Goal: Task Accomplishment & Management: Use online tool/utility

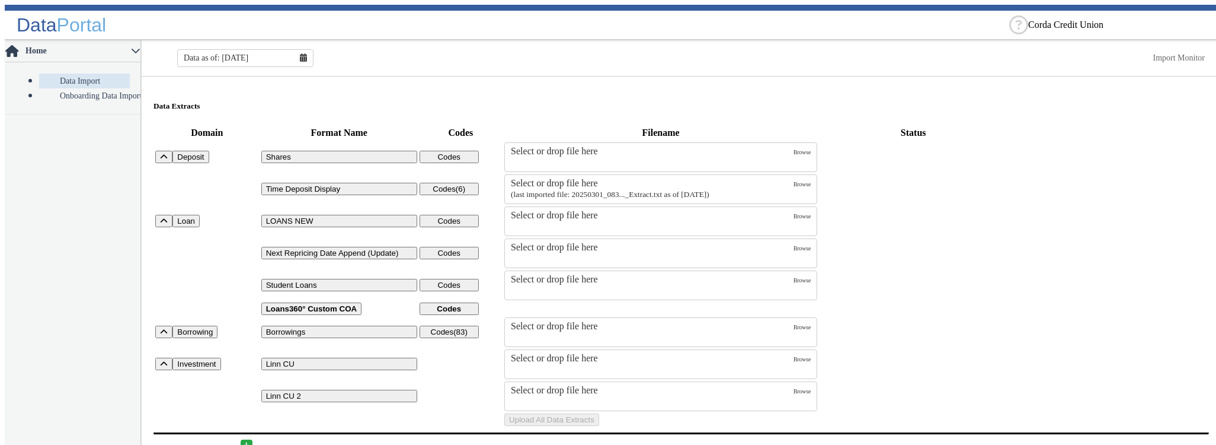
click at [302, 57] on fa-icon at bounding box center [303, 57] width 7 height 9
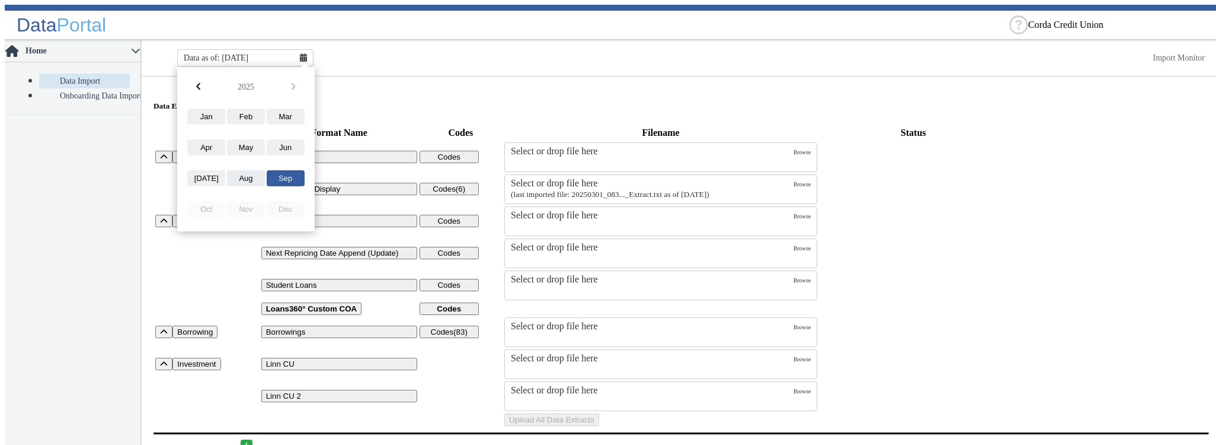
click at [246, 179] on button "Aug" at bounding box center [246, 178] width 38 height 16
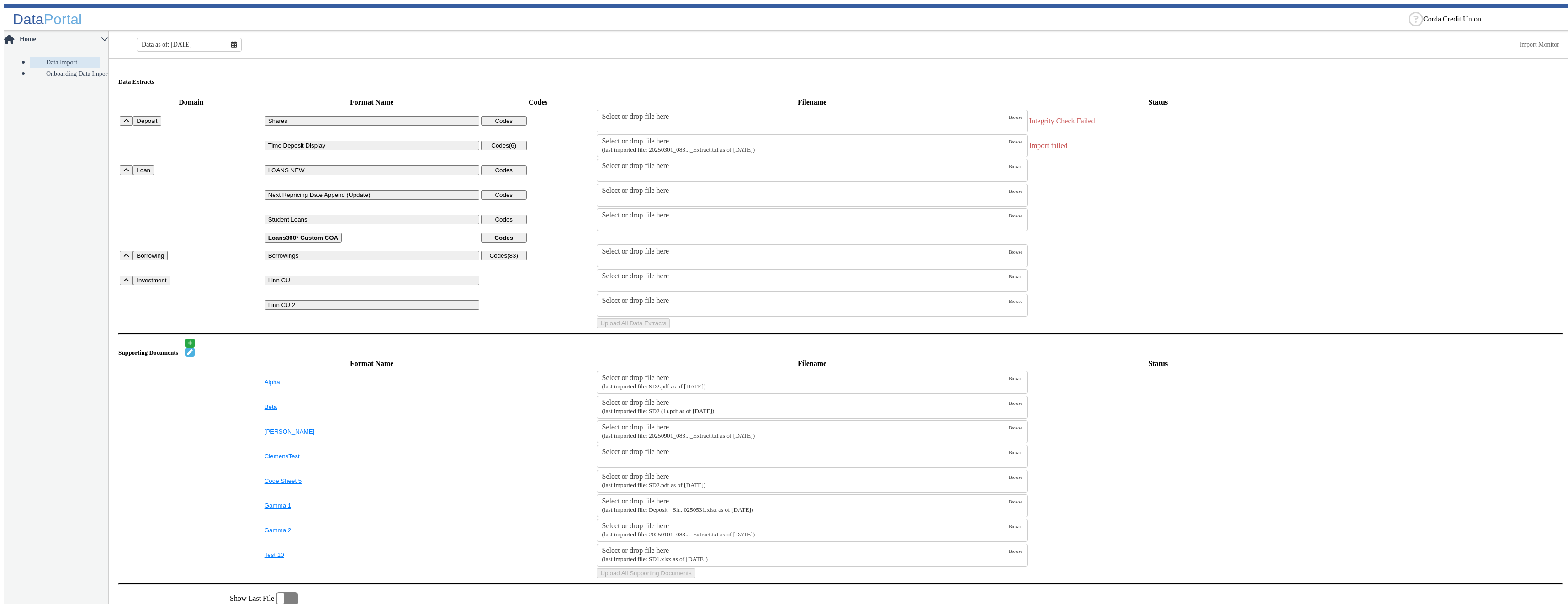
click at [639, 142] on label "Select or drop file here (last imported file: 20250301_083..._Extract.txt as of…" at bounding box center [806, 146] width 407 height 18
click at [0, 0] on input "Select or drop file here (last imported file: 20250301_083..._Extract.txt as of…" at bounding box center [0, 0] width 0 height 0
click at [670, 328] on button "Upload All Data Extracts" at bounding box center [633, 323] width 73 height 9
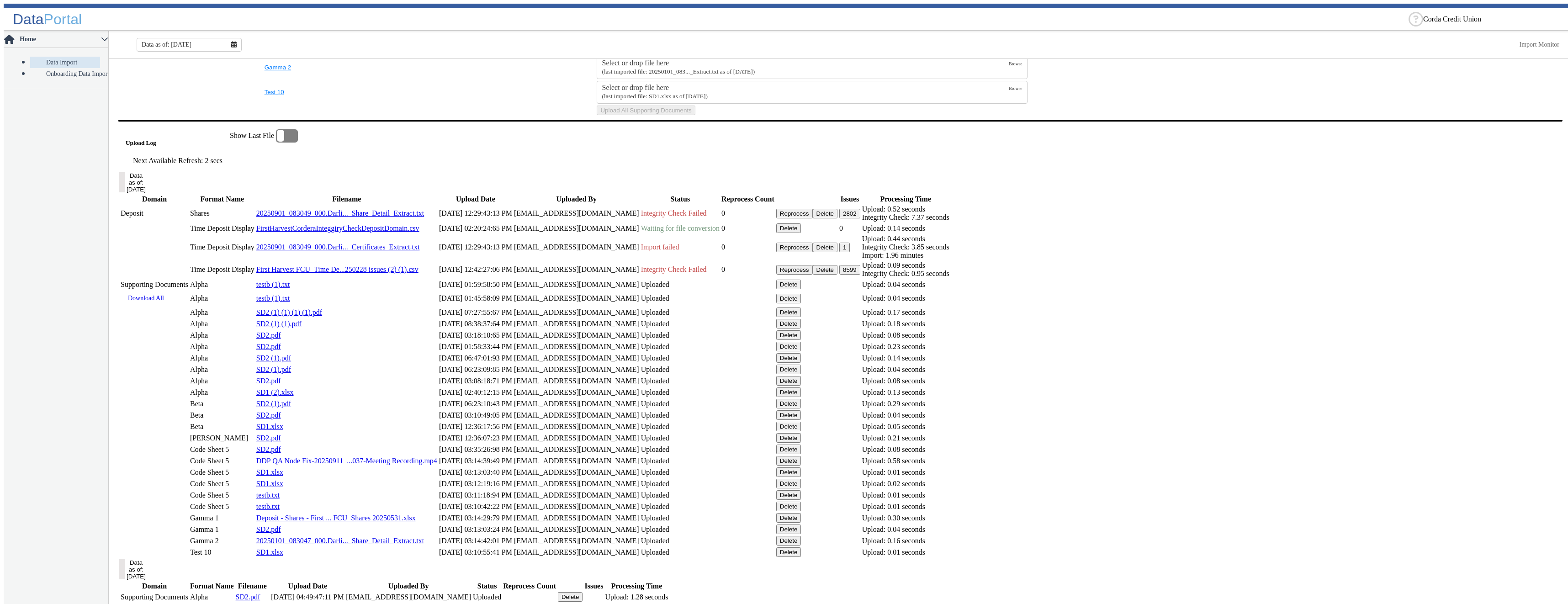
scroll to position [502, 0]
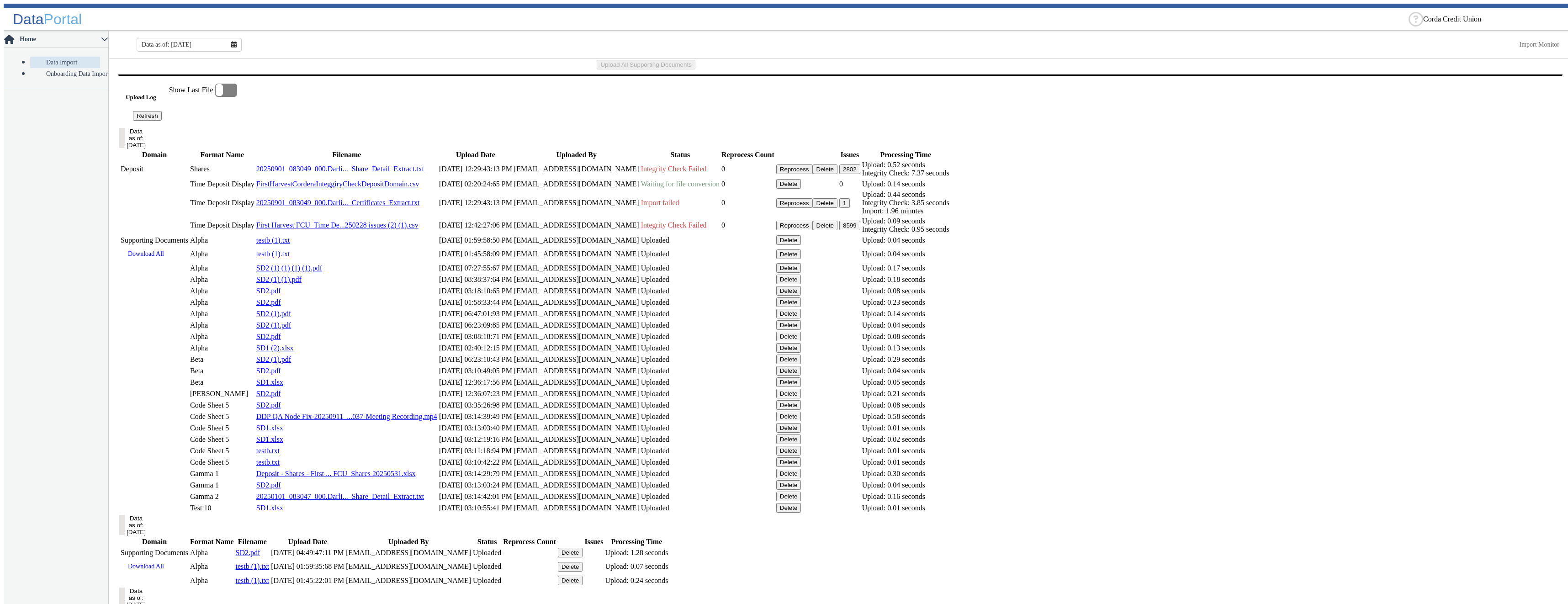
click at [162, 120] on button "Refresh" at bounding box center [146, 116] width 29 height 9
click at [419, 229] on link "First Harvest FCU_Time De...250228 issues (2) (1).csv" at bounding box center [338, 225] width 162 height 8
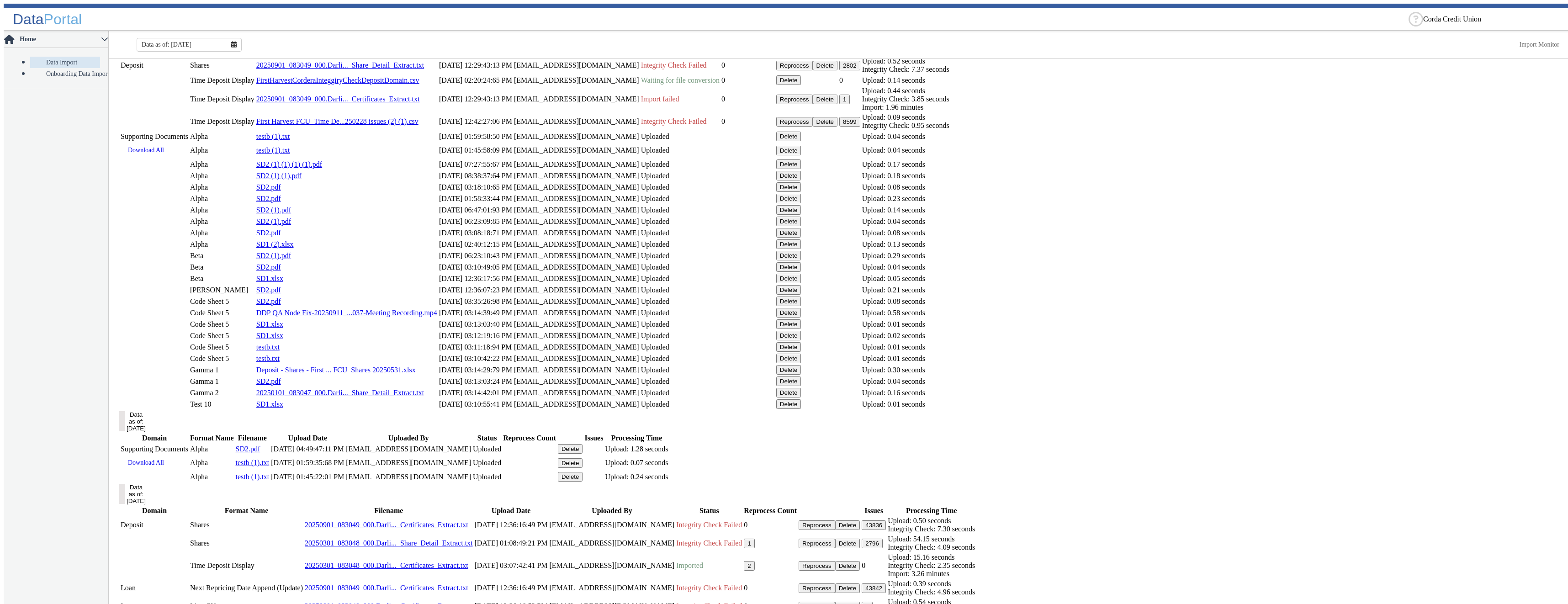
scroll to position [560, 0]
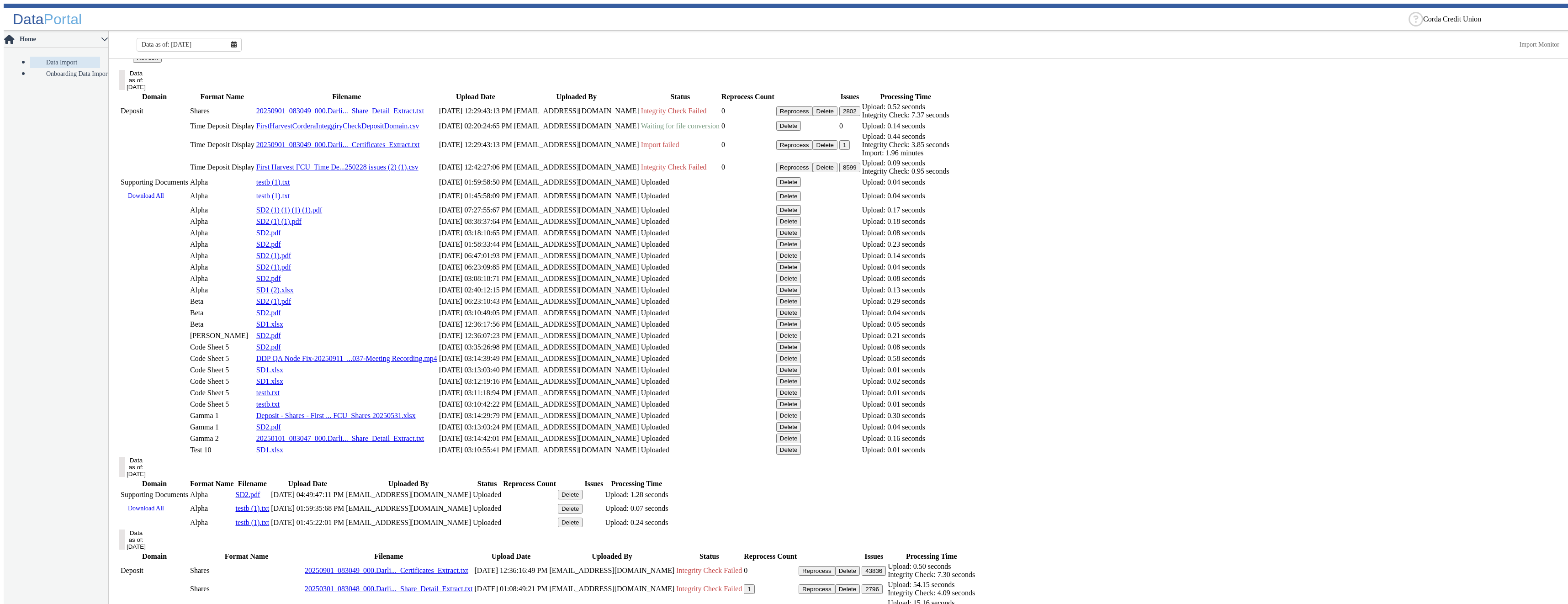
click at [162, 62] on button "Refresh" at bounding box center [146, 58] width 29 height 9
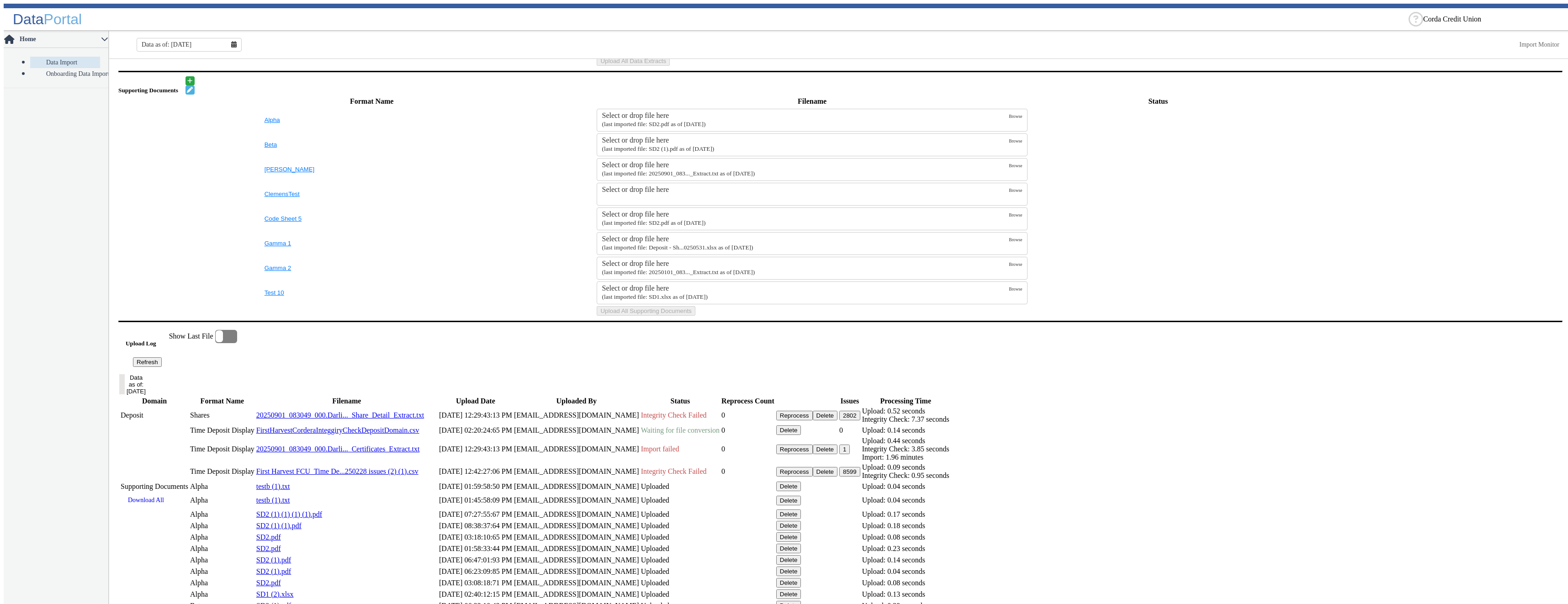
scroll to position [530, 0]
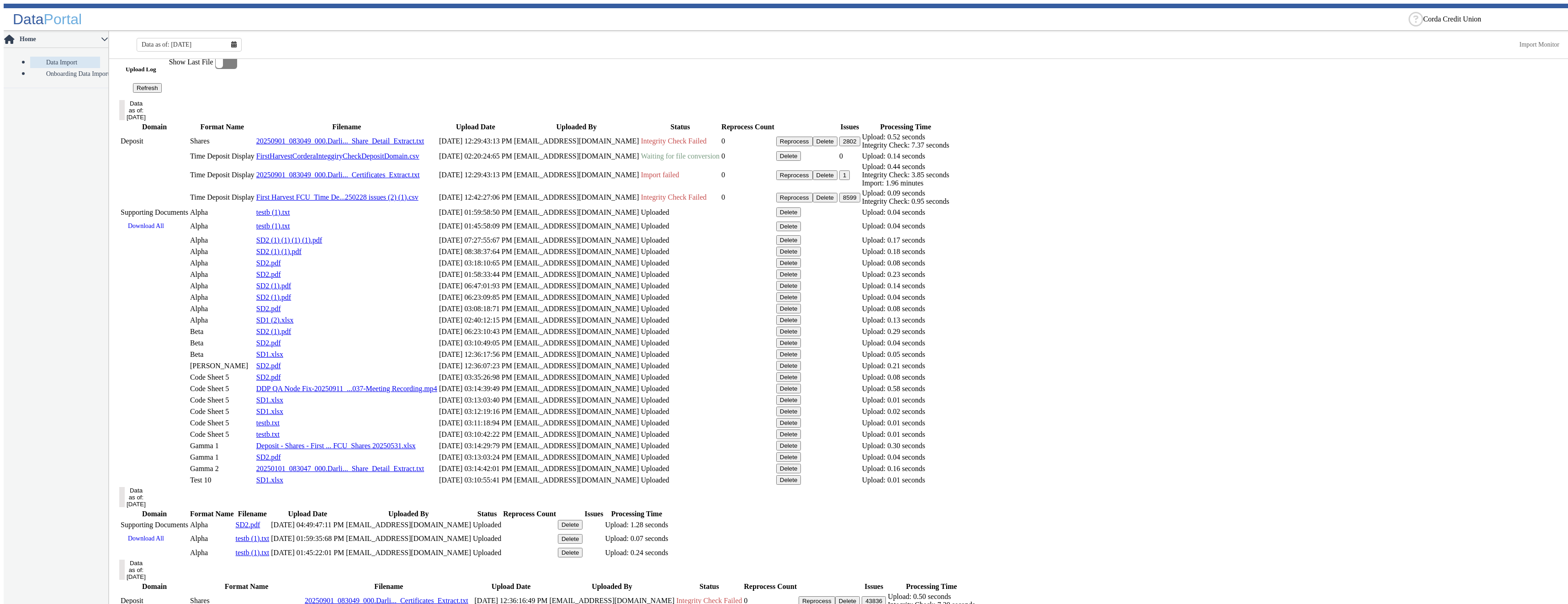
click at [802, 161] on button "Delete" at bounding box center [789, 156] width 25 height 9
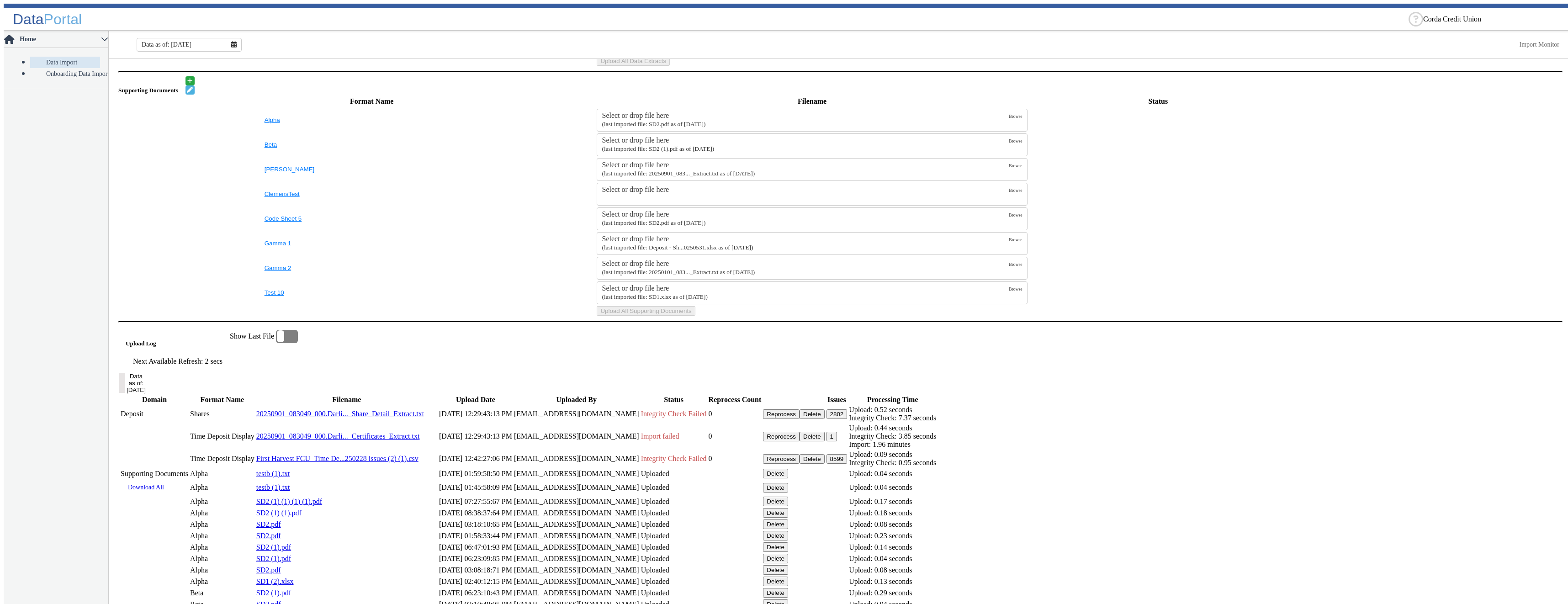
scroll to position [0, 0]
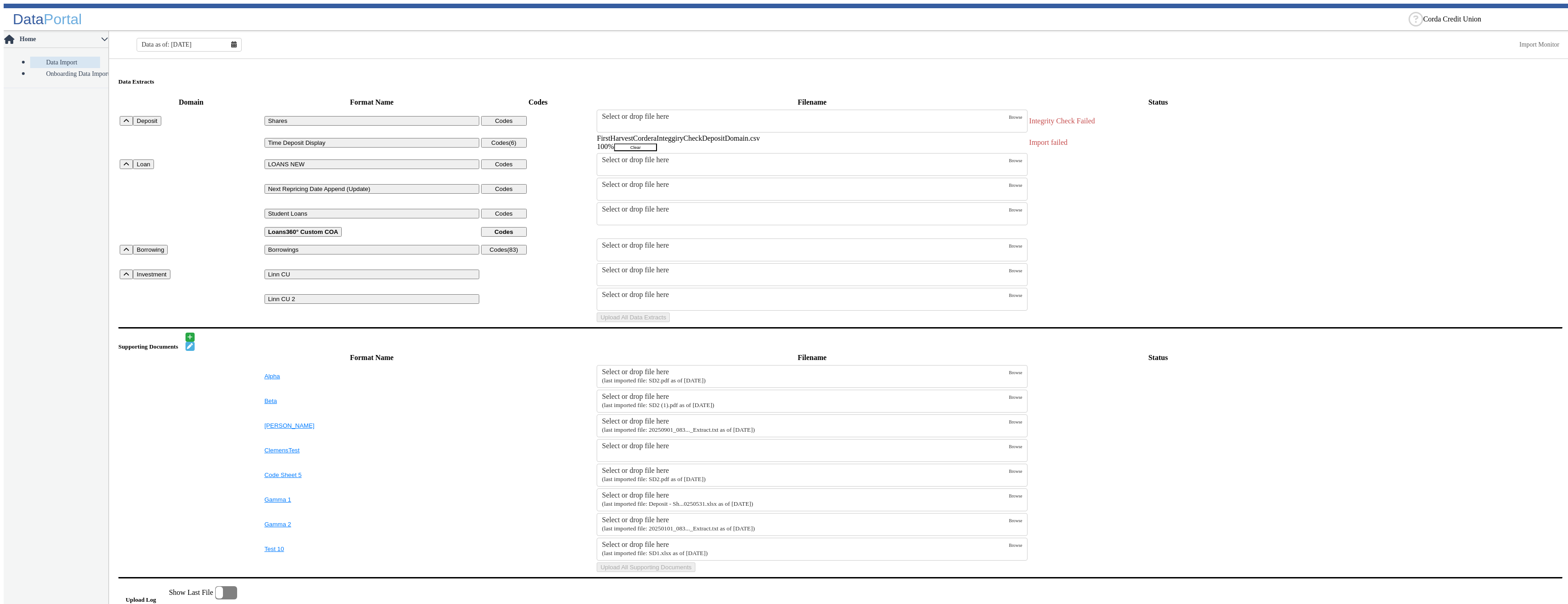
click at [657, 143] on button "Clear" at bounding box center [636, 147] width 43 height 8
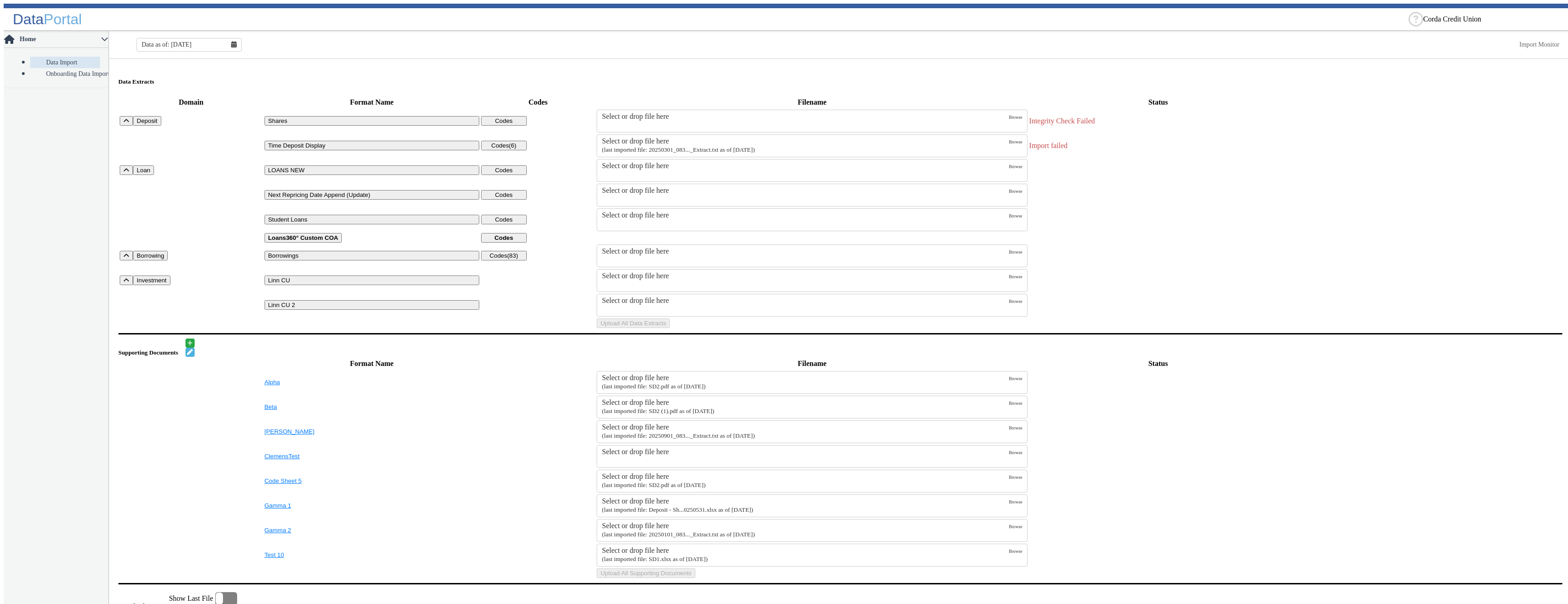
click at [665, 134] on div "Select or drop file here (last imported file: 20250301_083..._Extract.txt as of…" at bounding box center [812, 146] width 430 height 23
click at [656, 141] on label "Select or drop file here (last imported file: 20250301_083..._Extract.txt as of…" at bounding box center [806, 146] width 407 height 18
click at [0, 0] on input "Select or drop file here (last imported file: 20250301_083..._Extract.txt as of…" at bounding box center [0, 0] width 0 height 0
click at [670, 328] on button "Upload All Data Extracts" at bounding box center [633, 323] width 73 height 9
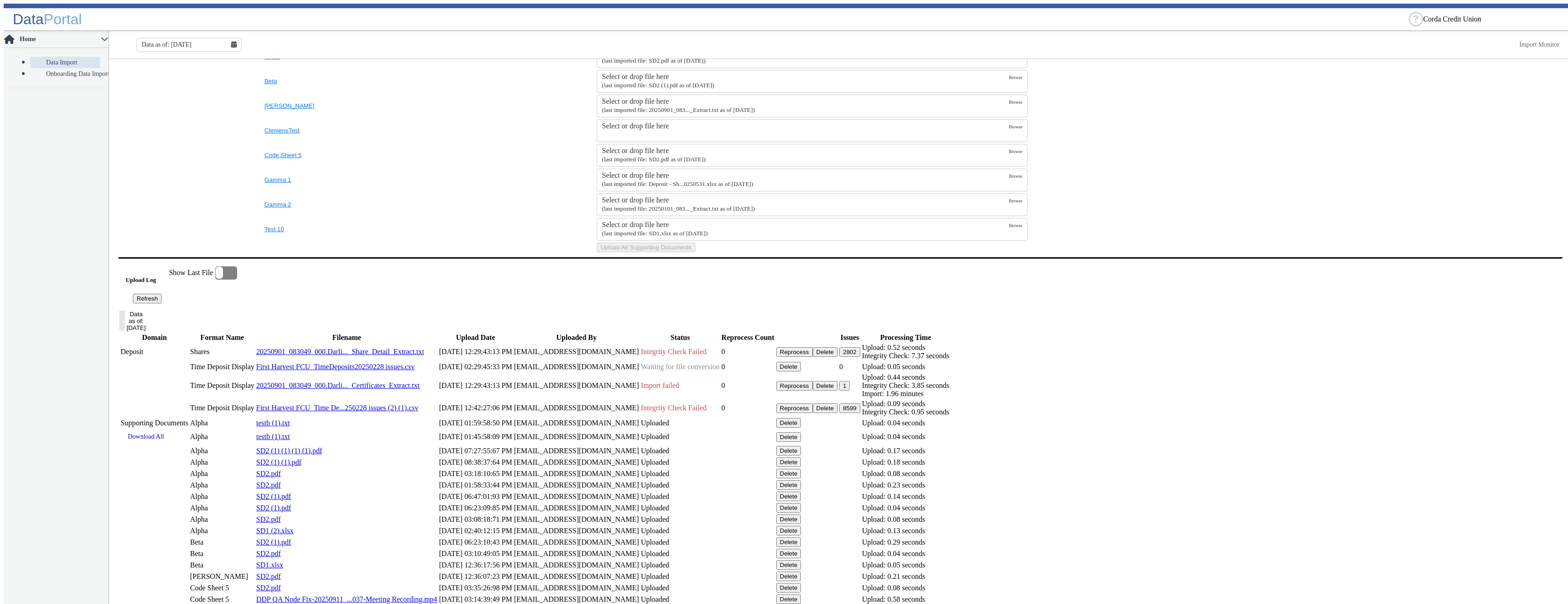
scroll to position [457, 0]
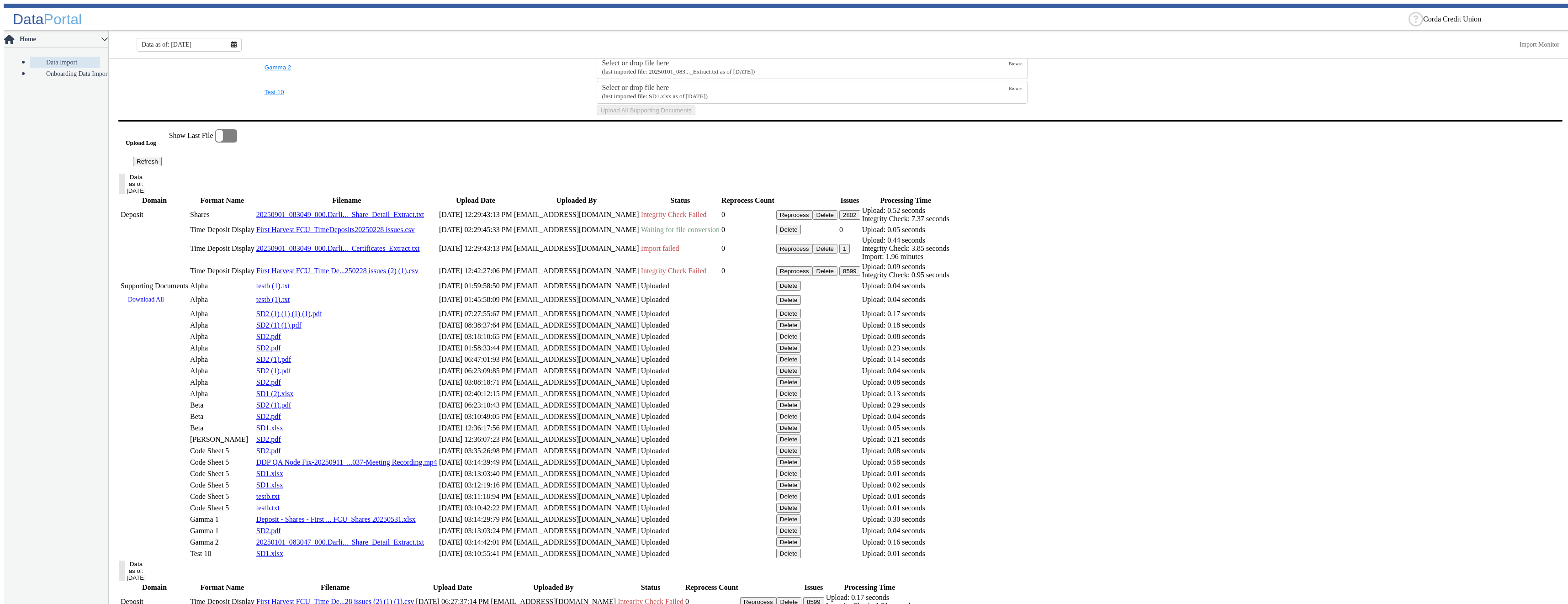
click at [162, 166] on button "Refresh" at bounding box center [146, 161] width 29 height 9
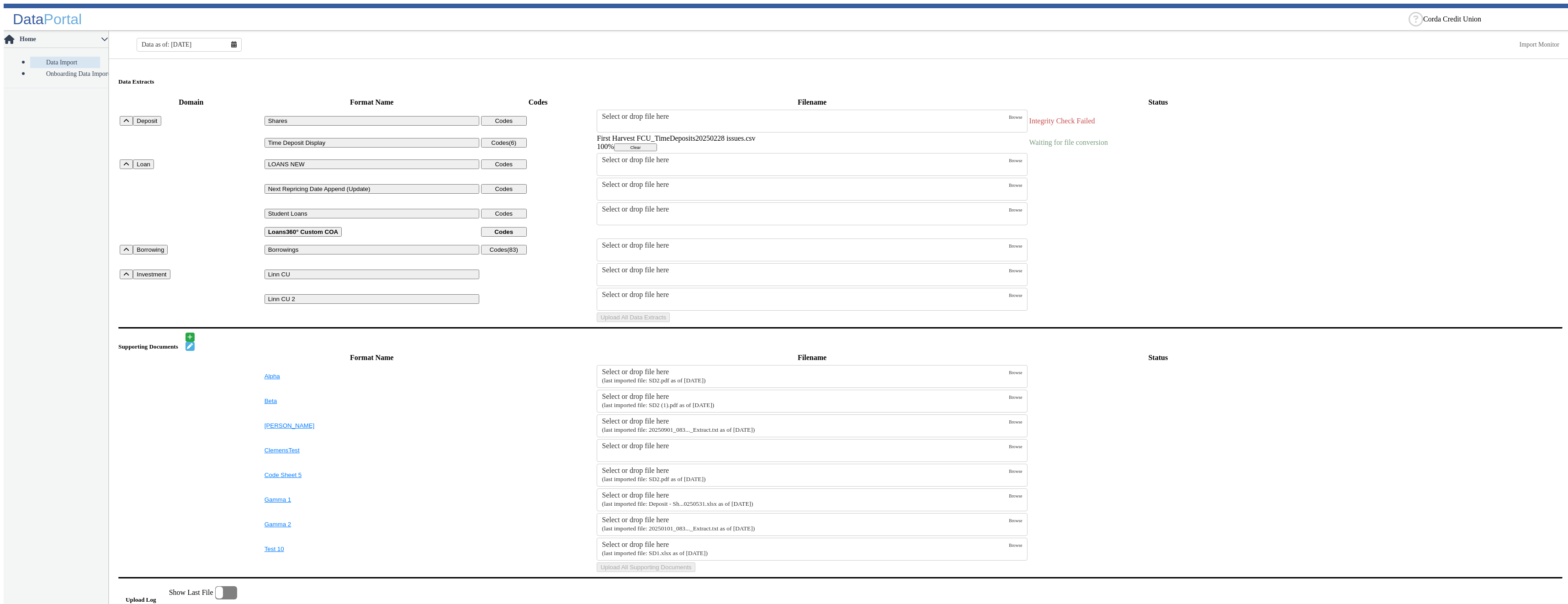
scroll to position [365, 0]
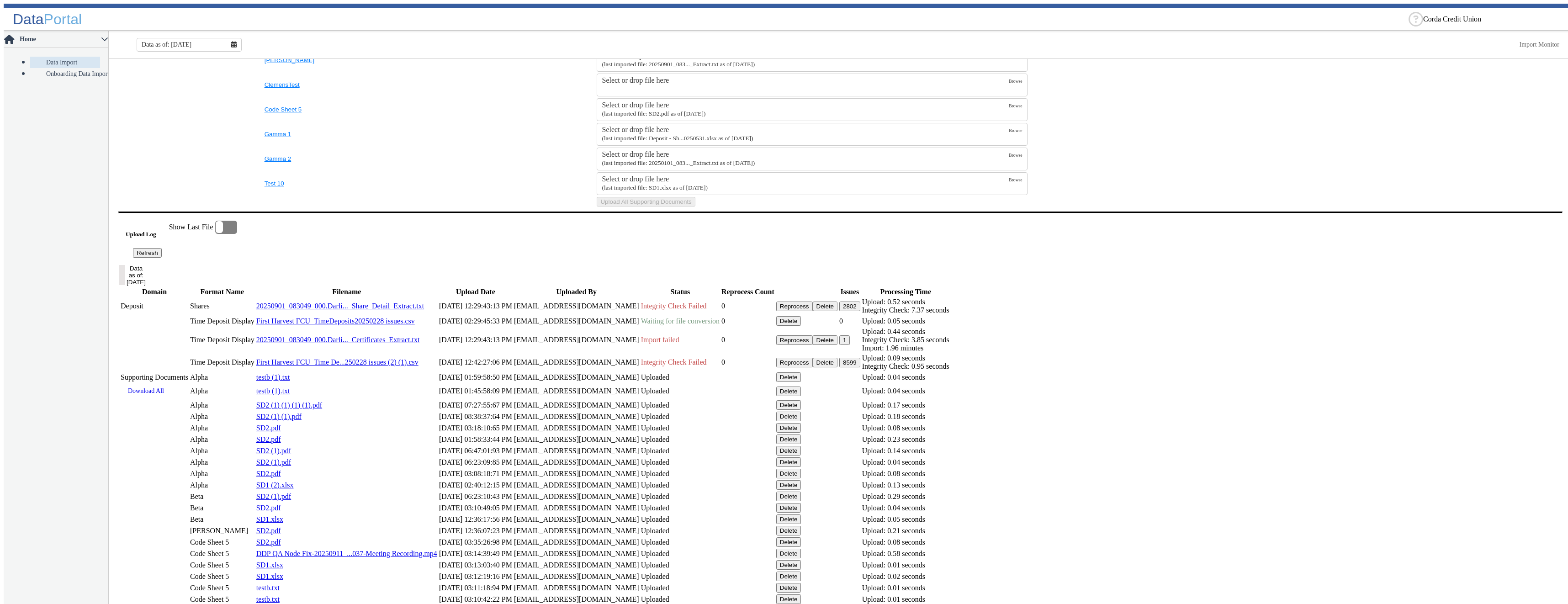
drag, startPoint x: 186, startPoint y: 368, endPoint x: 284, endPoint y: 376, distance: 98.3
click at [162, 257] on button "Refresh" at bounding box center [146, 253] width 29 height 9
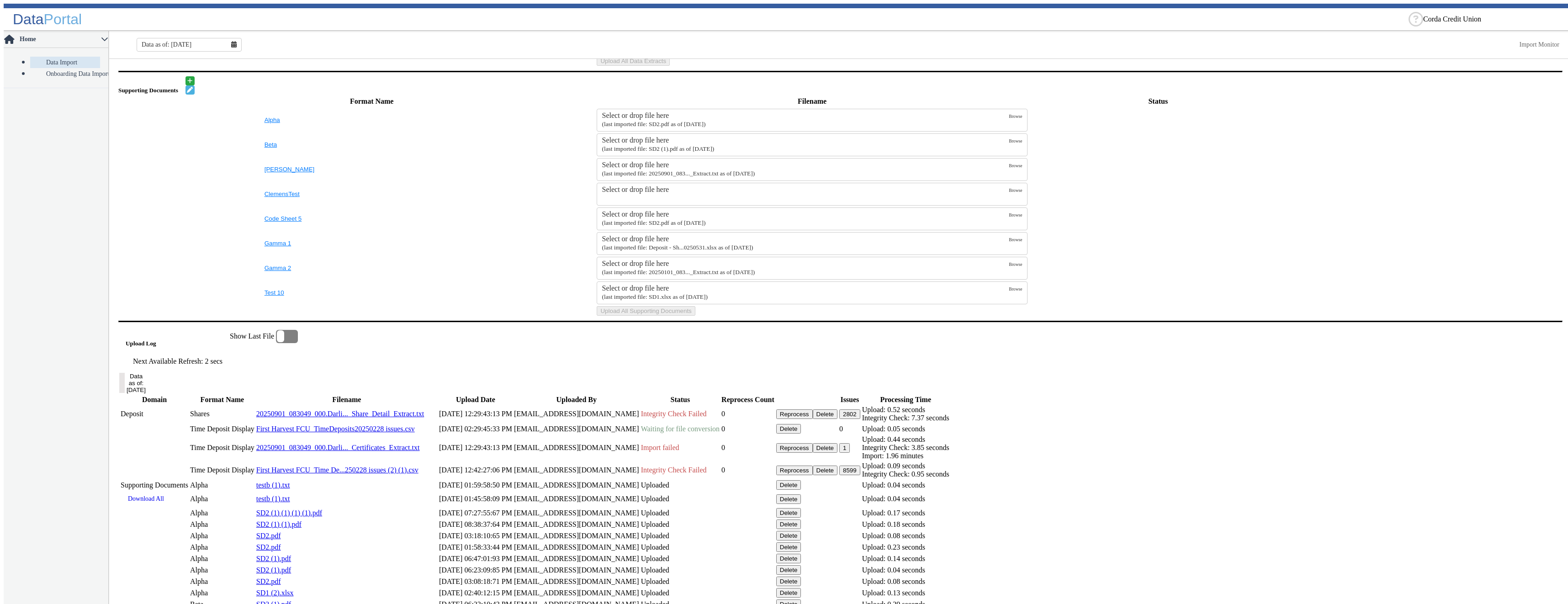
scroll to position [0, 0]
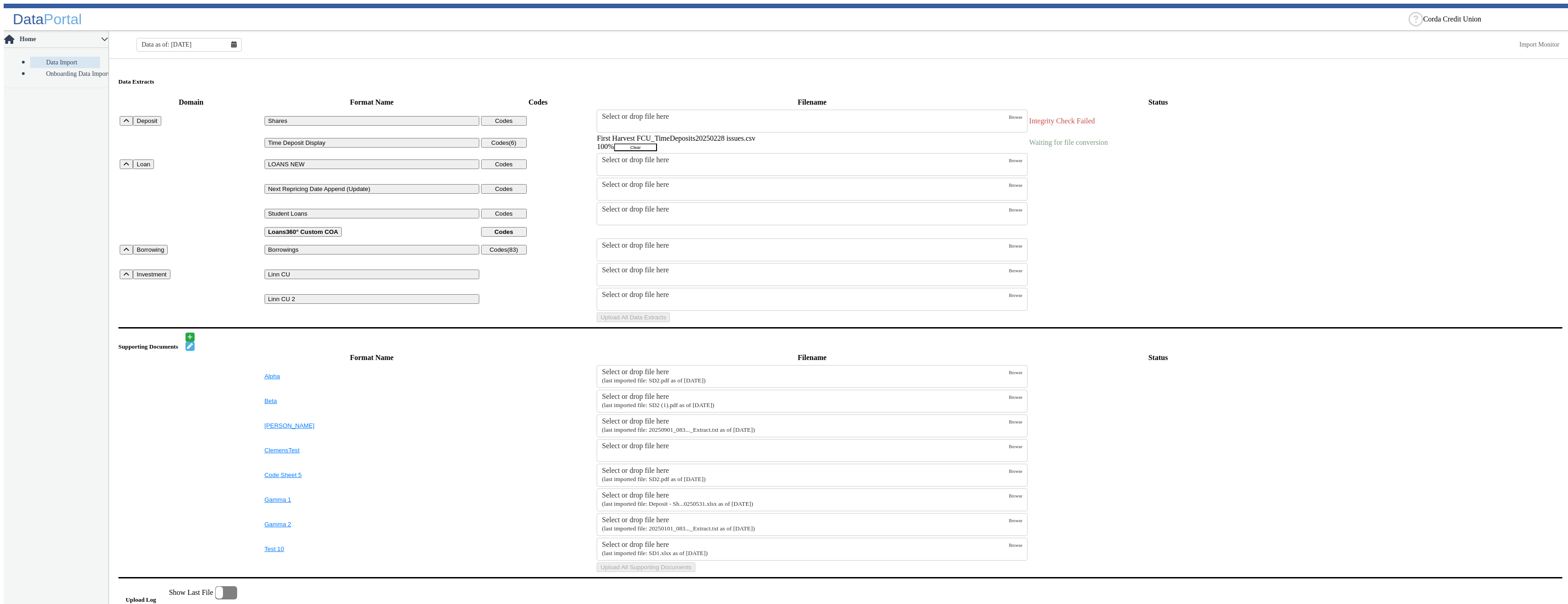
click at [657, 143] on button "Clear" at bounding box center [636, 147] width 43 height 8
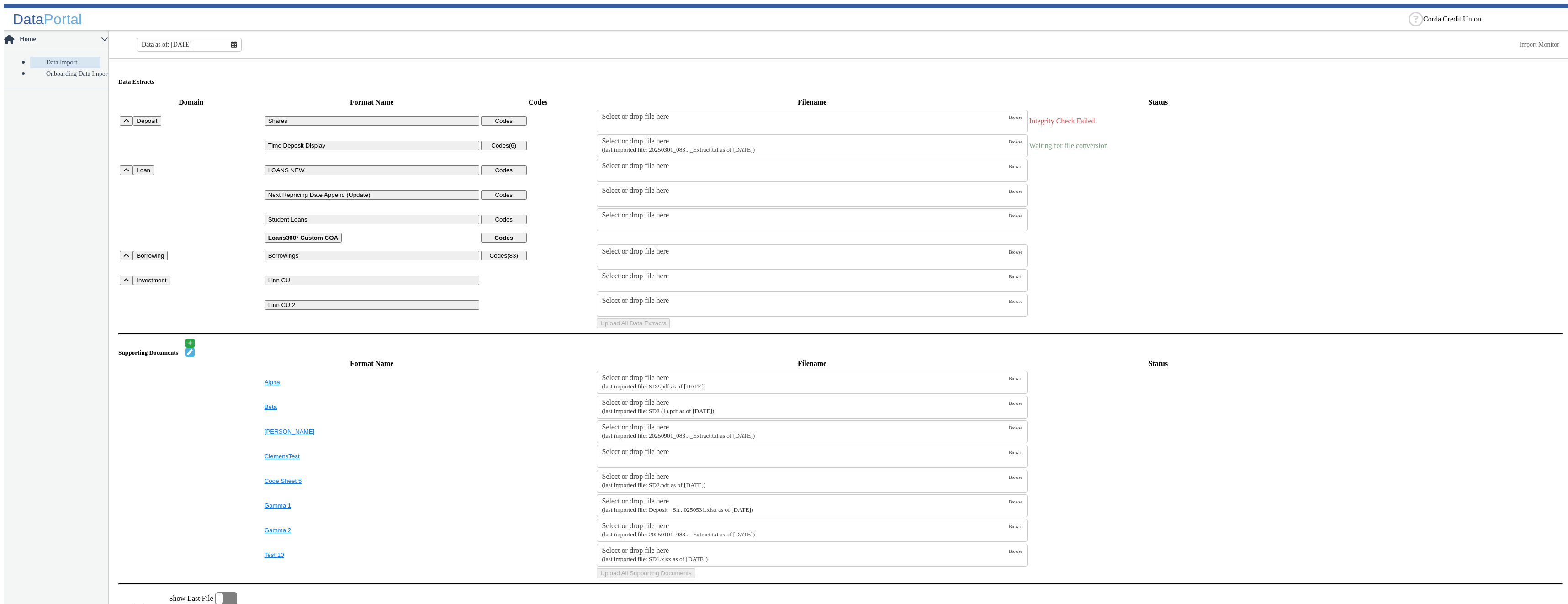
click at [670, 146] on small "(last imported file: 20250301_083..._Extract.txt as of [DATE])" at bounding box center [678, 149] width 153 height 7
click at [843, 139] on div "Select or drop file here" at bounding box center [806, 141] width 407 height 8
click at [0, 0] on input "Select or drop file here (last imported file: 20250301_083..._Extract.txt as of…" at bounding box center [0, 0] width 0 height 0
click at [670, 328] on button "Upload All Data Extracts" at bounding box center [633, 323] width 73 height 9
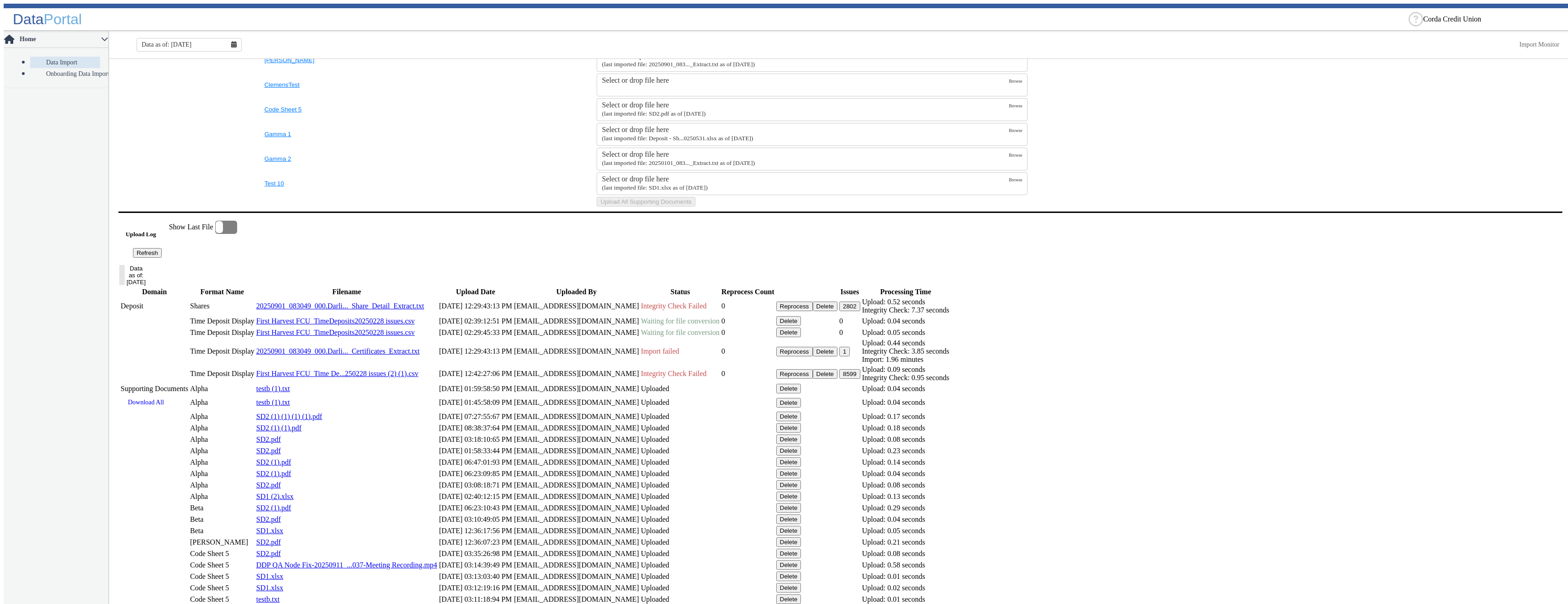
scroll to position [593, 0]
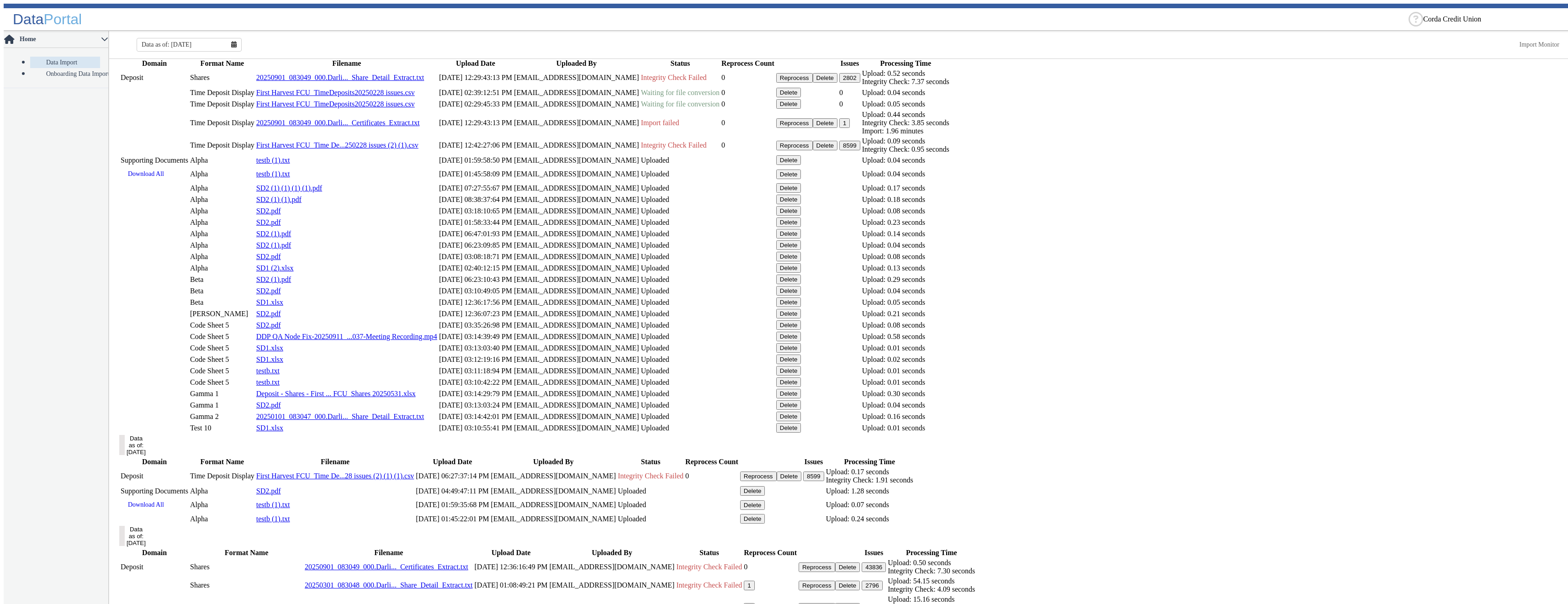
click at [802, 109] on button "Delete" at bounding box center [789, 104] width 25 height 9
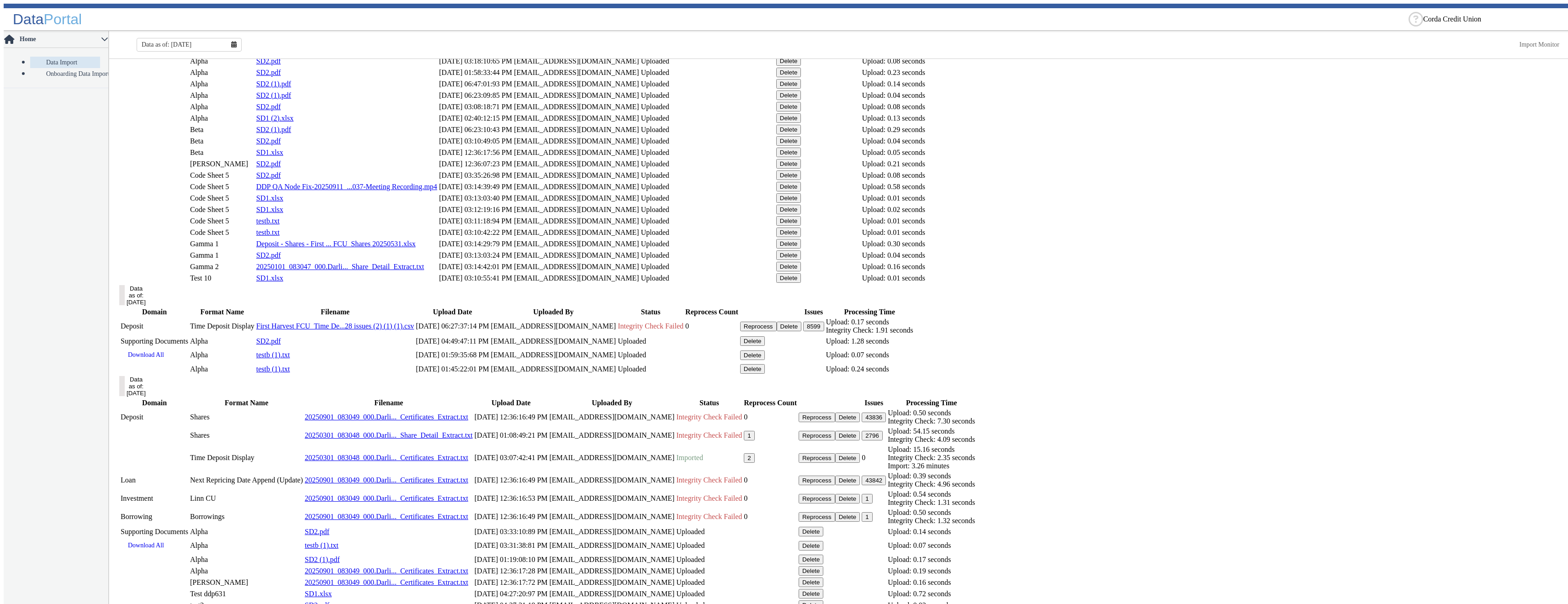
scroll to position [685, 0]
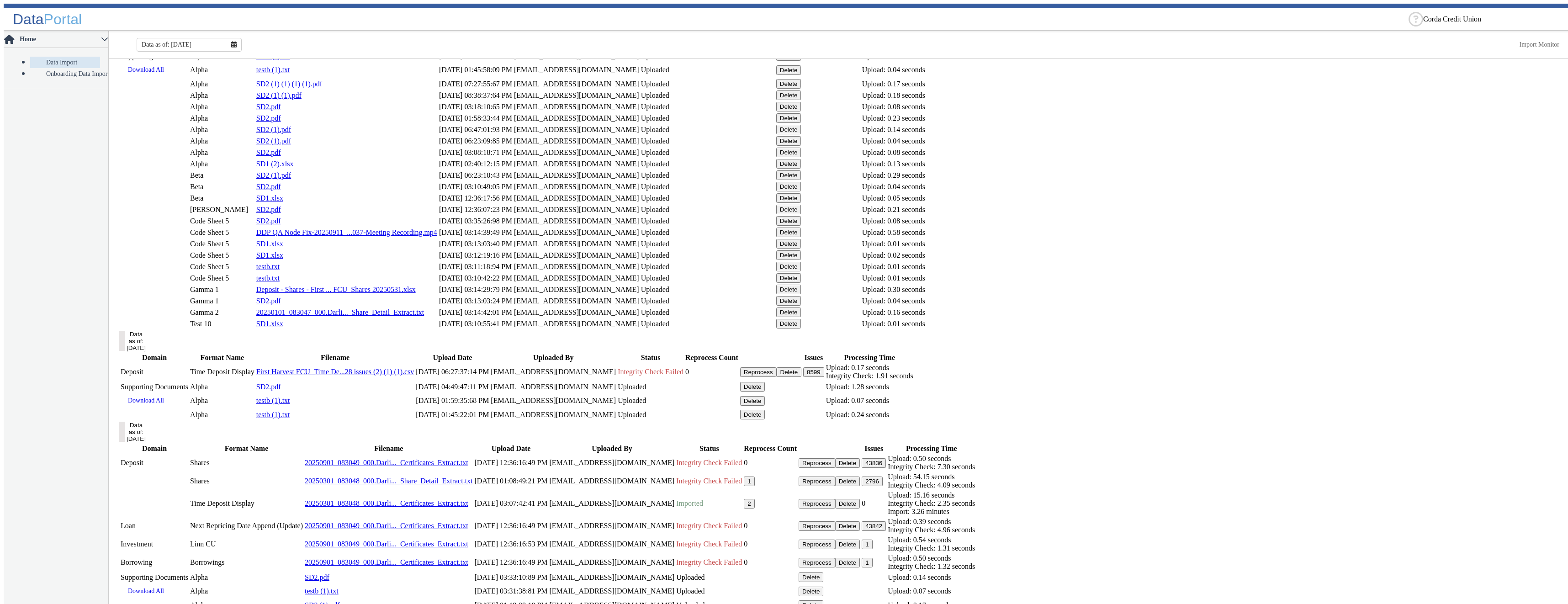
click at [802, 5] on button "Delete" at bounding box center [789, -1] width 25 height 9
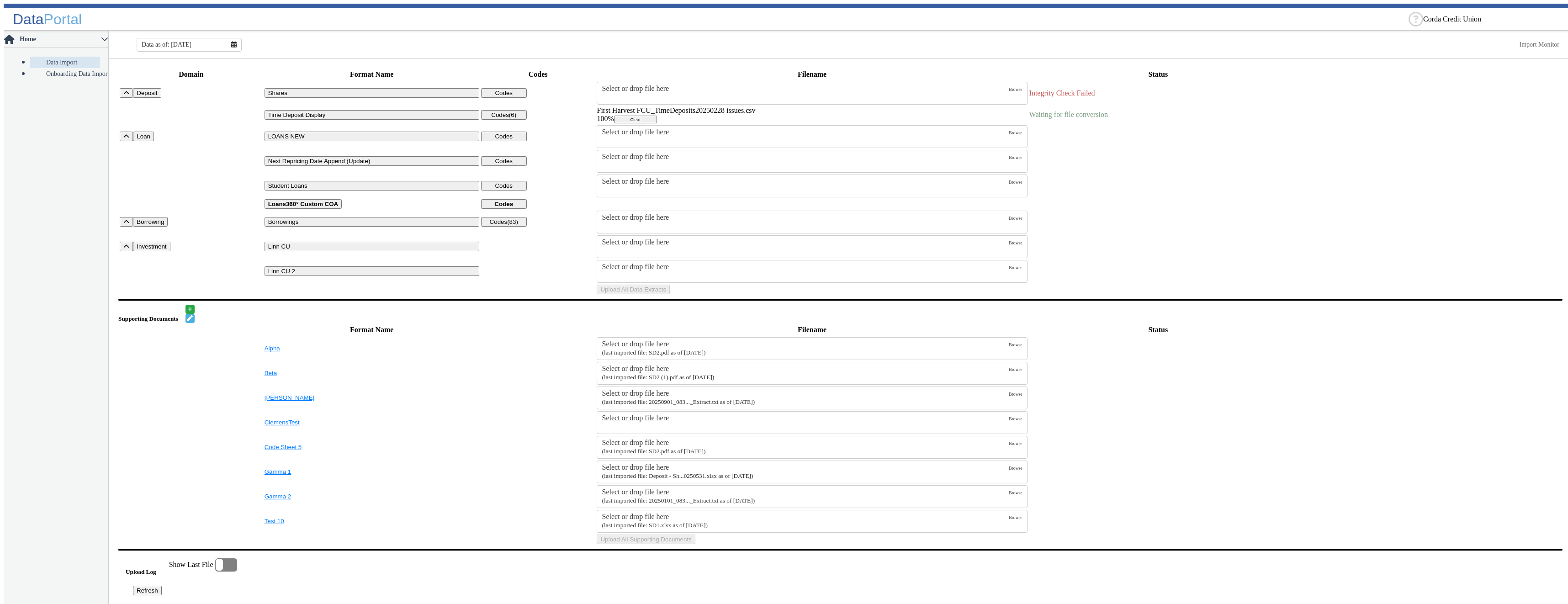
scroll to position [0, 0]
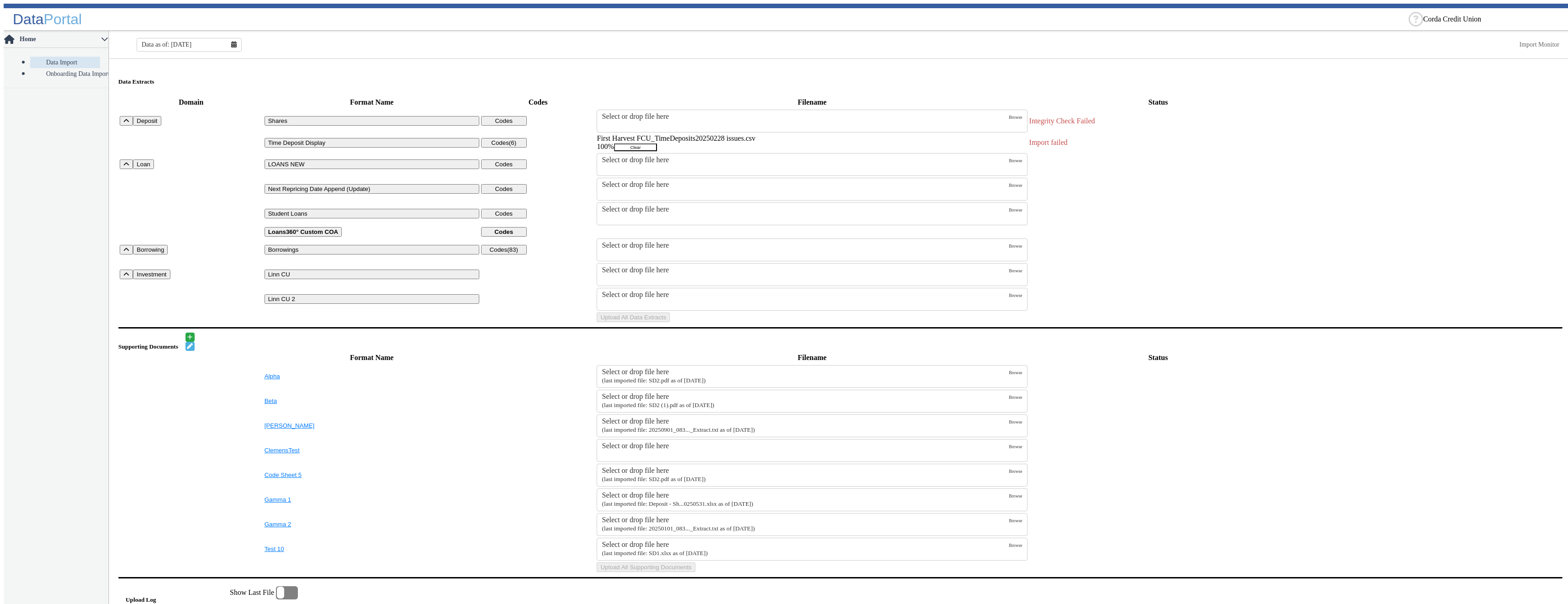
click at [657, 144] on button "Clear" at bounding box center [636, 147] width 43 height 8
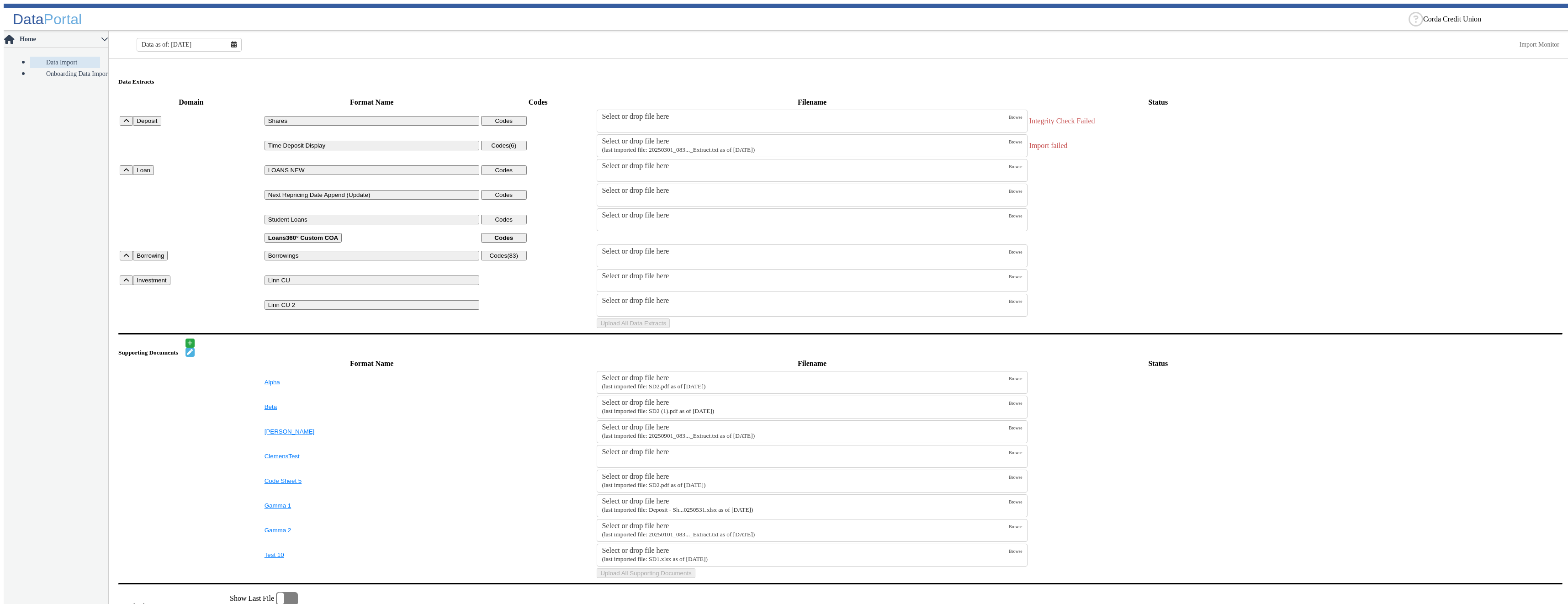
click at [753, 146] on small "(last imported file: 20250301_083..._Extract.txt as of [DATE])" at bounding box center [678, 149] width 153 height 7
click at [0, 0] on input "Select or drop file here (last imported file: 20250301_083..._Extract.txt as of…" at bounding box center [0, 0] width 0 height 0
click at [670, 328] on button "Upload All Data Extracts" at bounding box center [633, 323] width 73 height 9
click at [234, 44] on div "Data as of: [DATE]" at bounding box center [189, 45] width 105 height 14
click at [182, 135] on button "Aug" at bounding box center [190, 137] width 29 height 12
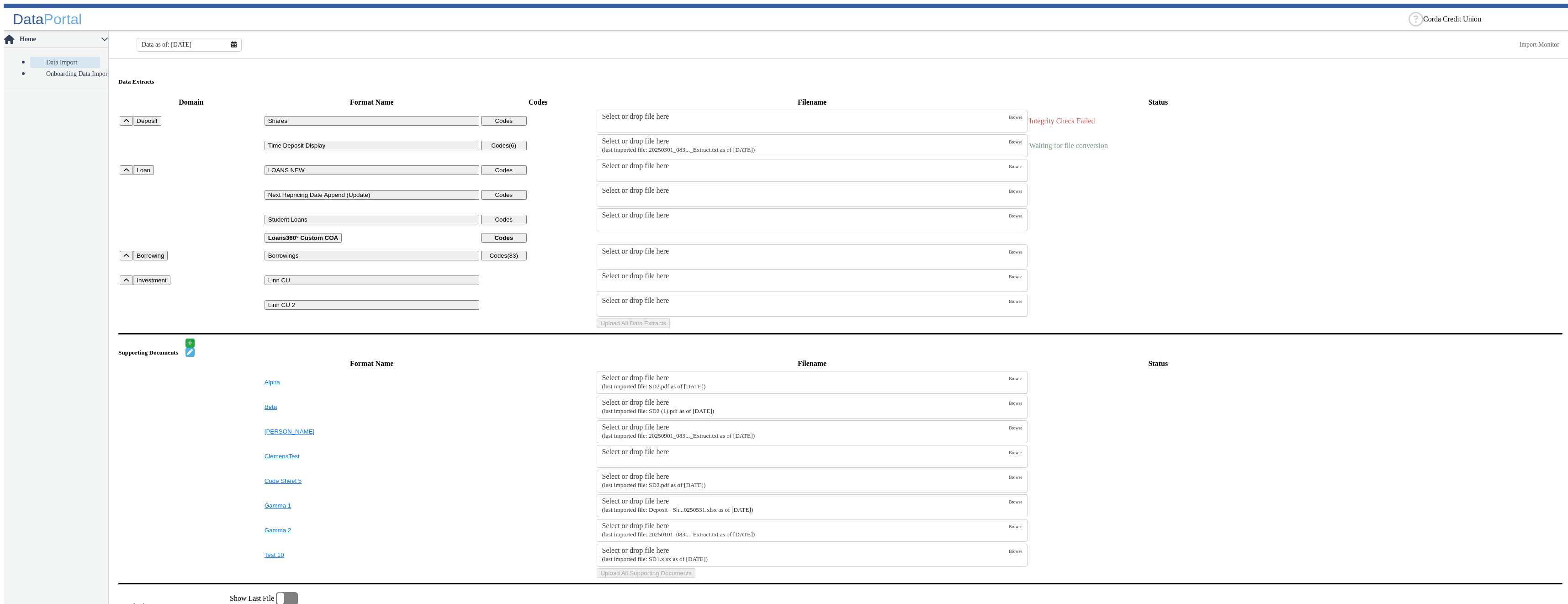
click at [707, 169] on div "Select or drop file here" at bounding box center [806, 166] width 407 height 8
click at [0, 0] on input "Select or drop file here" at bounding box center [0, 0] width 0 height 0
click at [670, 328] on button "Upload All Data Extracts" at bounding box center [633, 323] width 73 height 9
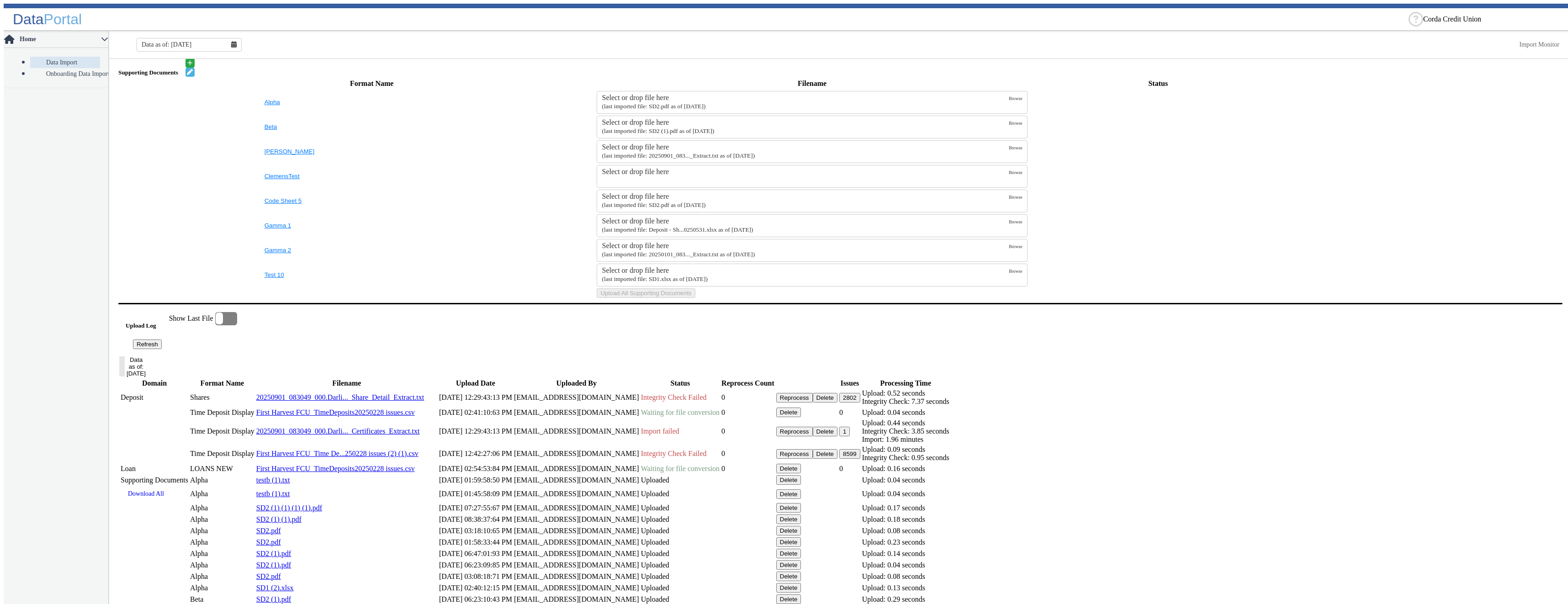
scroll to position [502, 0]
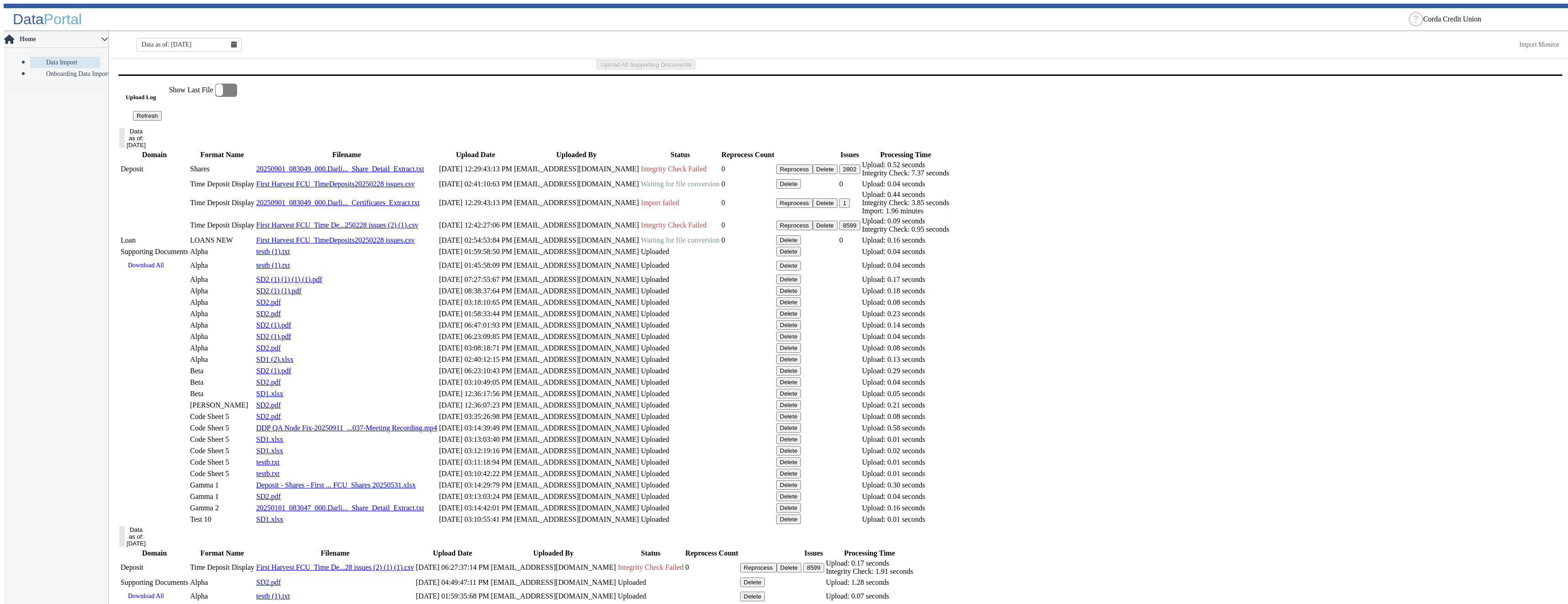
click at [162, 120] on button "Refresh" at bounding box center [146, 116] width 29 height 9
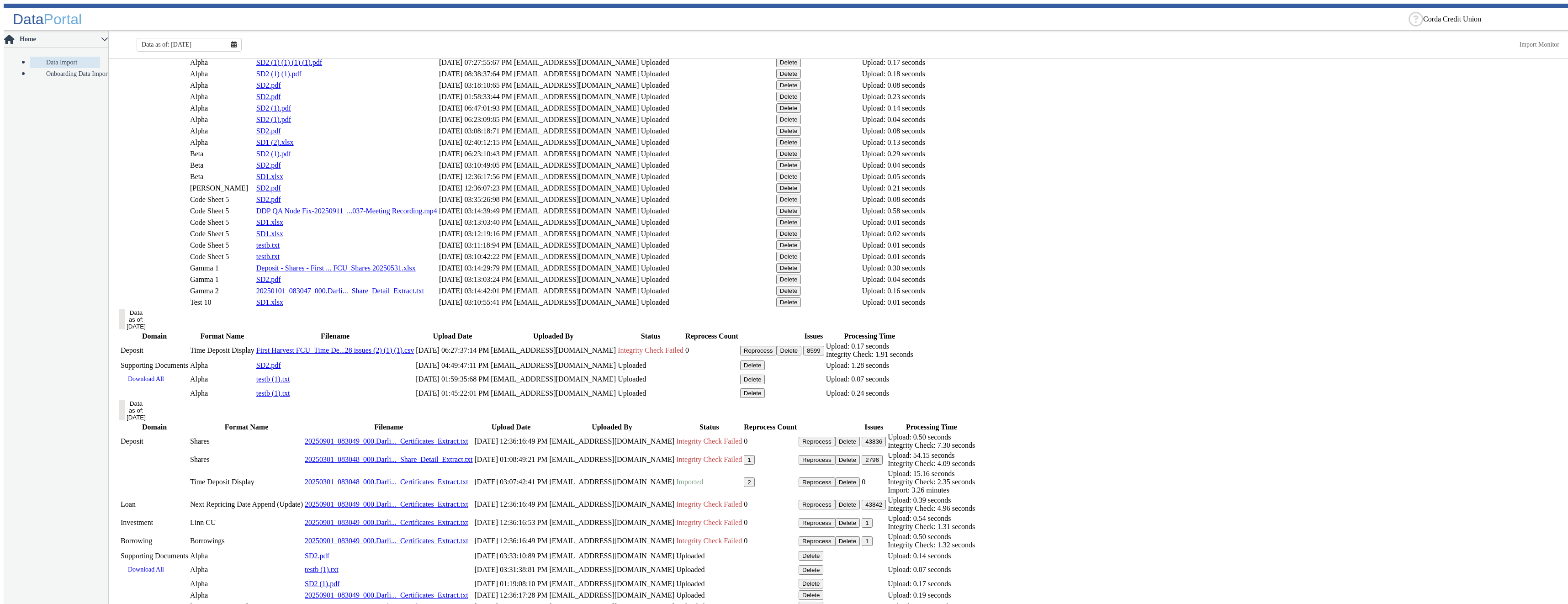
scroll to position [491, 0]
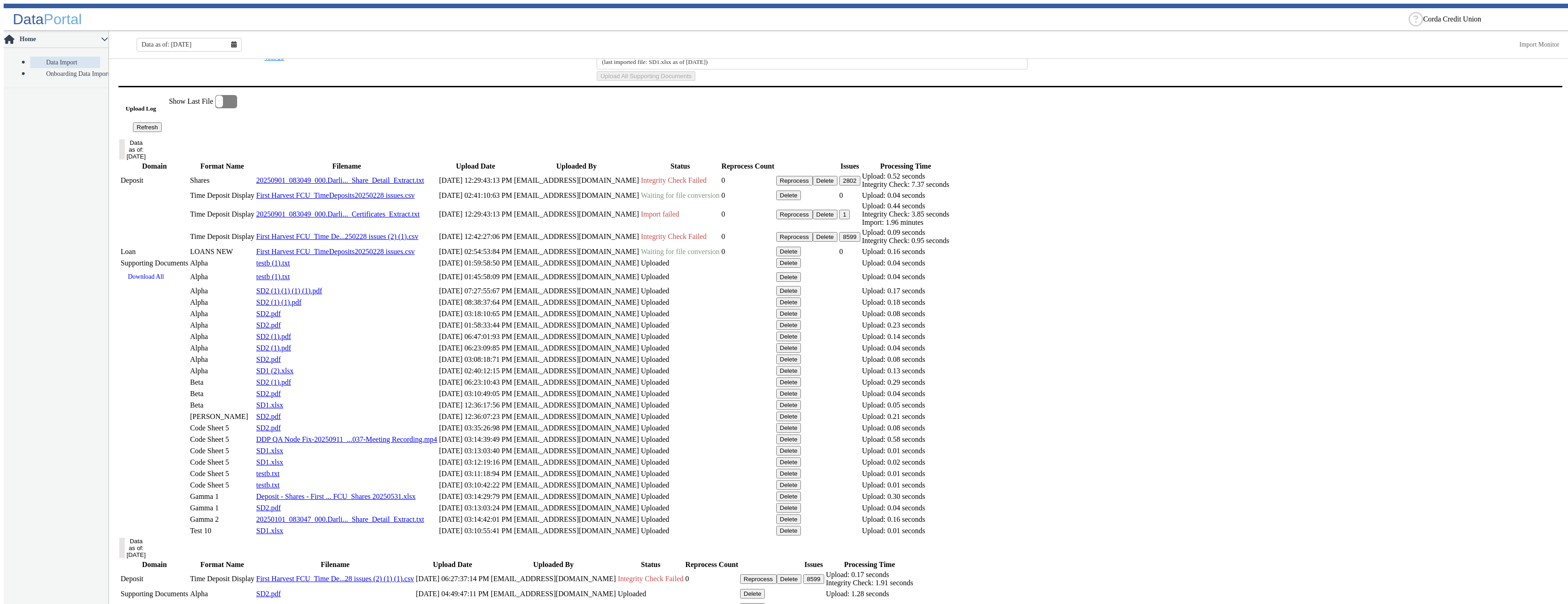
click at [162, 132] on button "Refresh" at bounding box center [146, 127] width 29 height 9
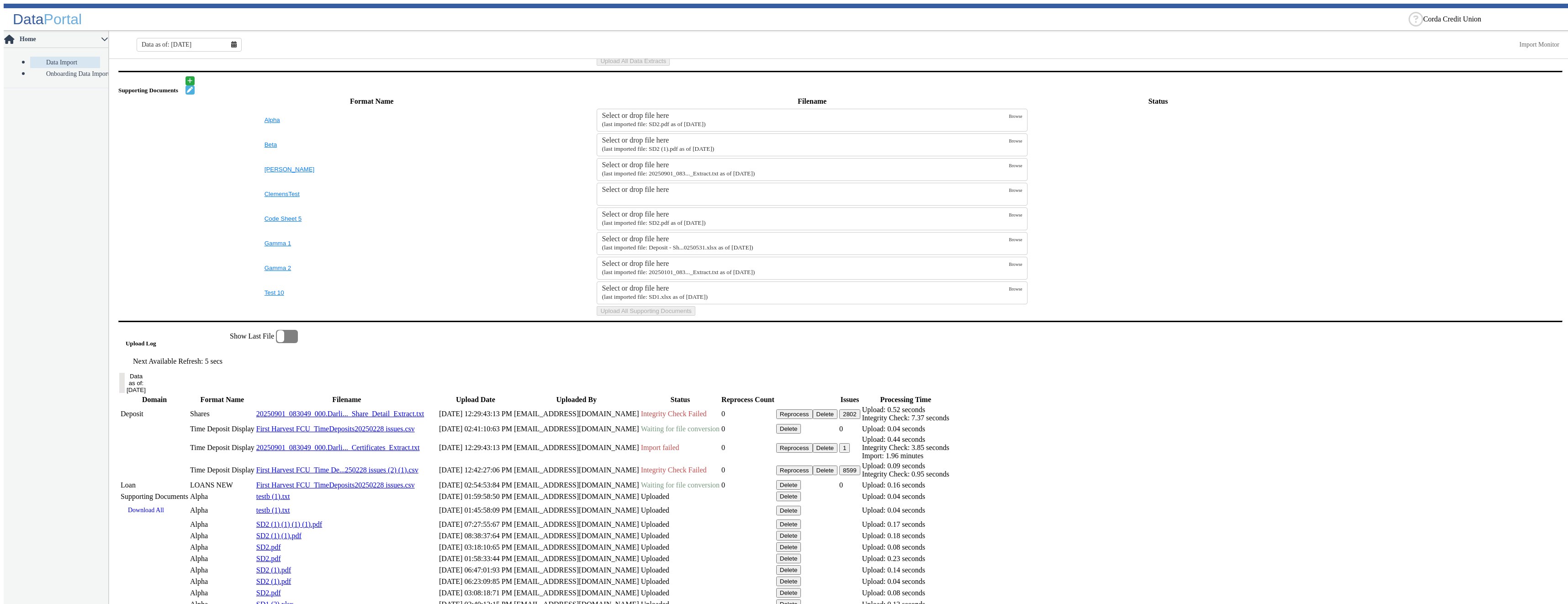
scroll to position [439, 0]
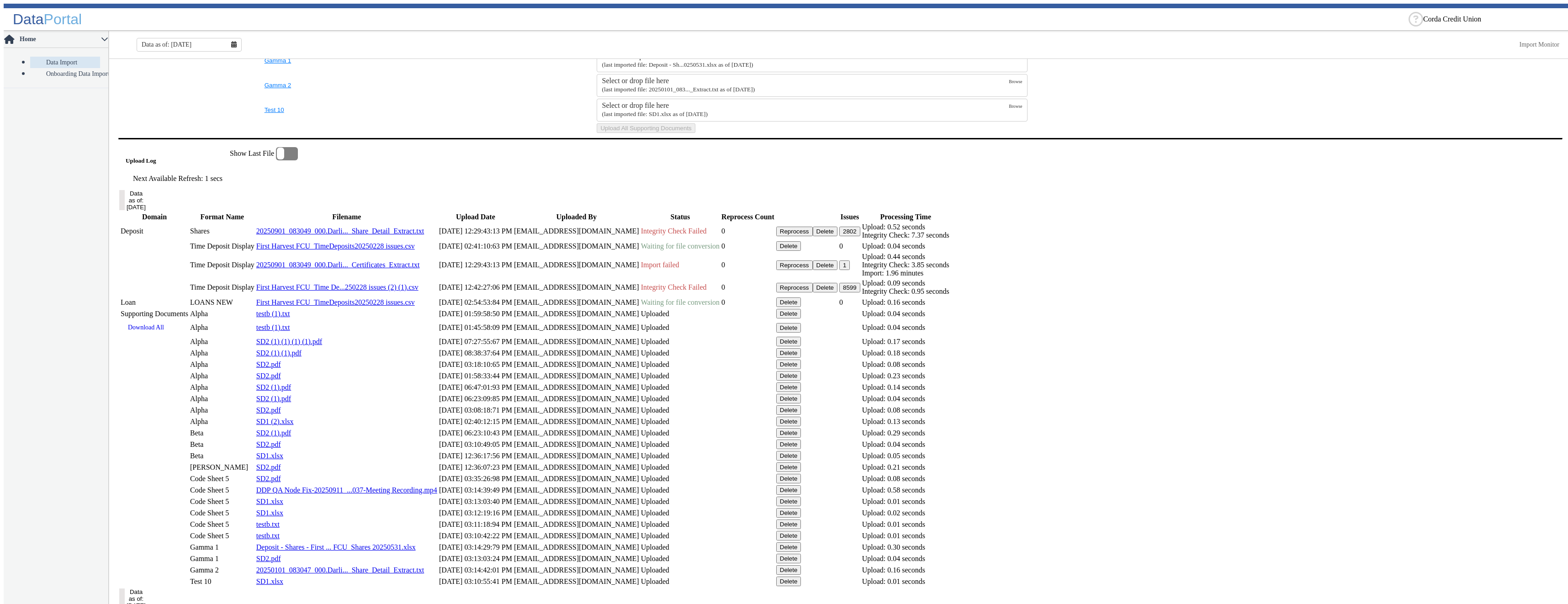
click at [802, 250] on button "Delete" at bounding box center [789, 246] width 25 height 9
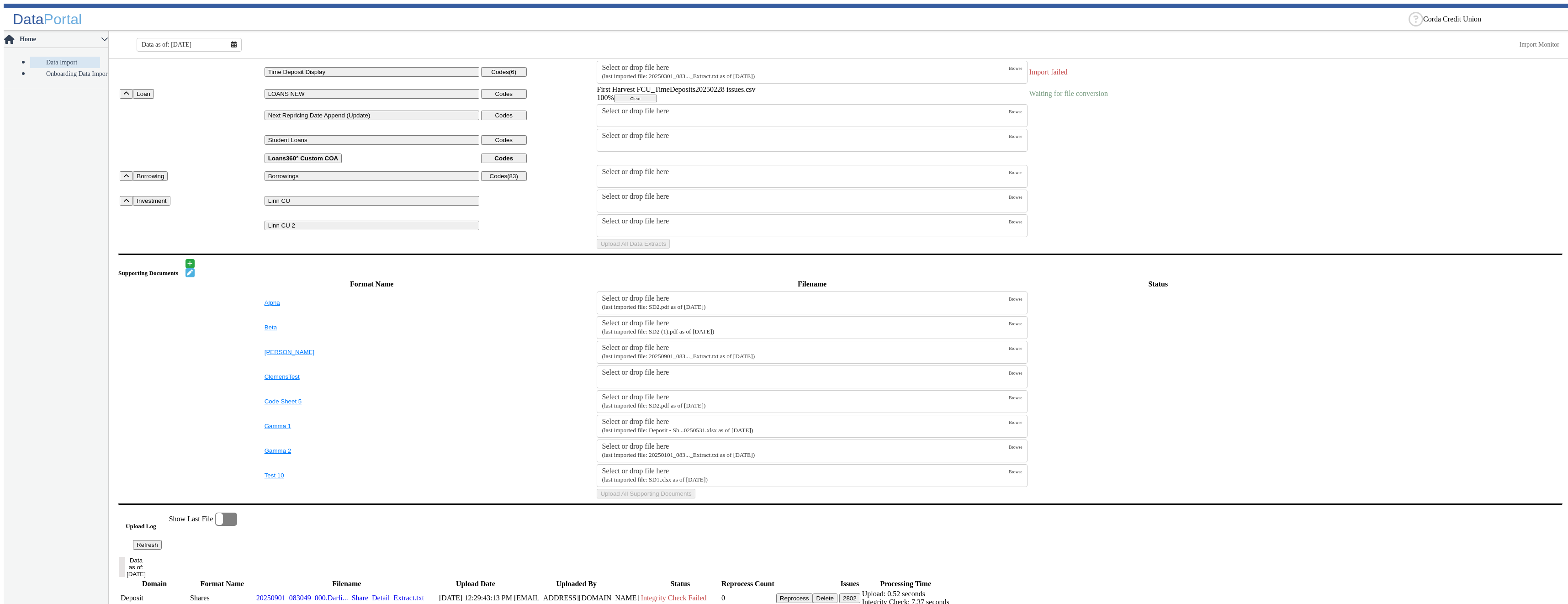
scroll to position [0, 0]
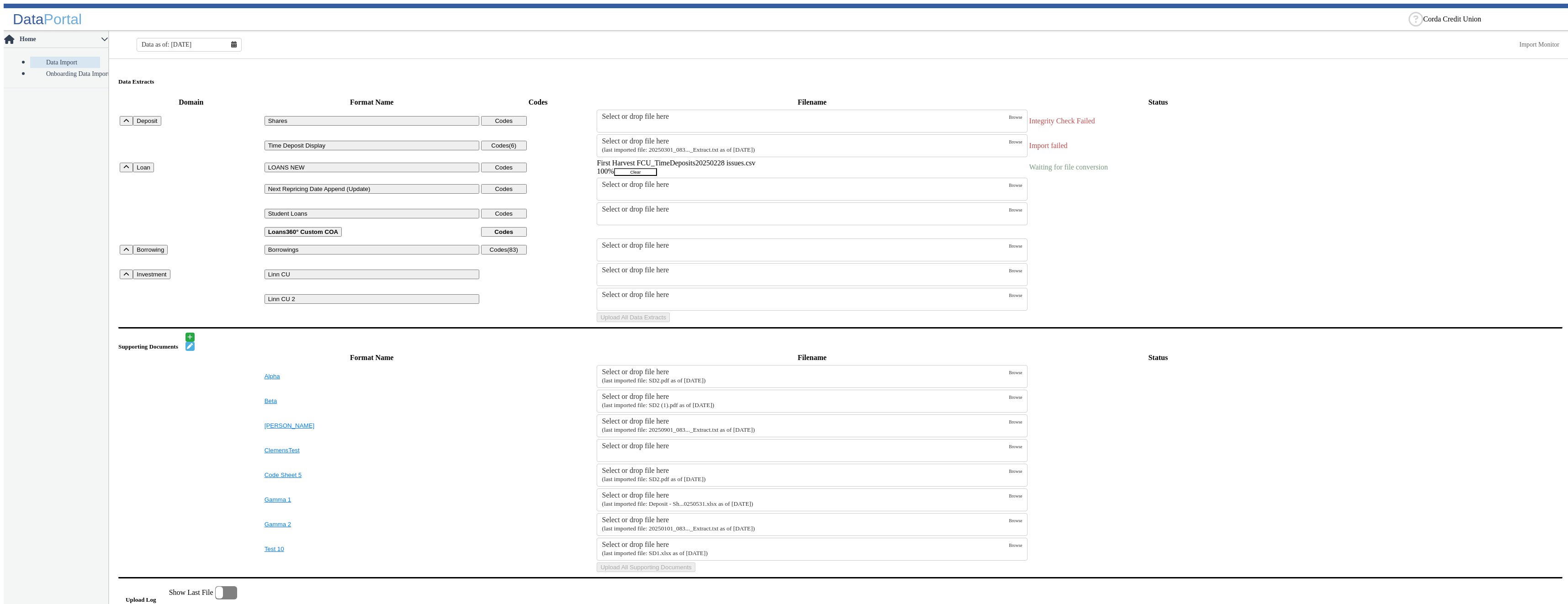
click at [657, 169] on button "Clear" at bounding box center [636, 172] width 43 height 8
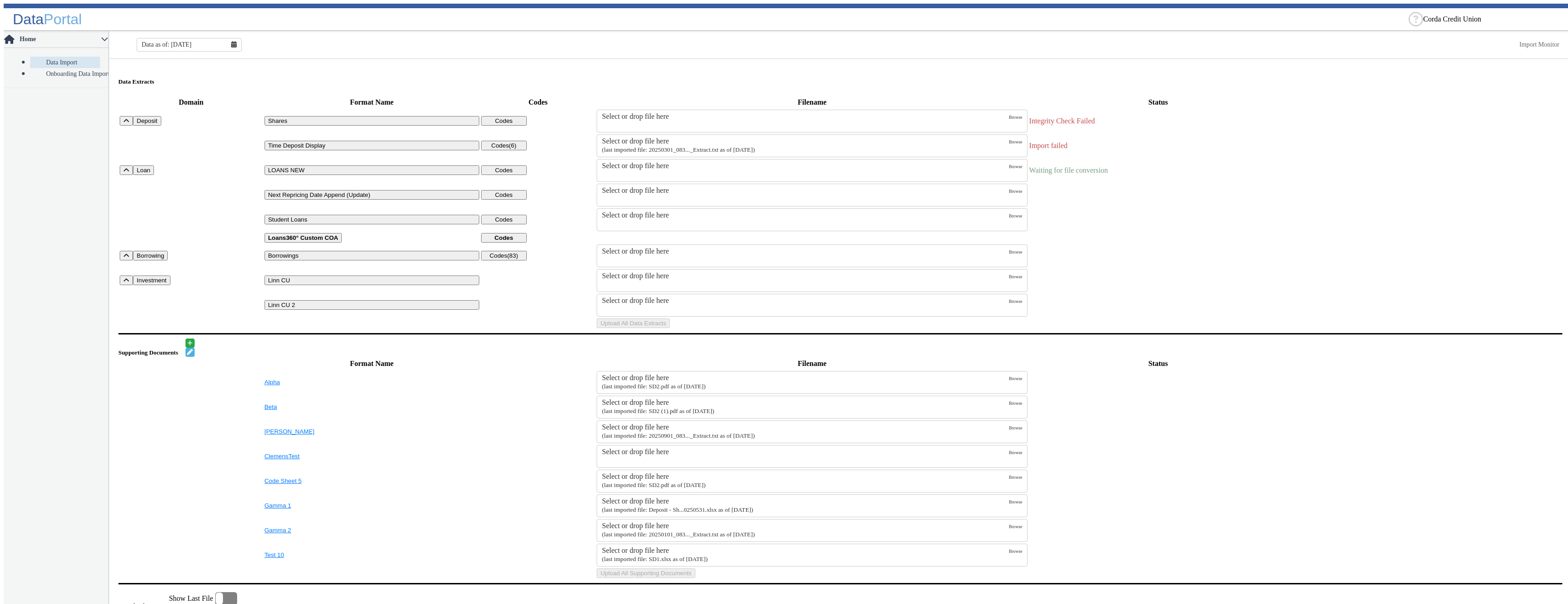
click at [814, 165] on div "Select or drop file here" at bounding box center [806, 166] width 407 height 8
click at [0, 0] on input "Select or drop file here" at bounding box center [0, 0] width 0 height 0
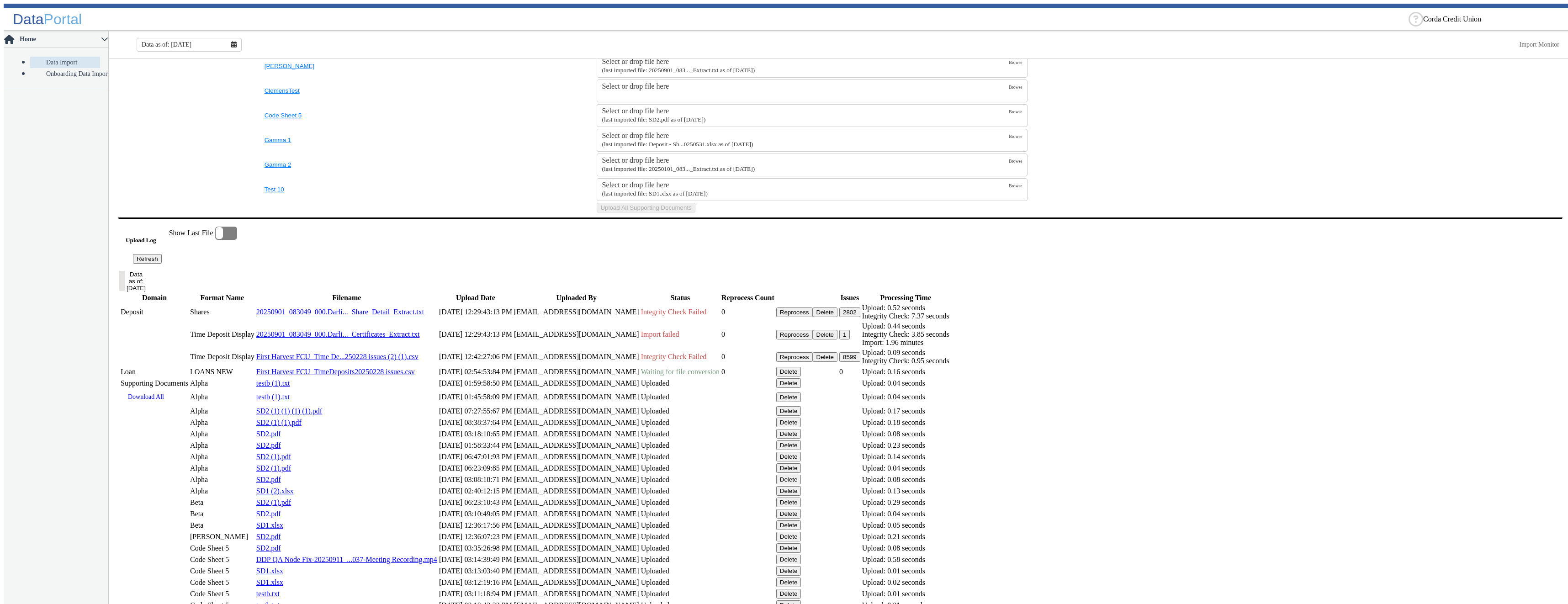
scroll to position [639, 0]
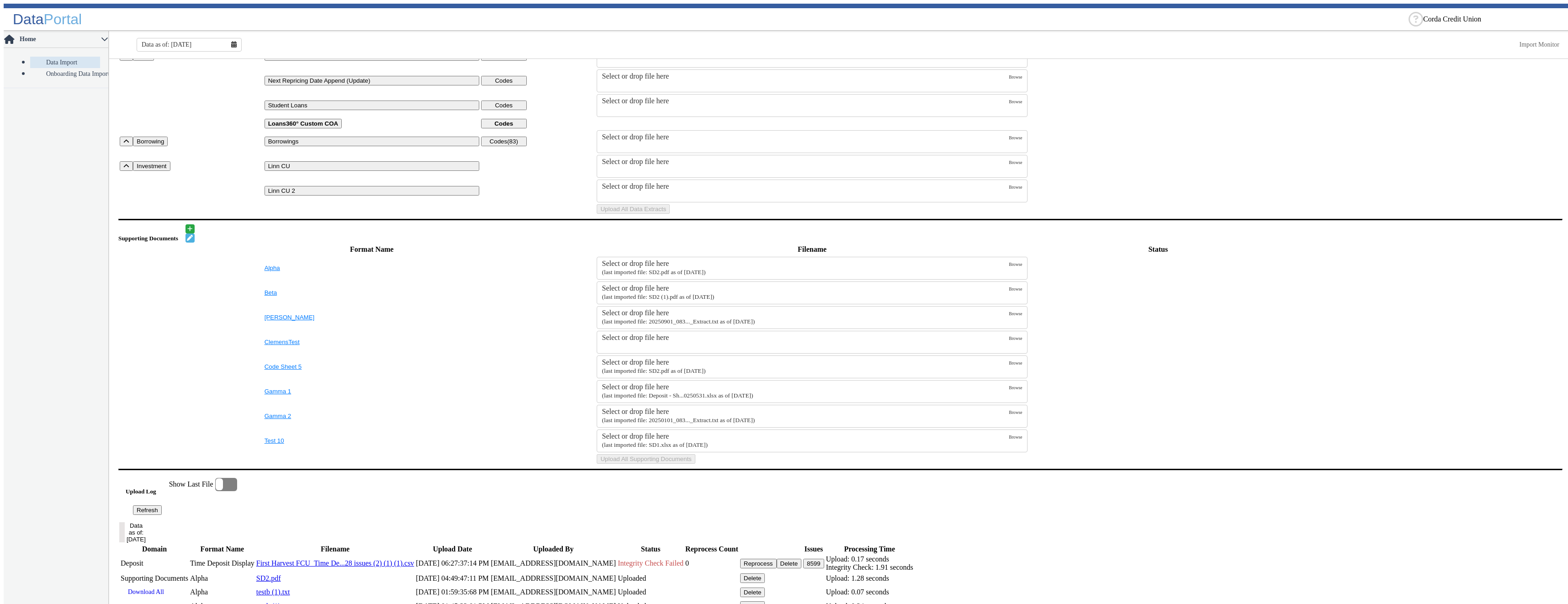
scroll to position [434, 0]
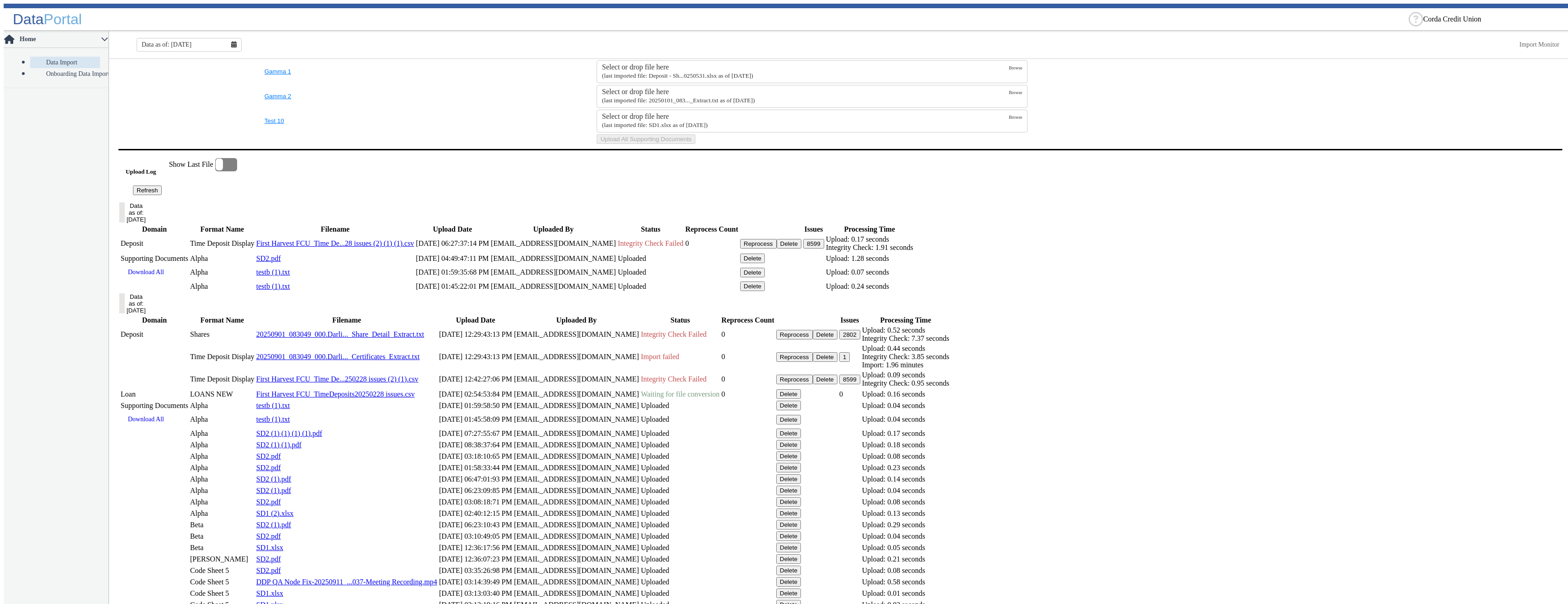
click at [393, 247] on link "First Harvest FCU_Time De...28 issues (2) (1) (1).csv" at bounding box center [335, 243] width 158 height 8
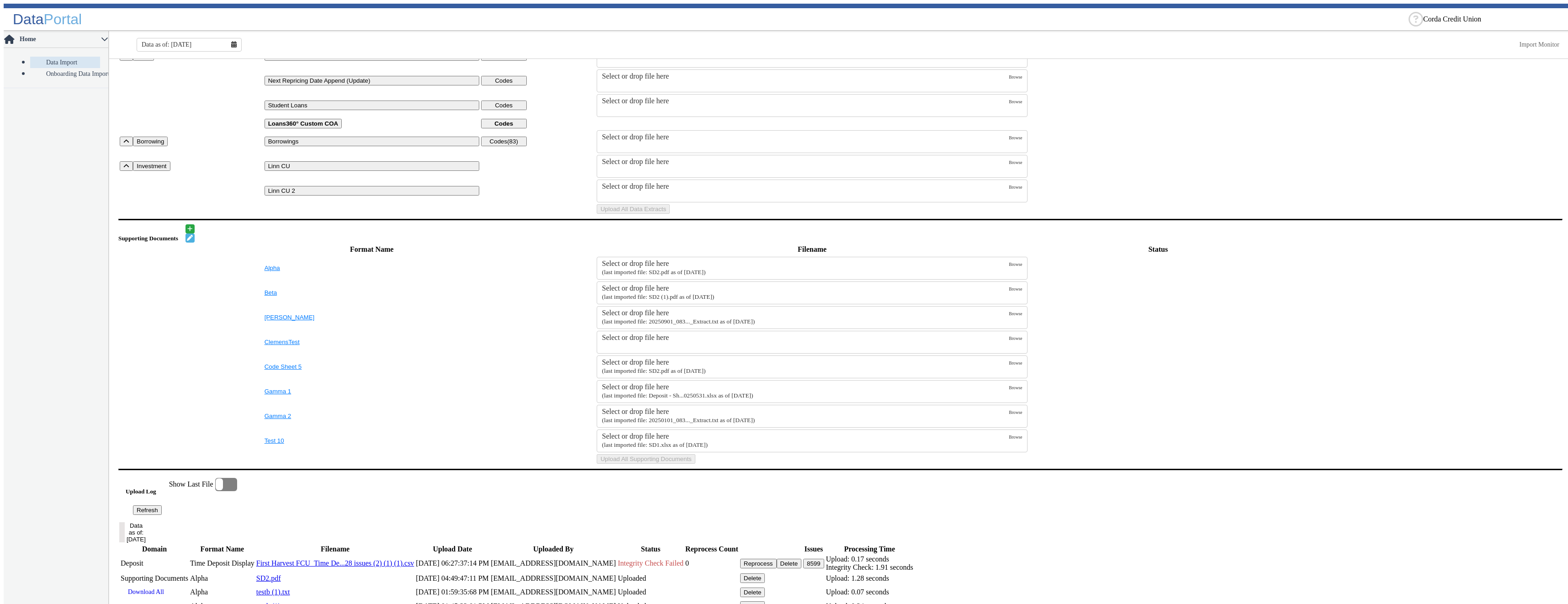
scroll to position [0, 0]
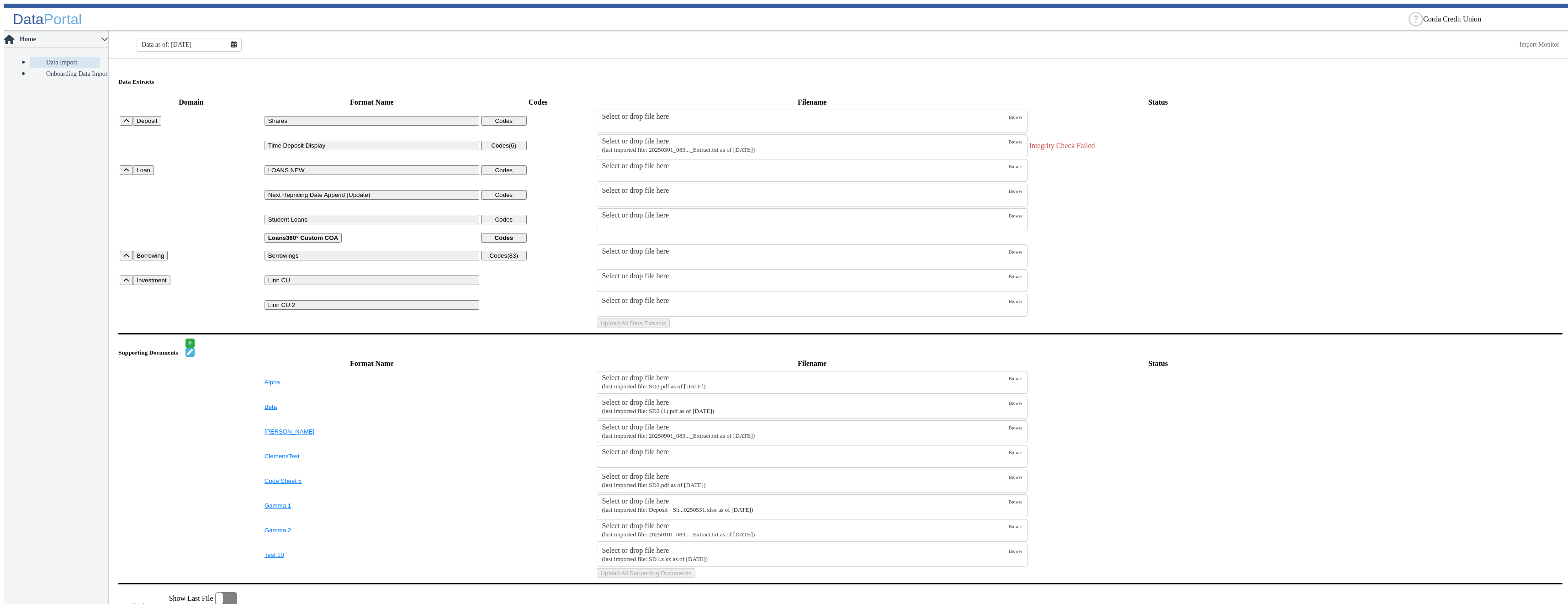
click at [631, 146] on small "(last imported file: 20250301_083..._Extract.txt as of [DATE])" at bounding box center [678, 149] width 153 height 7
click at [0, 0] on input "Select or drop file here (last imported file: 20250301_083..._Extract.txt as of…" at bounding box center [0, 0] width 0 height 0
click at [670, 328] on button "Upload All Data Extracts" at bounding box center [633, 323] width 73 height 9
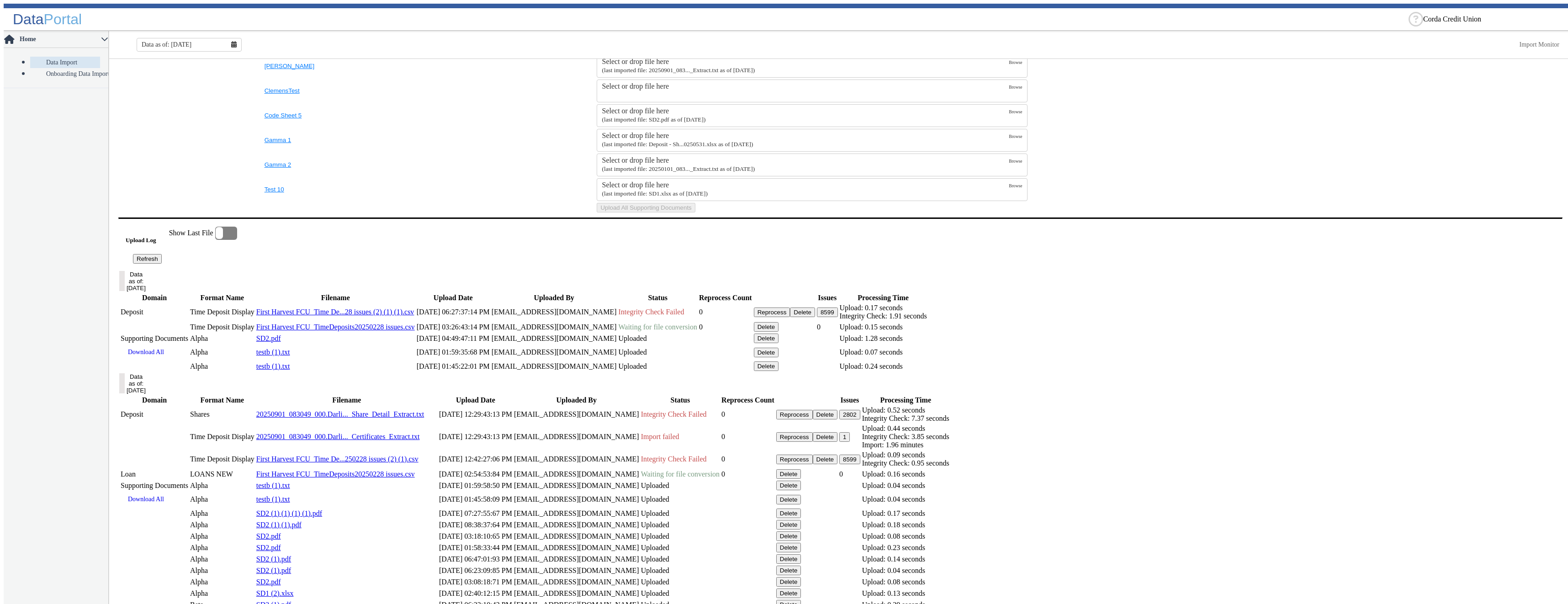
scroll to position [411, 0]
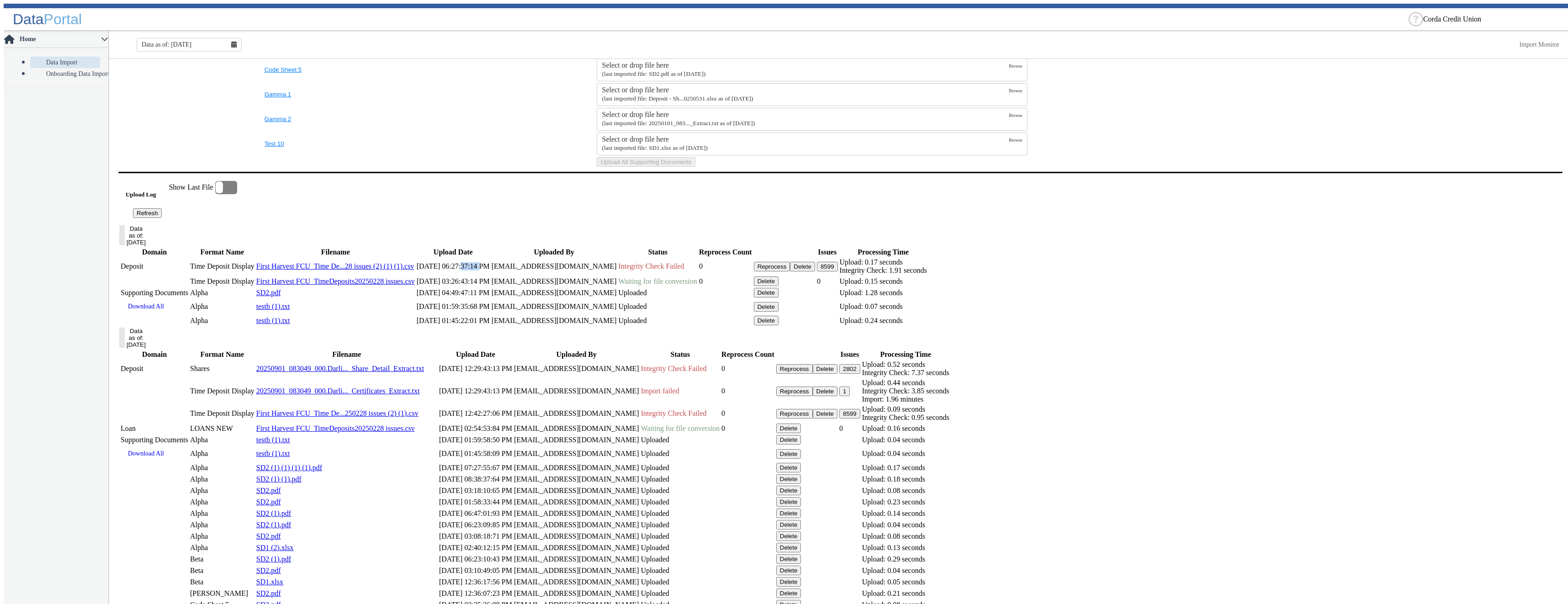
drag, startPoint x: 695, startPoint y: 394, endPoint x: 714, endPoint y: 392, distance: 19.1
click at [490, 275] on td "[DATE] 06:27:37:14 PM" at bounding box center [453, 266] width 74 height 18
drag, startPoint x: 1166, startPoint y: 414, endPoint x: 618, endPoint y: 418, distance: 548.0
click at [618, 287] on tr "Time Deposit Display First Harvest FCU_TimeDeposits20250228 issues.csv 10/13/20…" at bounding box center [523, 281] width 807 height 11
click at [415, 285] on div "First Harvest FCU_TimeDeposits20250228 issues.csv" at bounding box center [336, 281] width 159 height 8
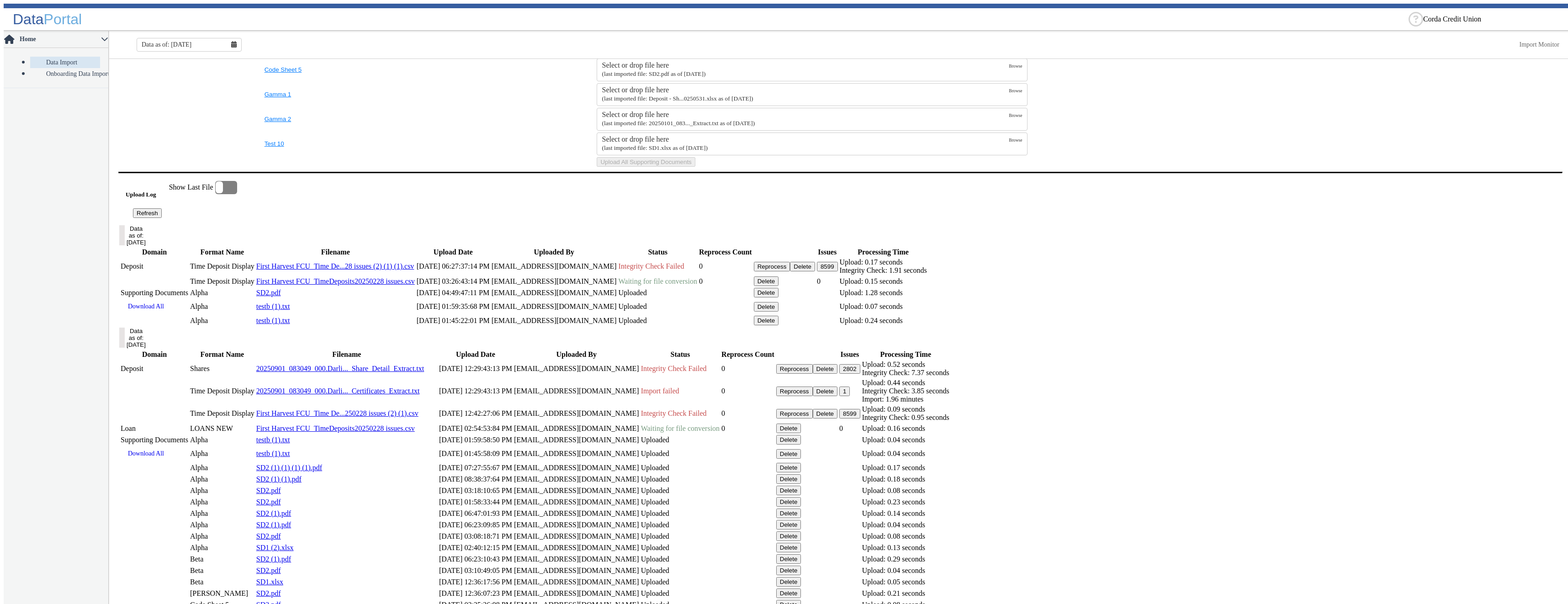
click at [416, 275] on td "First Harvest FCU_Time De...28 issues (2) (1) (1).csv" at bounding box center [335, 266] width 160 height 18
click at [162, 218] on button "Refresh" at bounding box center [146, 213] width 29 height 9
click at [779, 284] on button "Delete" at bounding box center [766, 280] width 25 height 9
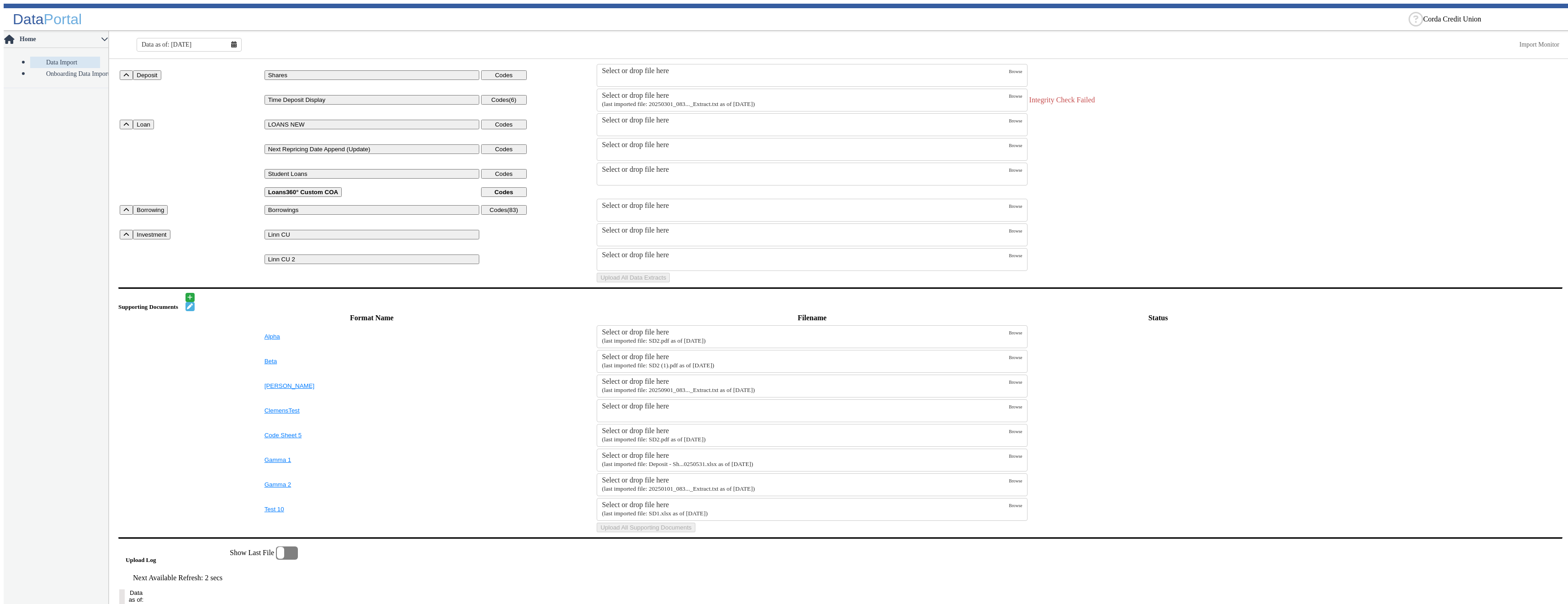
scroll to position [0, 0]
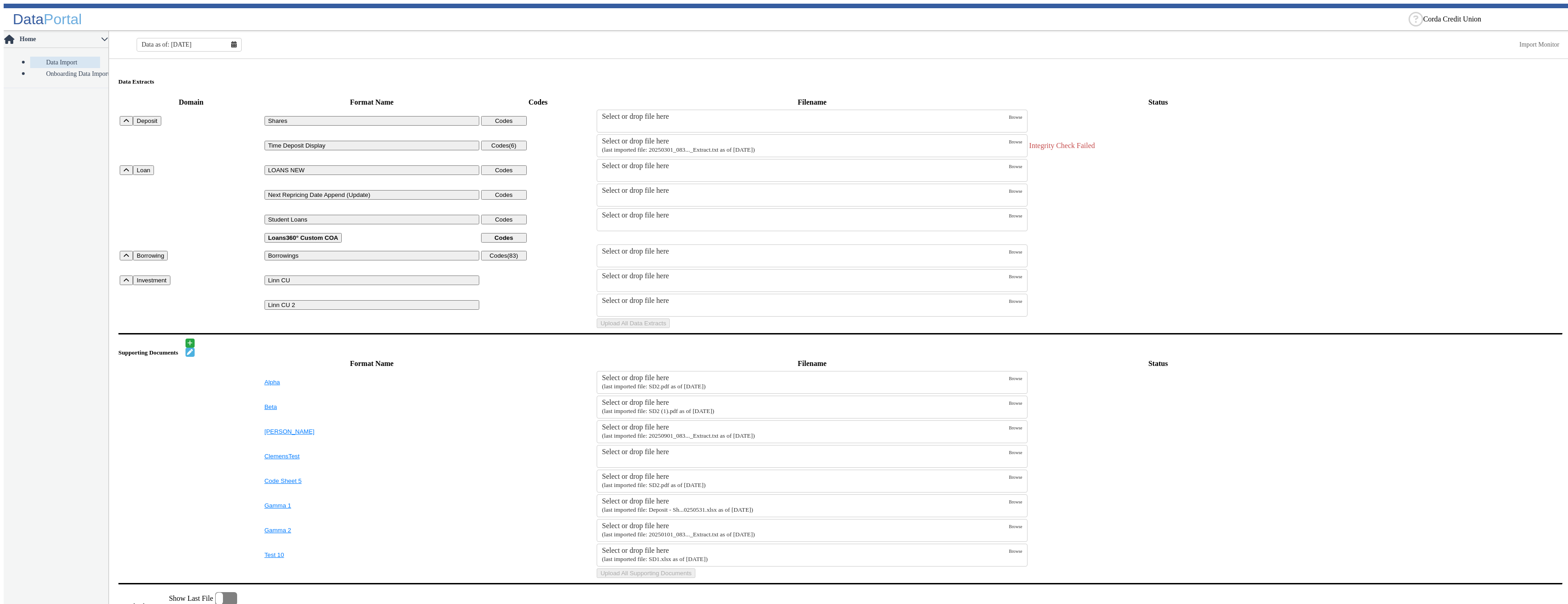
click at [691, 142] on label "Select or drop file here (last imported file: 20250301_083..._Extract.txt as of…" at bounding box center [806, 146] width 407 height 18
click at [0, 0] on input "Select or drop file here (last imported file: 20250301_083..._Extract.txt as of…" at bounding box center [0, 0] width 0 height 0
click at [670, 328] on button "Upload All Data Extracts" at bounding box center [633, 323] width 73 height 9
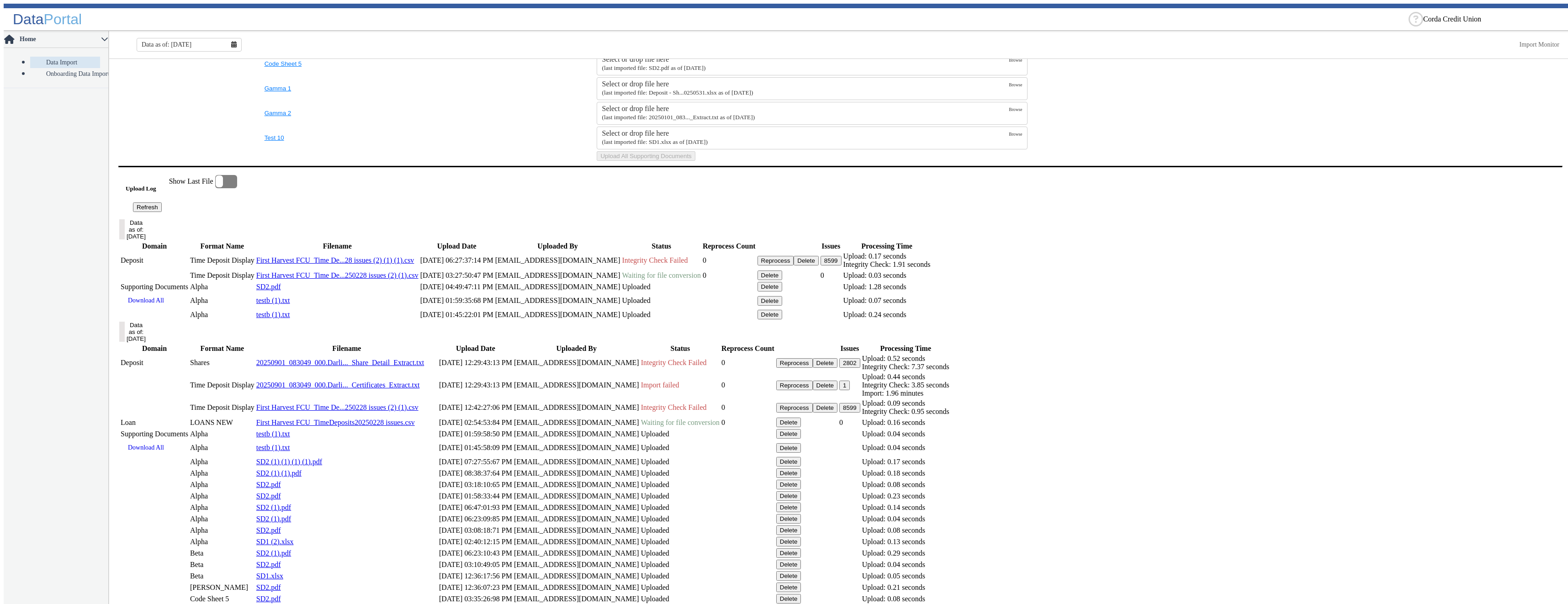
scroll to position [451, 0]
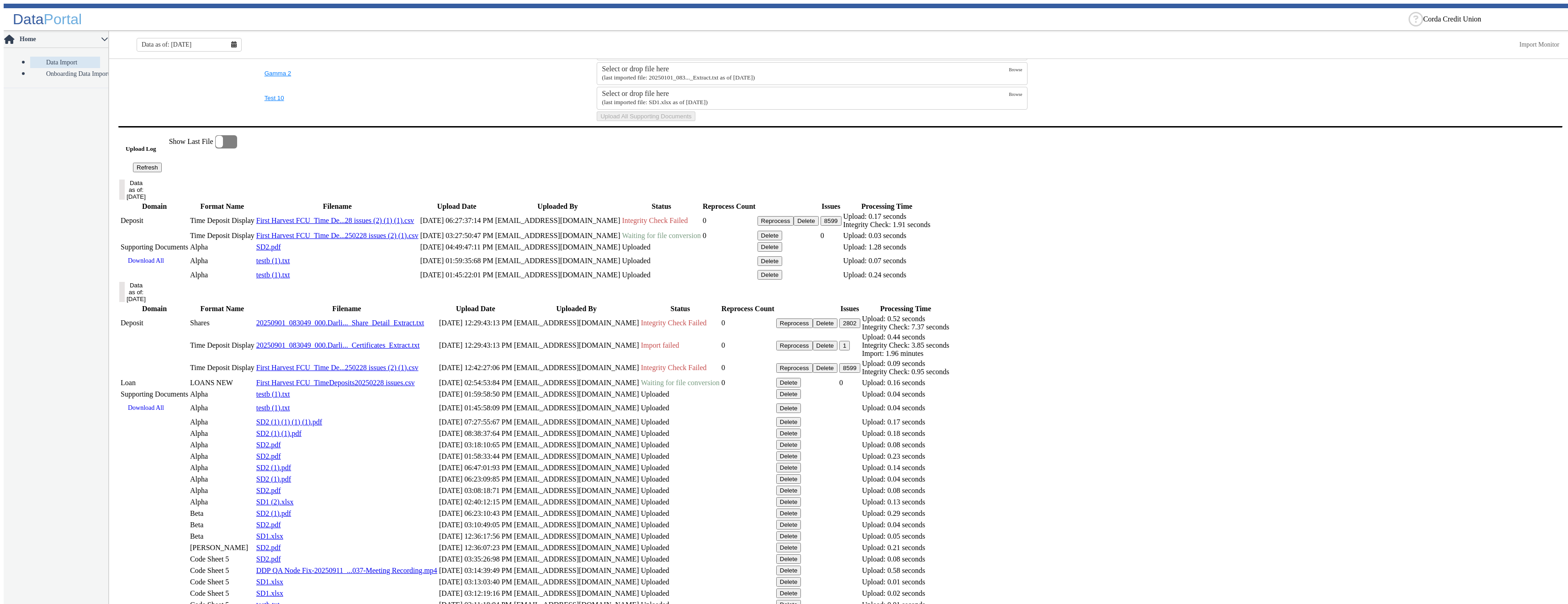
click at [162, 172] on button "Refresh" at bounding box center [146, 167] width 29 height 9
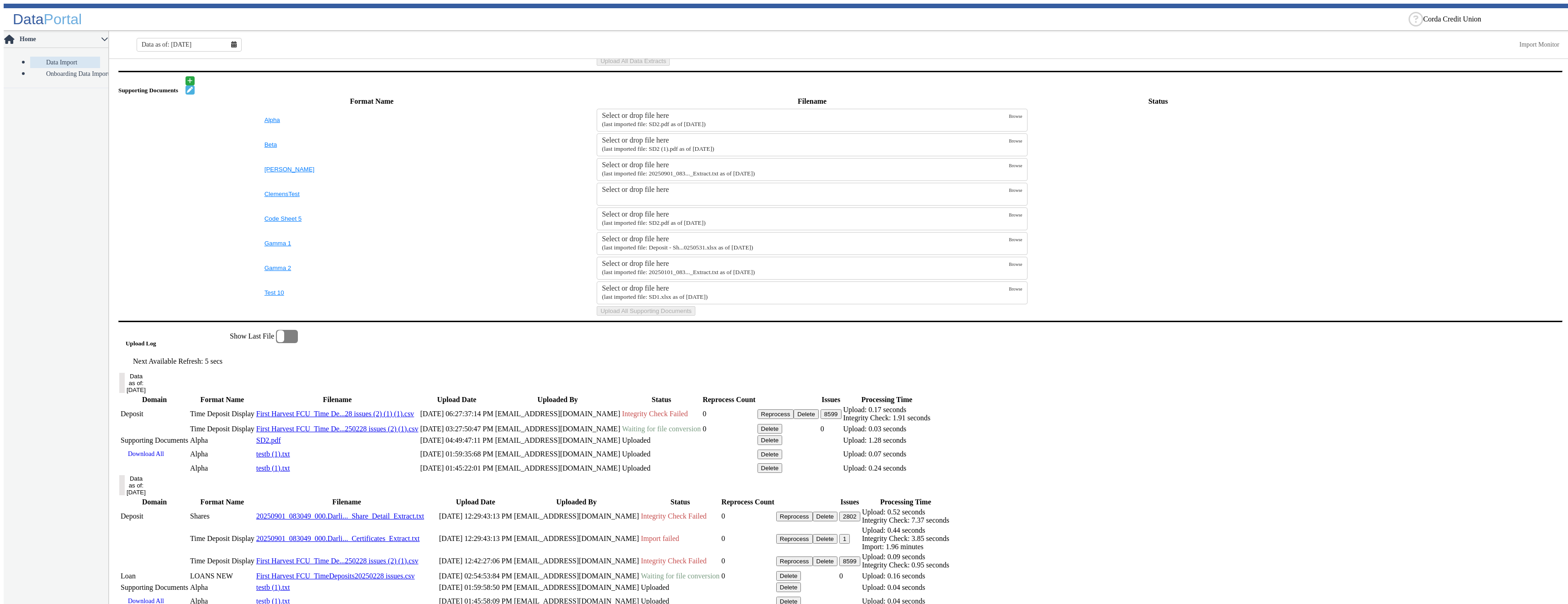
scroll to position [393, 0]
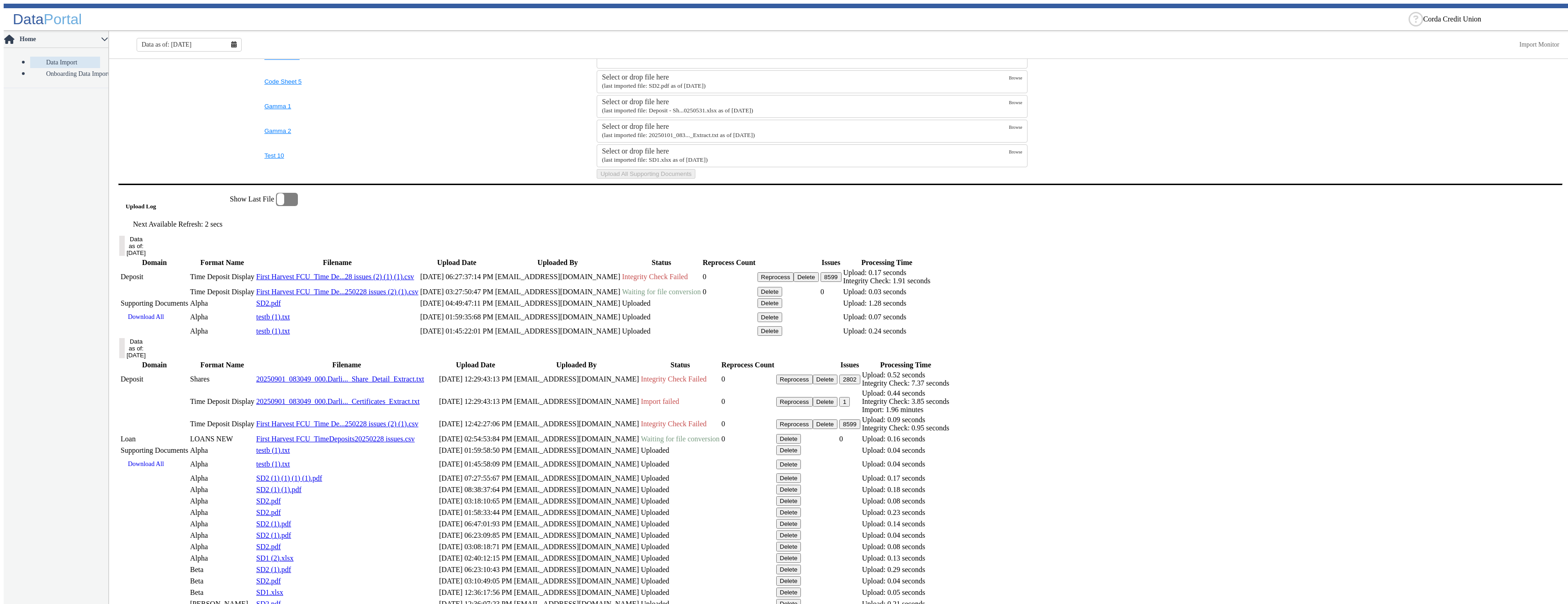
click at [782, 297] on button "Delete" at bounding box center [770, 291] width 25 height 9
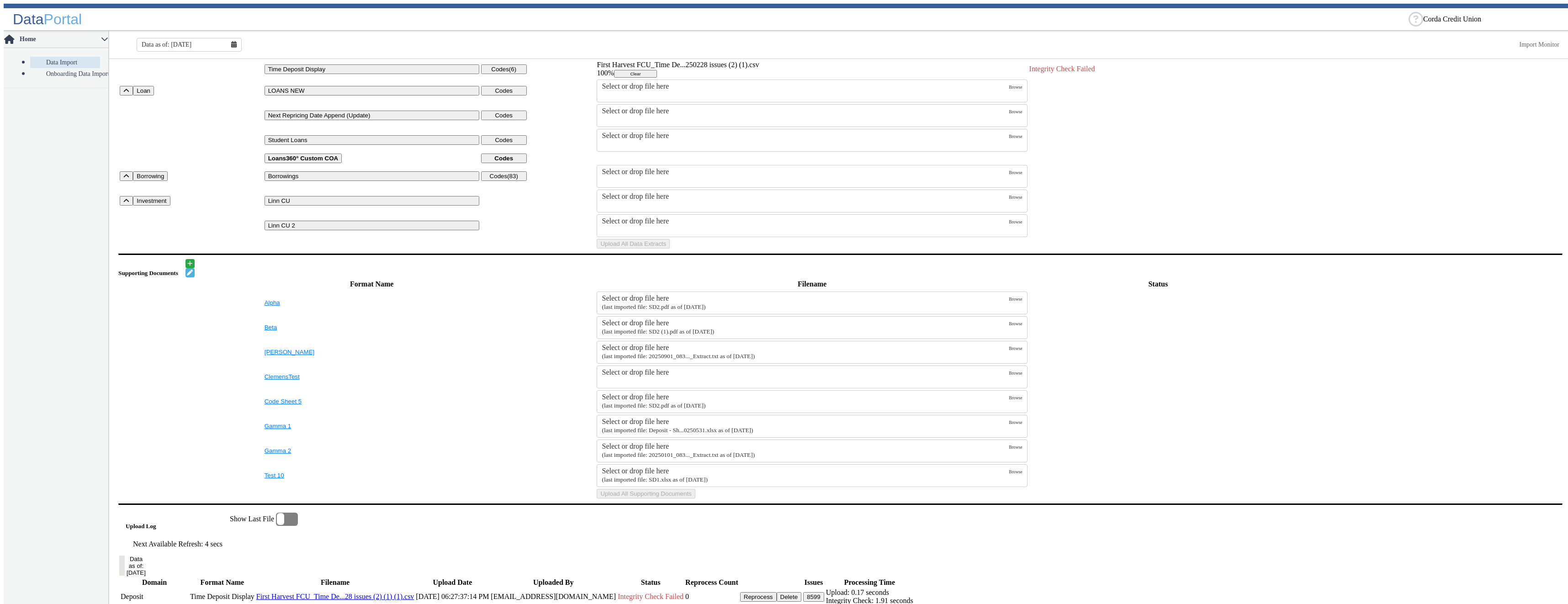
scroll to position [0, 0]
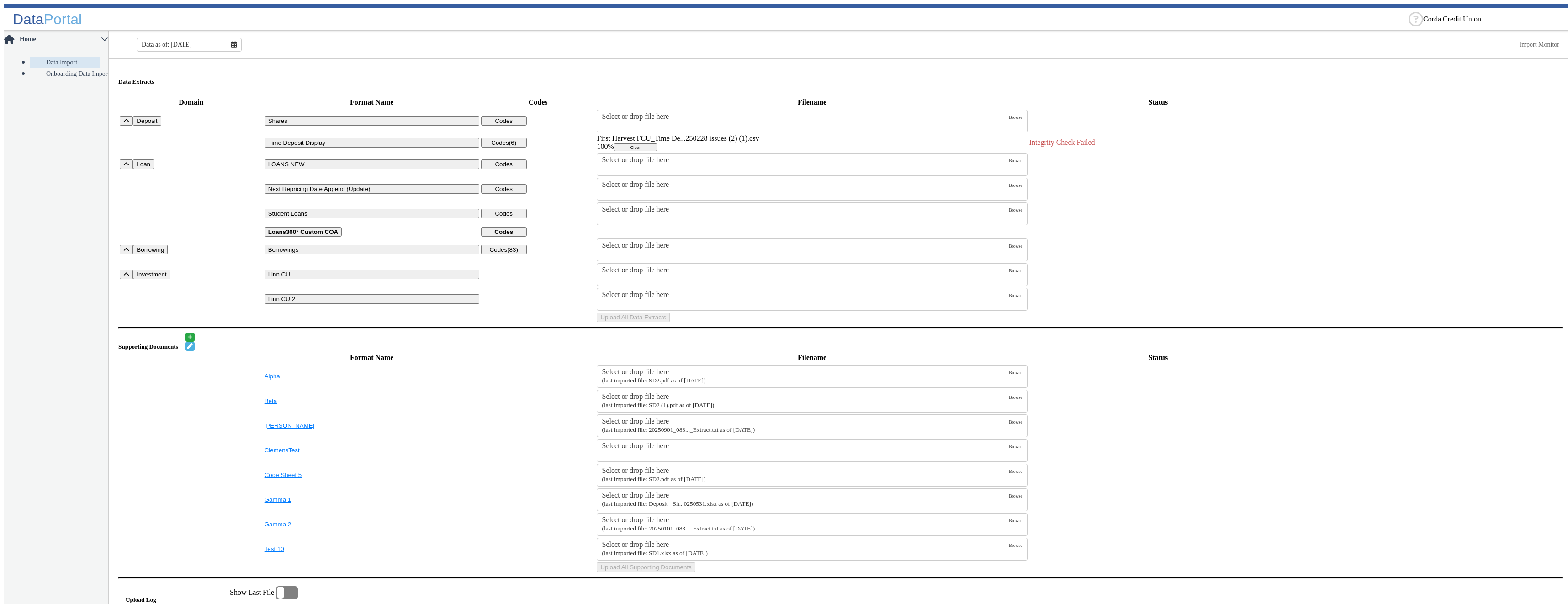
click at [231, 45] on fa-icon at bounding box center [234, 44] width 5 height 7
click at [191, 136] on button "Aug" at bounding box center [190, 137] width 29 height 12
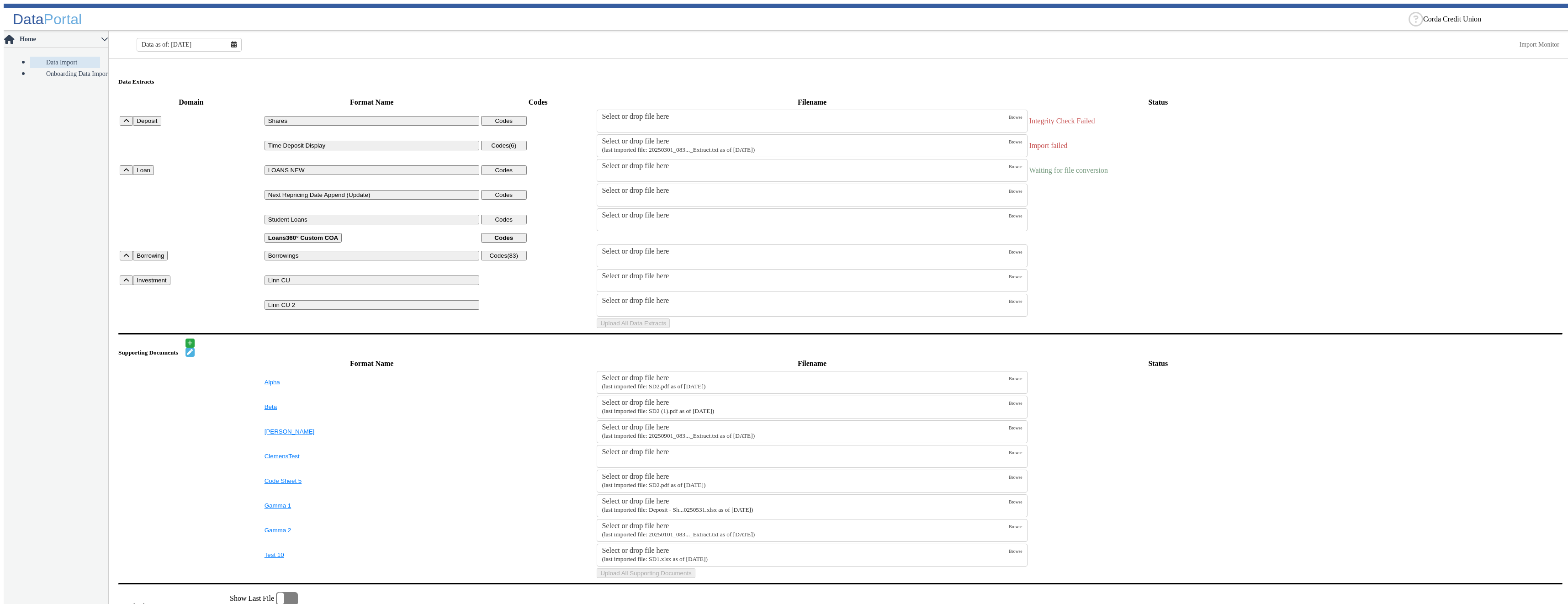
click at [836, 137] on div "Select or drop file here" at bounding box center [806, 141] width 407 height 8
click at [0, 0] on input "Select or drop file here (last imported file: 20250301_083..._Extract.txt as of…" at bounding box center [0, 0] width 0 height 0
click at [670, 328] on button "Upload All Data Extracts" at bounding box center [633, 323] width 73 height 9
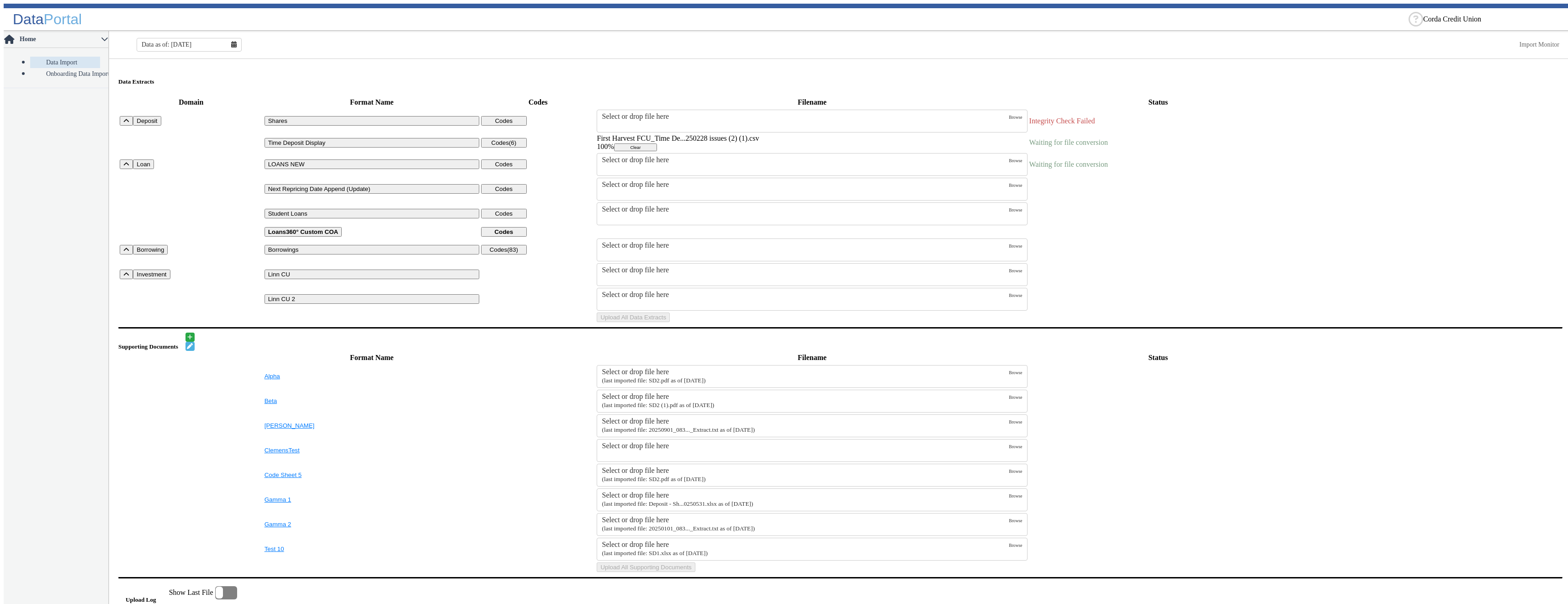
scroll to position [274, 0]
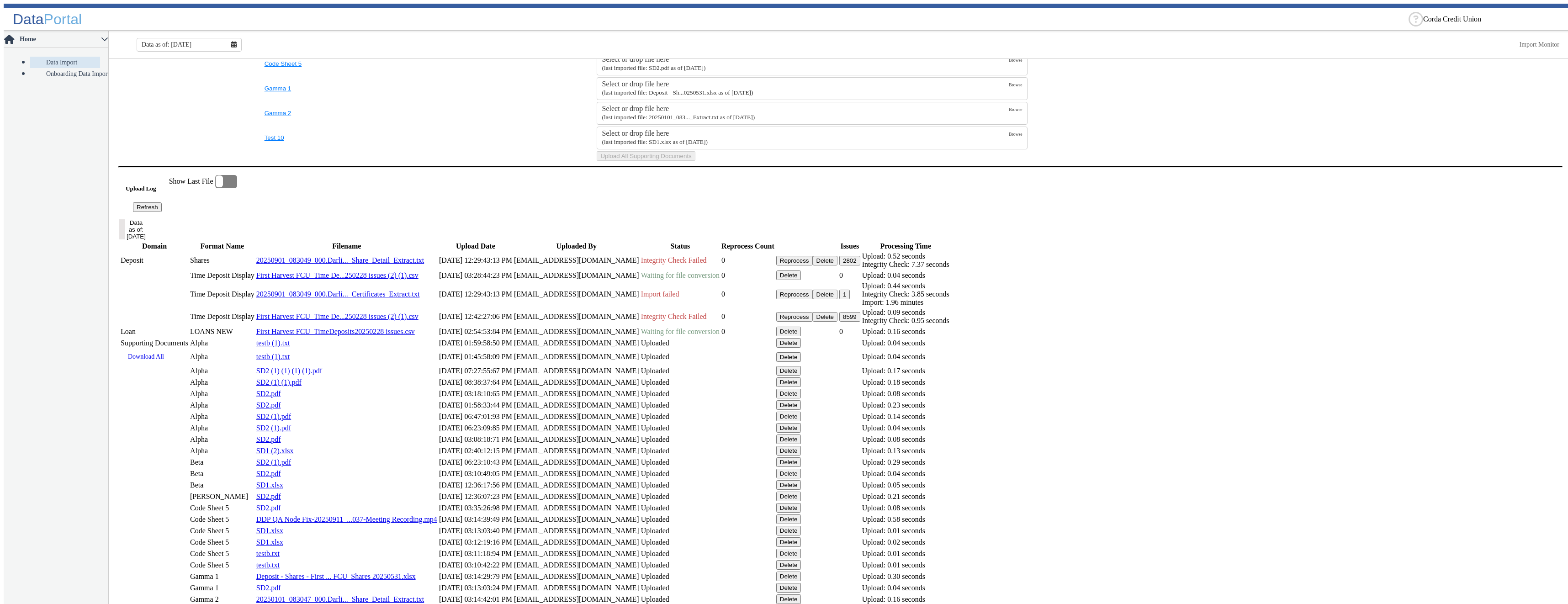
click at [162, 212] on button "Refresh" at bounding box center [146, 207] width 29 height 9
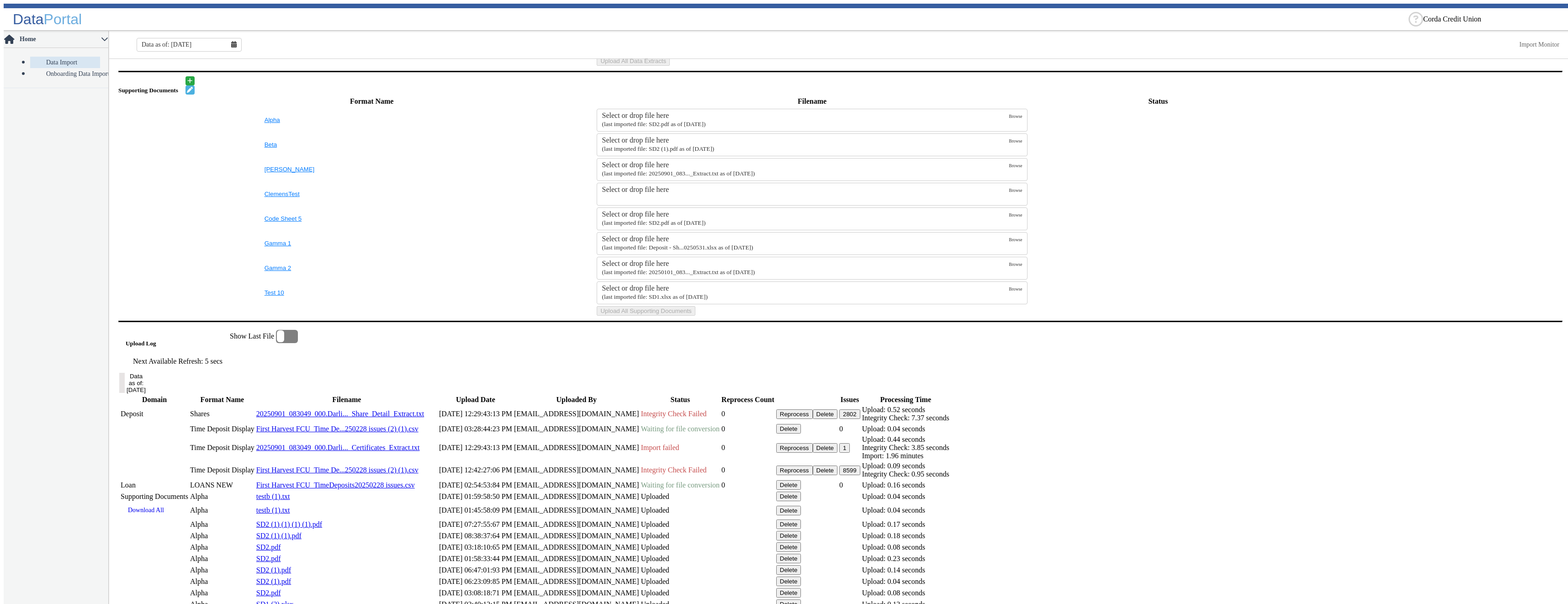
scroll to position [439, 0]
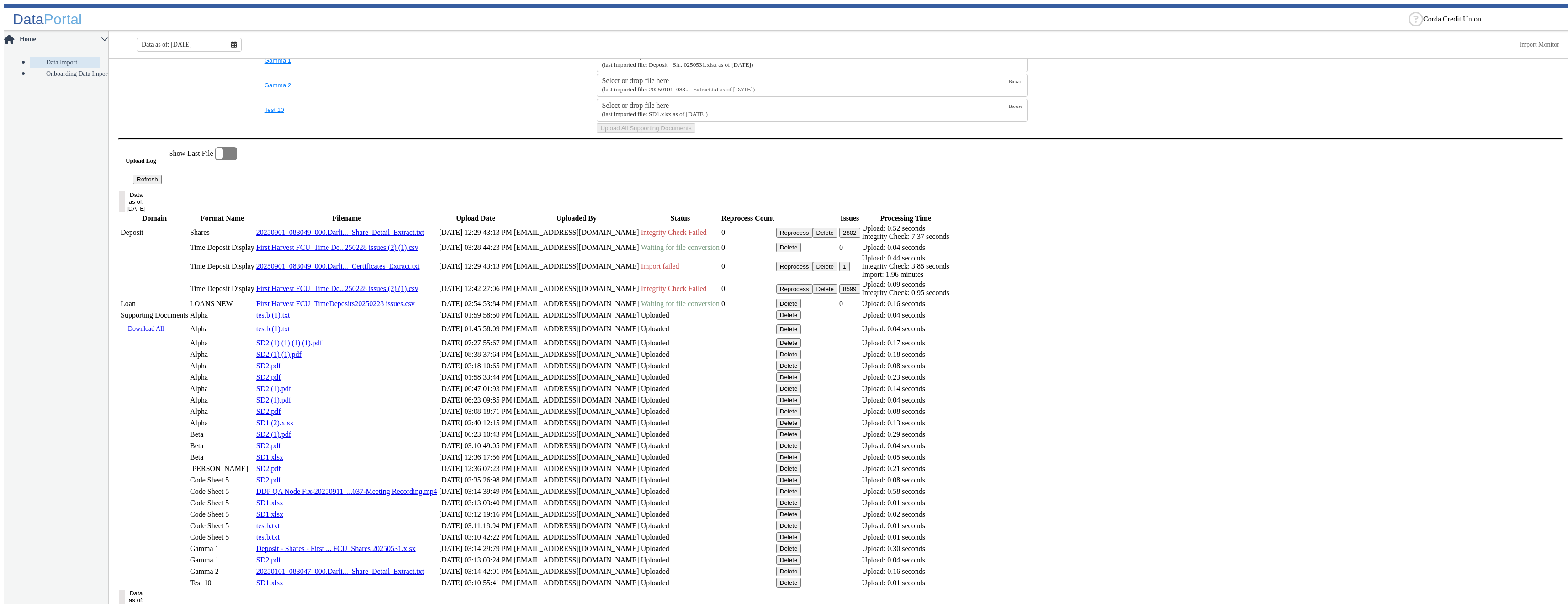
click at [802, 252] on button "Delete" at bounding box center [789, 247] width 25 height 9
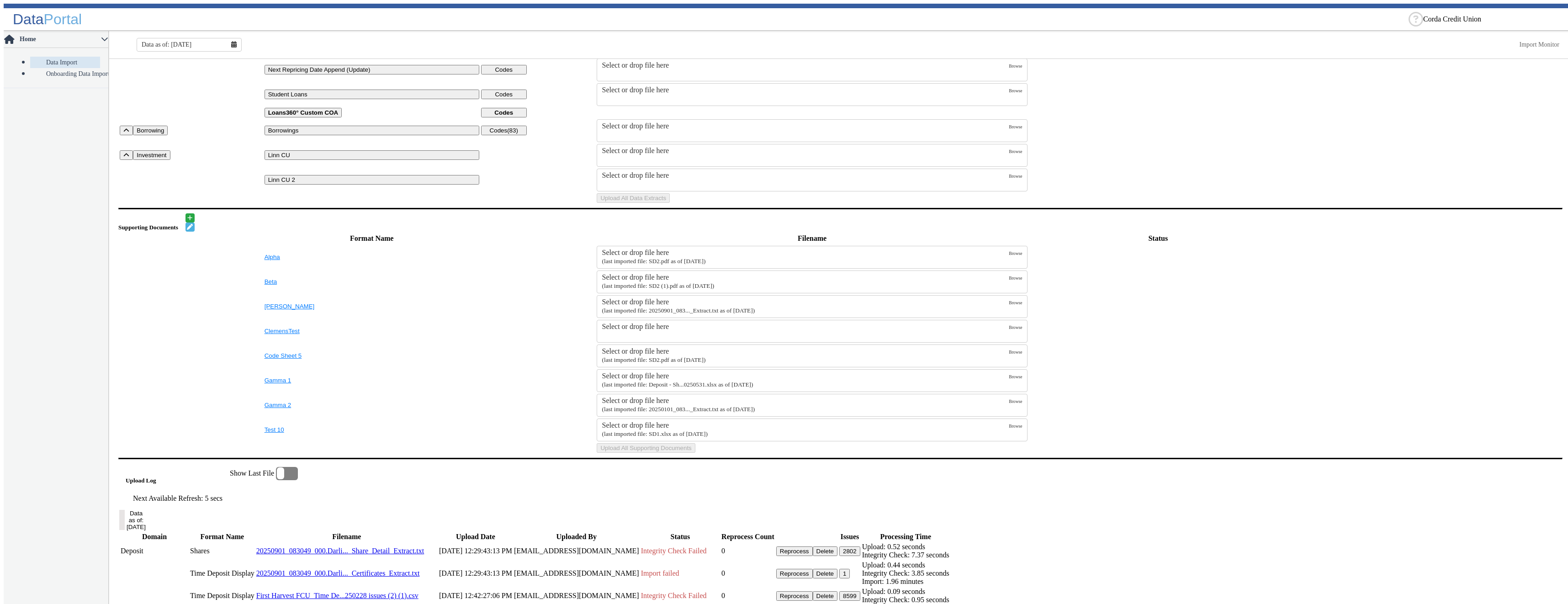
scroll to position [0, 0]
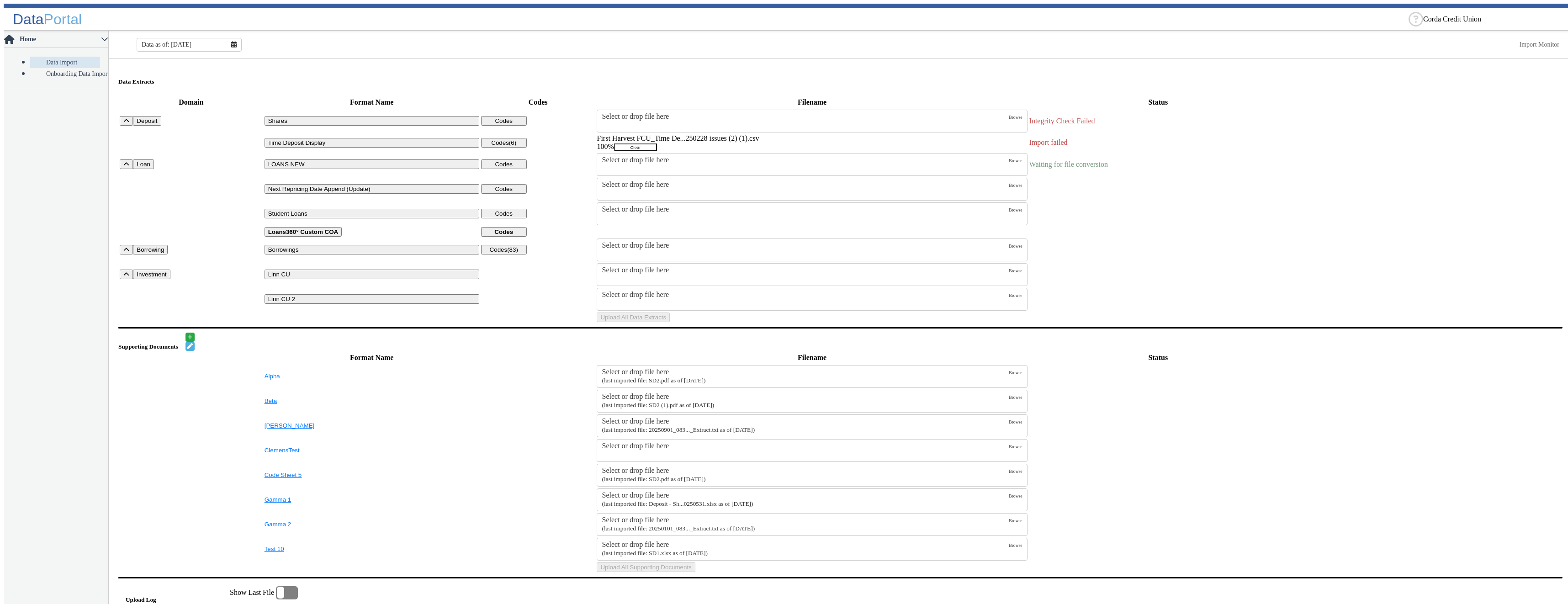
click at [657, 143] on button "Clear" at bounding box center [636, 147] width 43 height 8
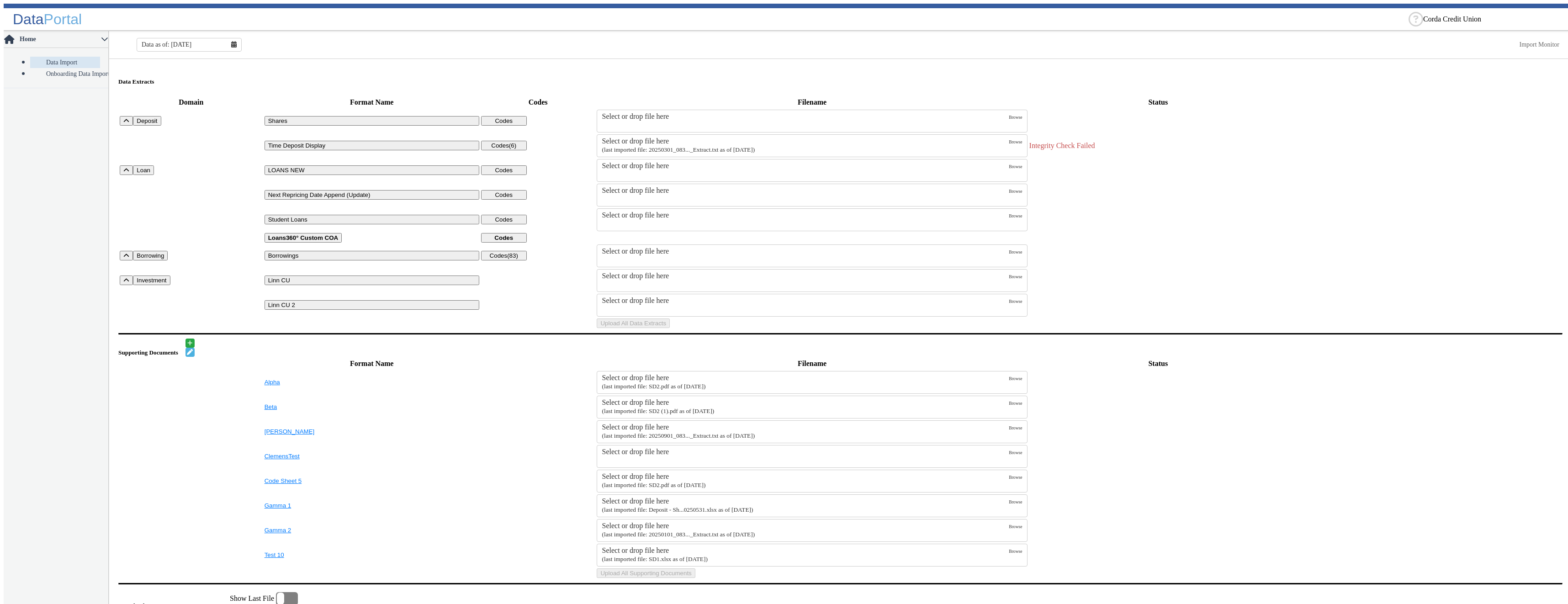
click at [231, 42] on icon at bounding box center [234, 44] width 5 height 6
click at [179, 134] on button "Aug" at bounding box center [190, 137] width 29 height 12
click at [656, 166] on div "Select or drop file here" at bounding box center [806, 166] width 407 height 8
click at [0, 0] on input "Select or drop file here" at bounding box center [0, 0] width 0 height 0
click at [670, 328] on button "Upload All Data Extracts" at bounding box center [633, 323] width 73 height 9
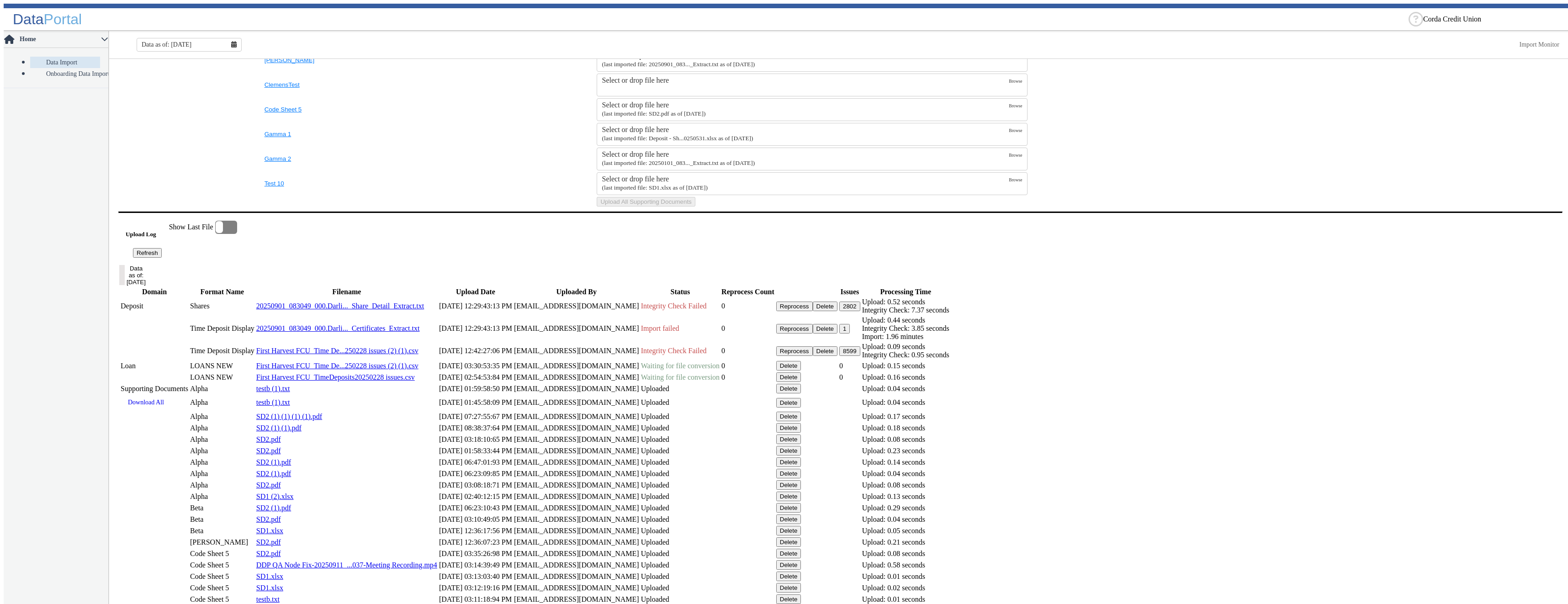
scroll to position [457, 0]
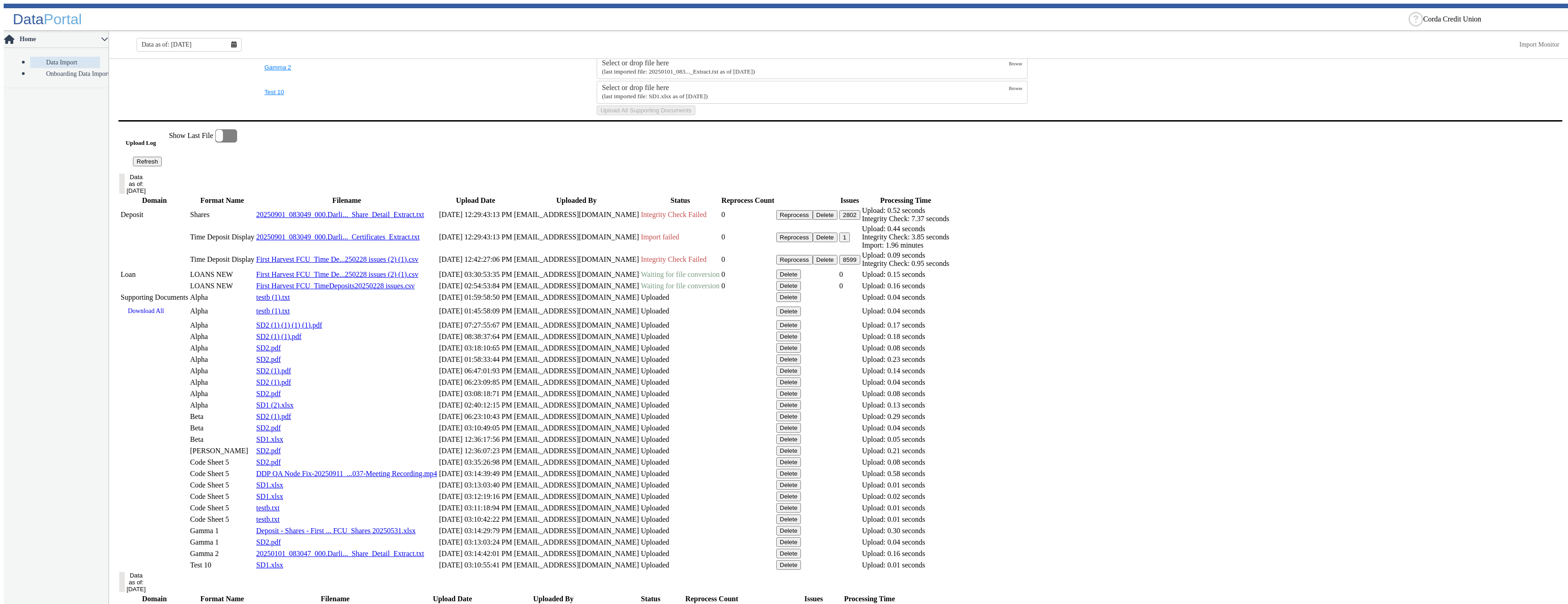
click at [162, 166] on button "Refresh" at bounding box center [146, 161] width 29 height 9
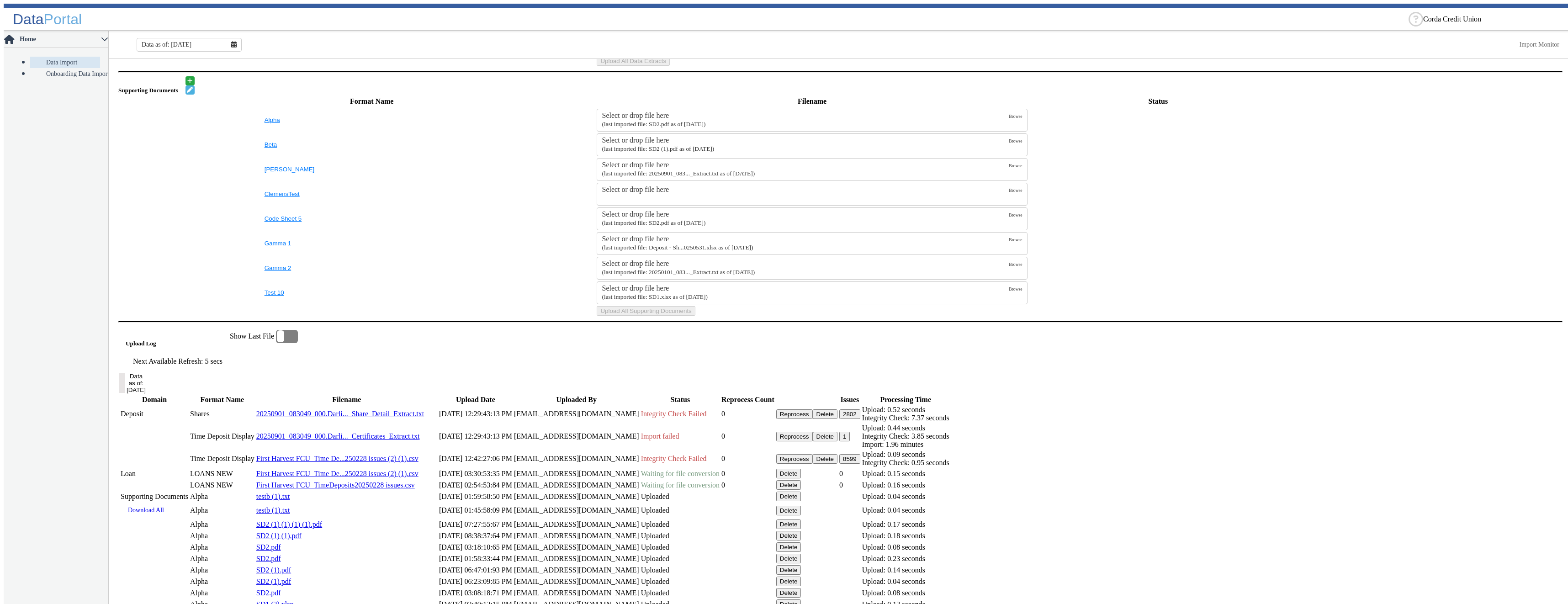
scroll to position [439, 0]
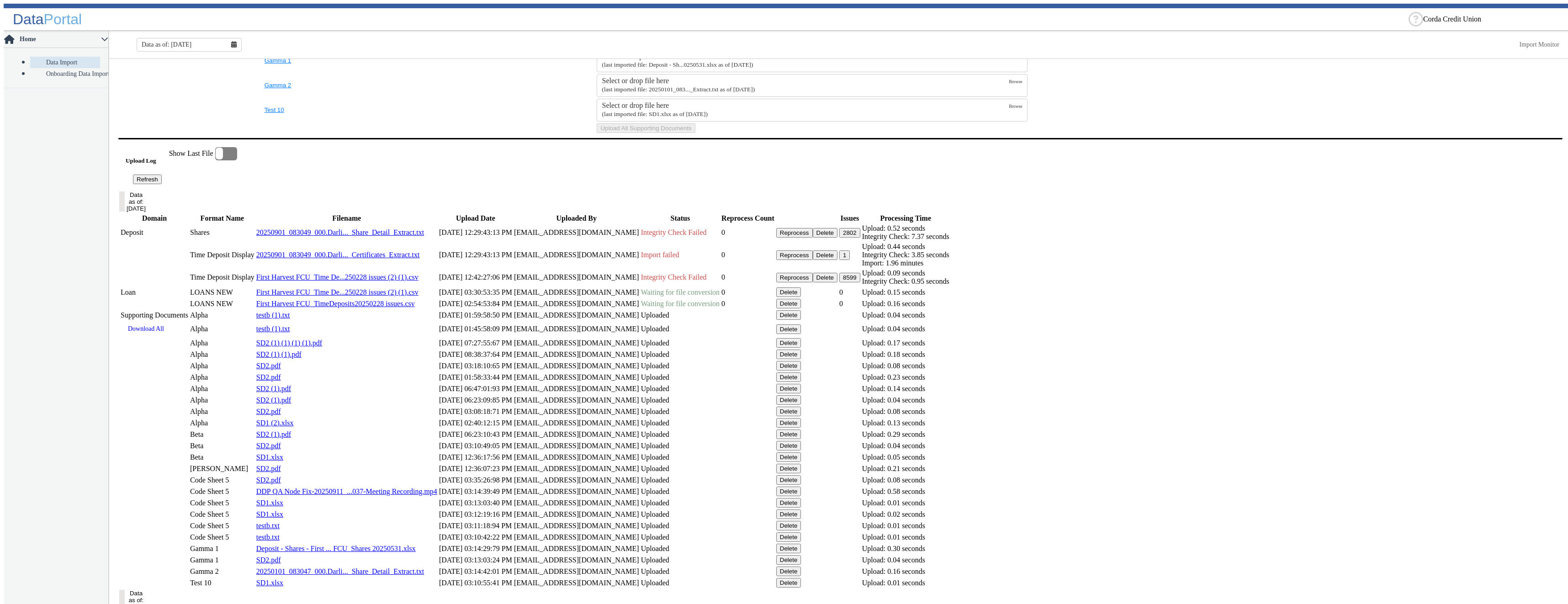
click at [802, 308] on button "Delete" at bounding box center [789, 304] width 25 height 9
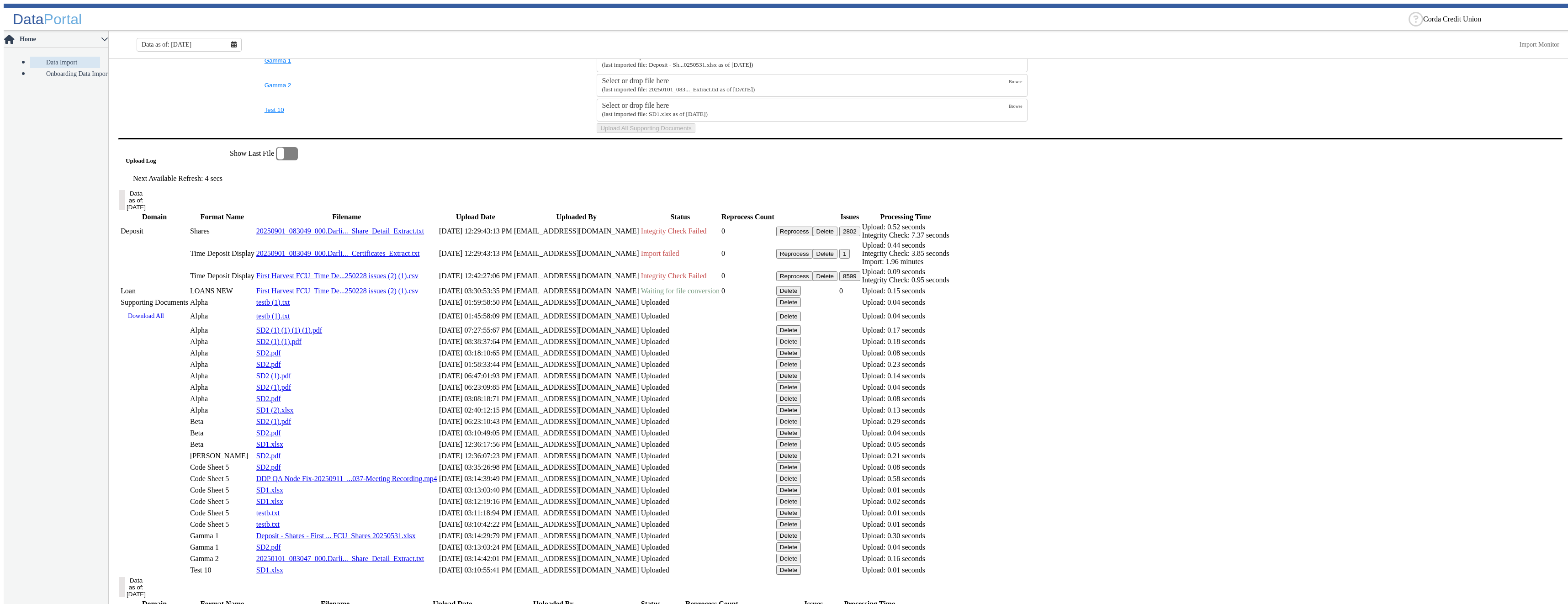
click at [802, 295] on button "Delete" at bounding box center [789, 290] width 25 height 9
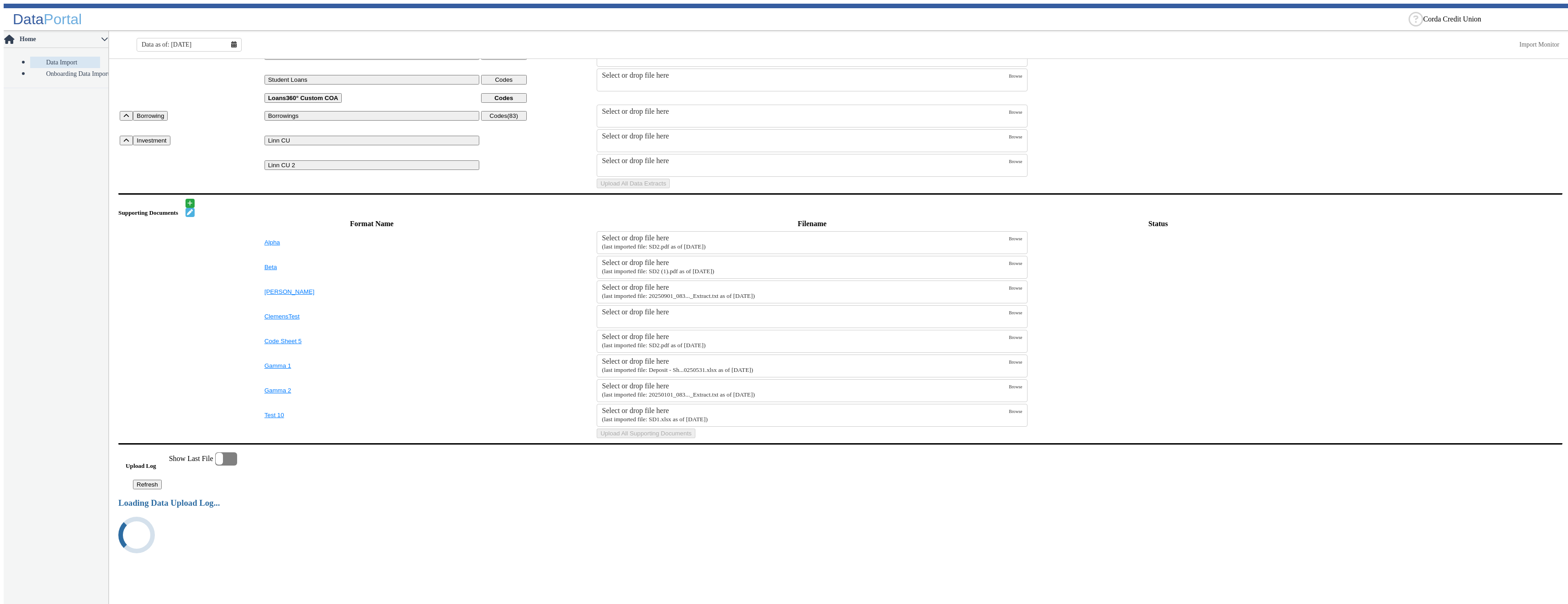
scroll to position [0, 0]
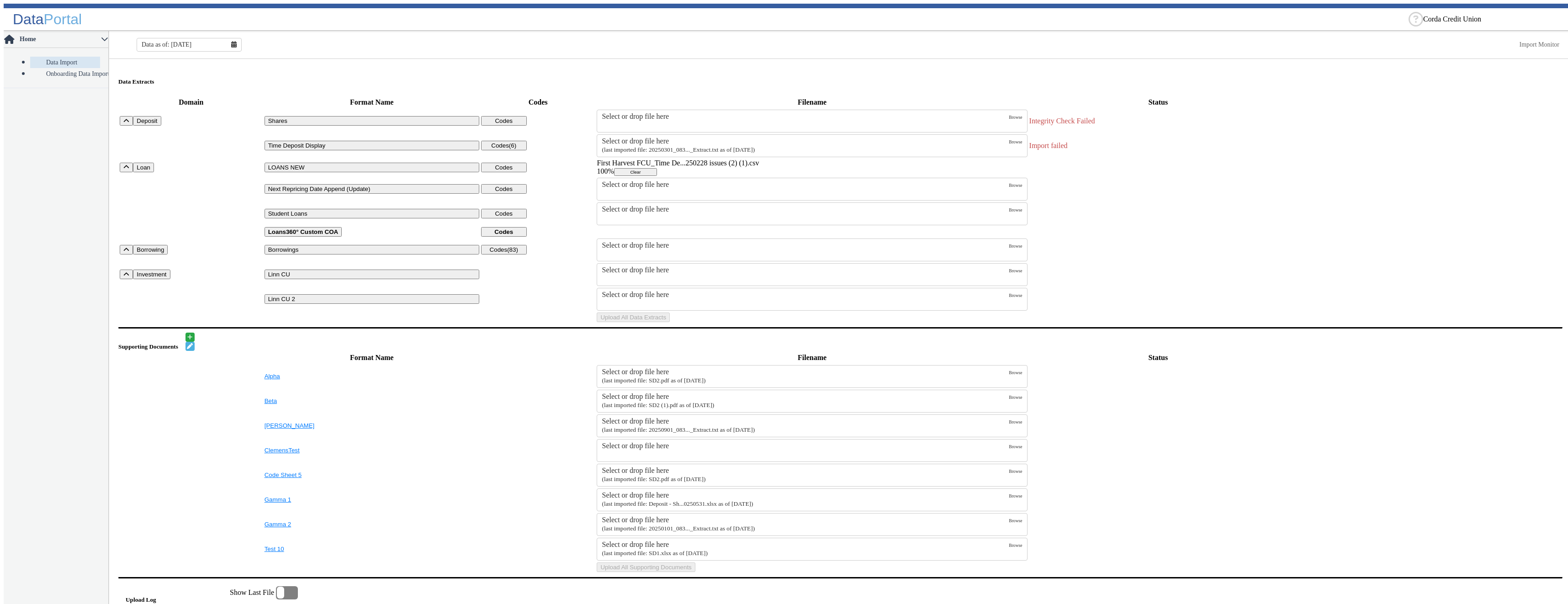
click at [631, 146] on small "(last imported file: 20250301_083..._Extract.txt as of [DATE])" at bounding box center [678, 149] width 153 height 7
click at [0, 0] on input "Select or drop file here (last imported file: 20250301_083..._Extract.txt as of…" at bounding box center [0, 0] width 0 height 0
click at [670, 322] on button "Upload All Data Extracts" at bounding box center [633, 317] width 73 height 9
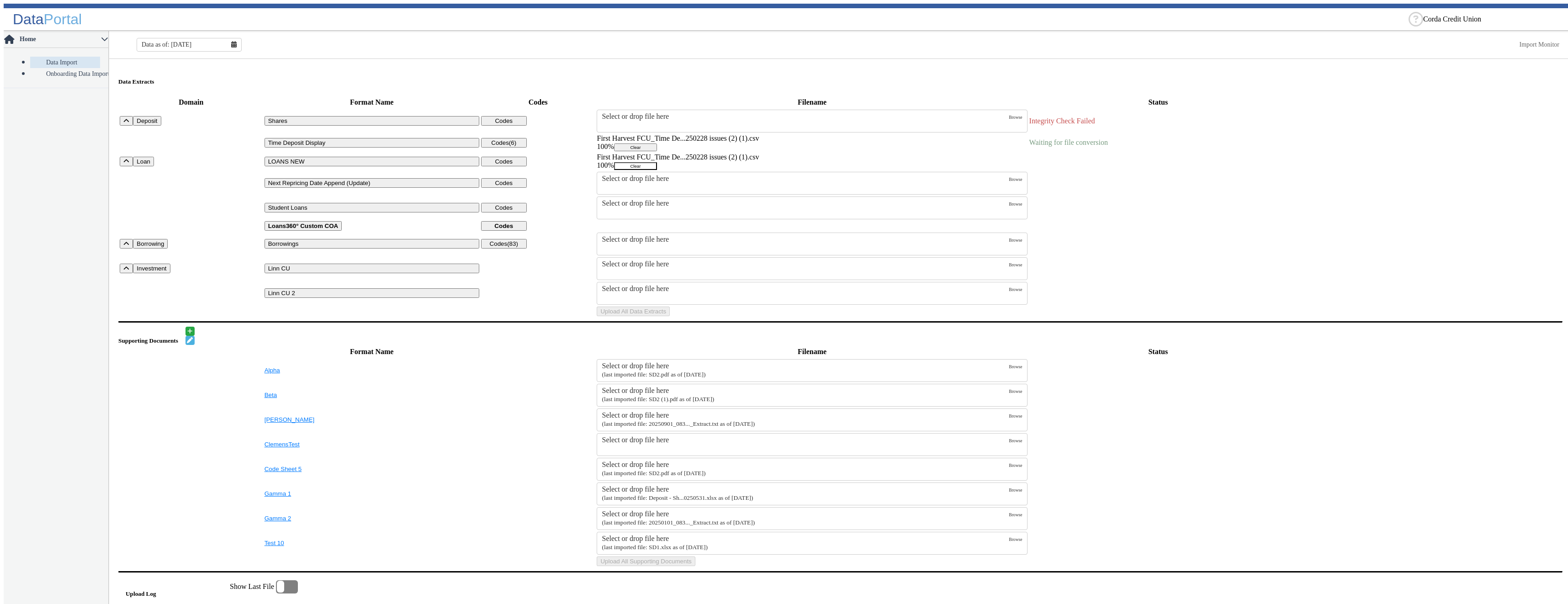
click at [657, 169] on button "Clear" at bounding box center [636, 166] width 43 height 8
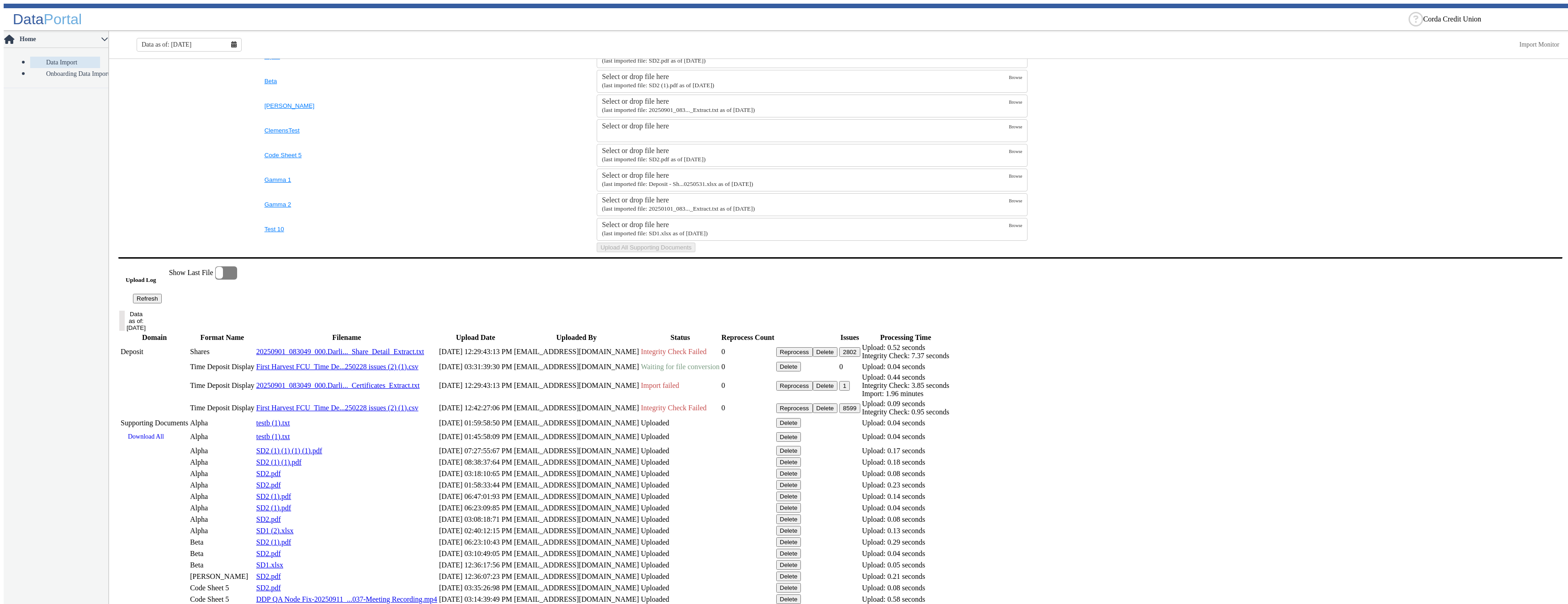
scroll to position [502, 0]
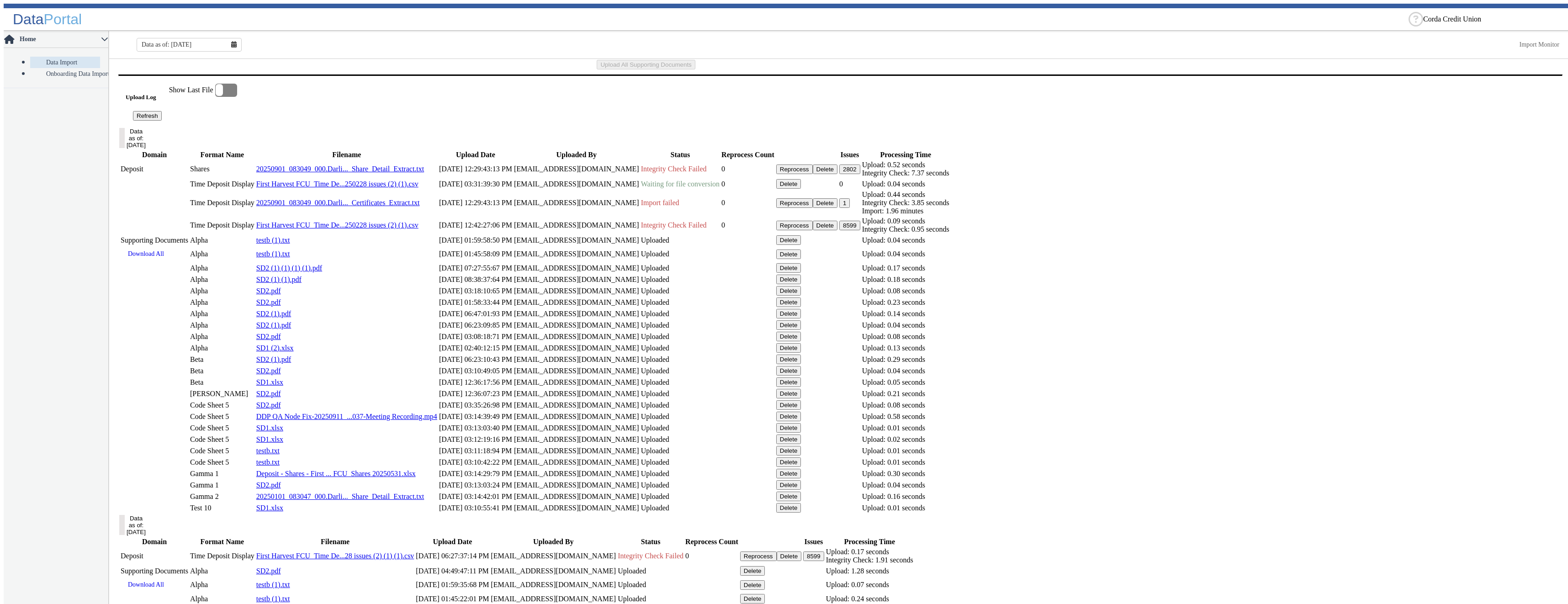
click at [162, 120] on button "Refresh" at bounding box center [146, 116] width 29 height 9
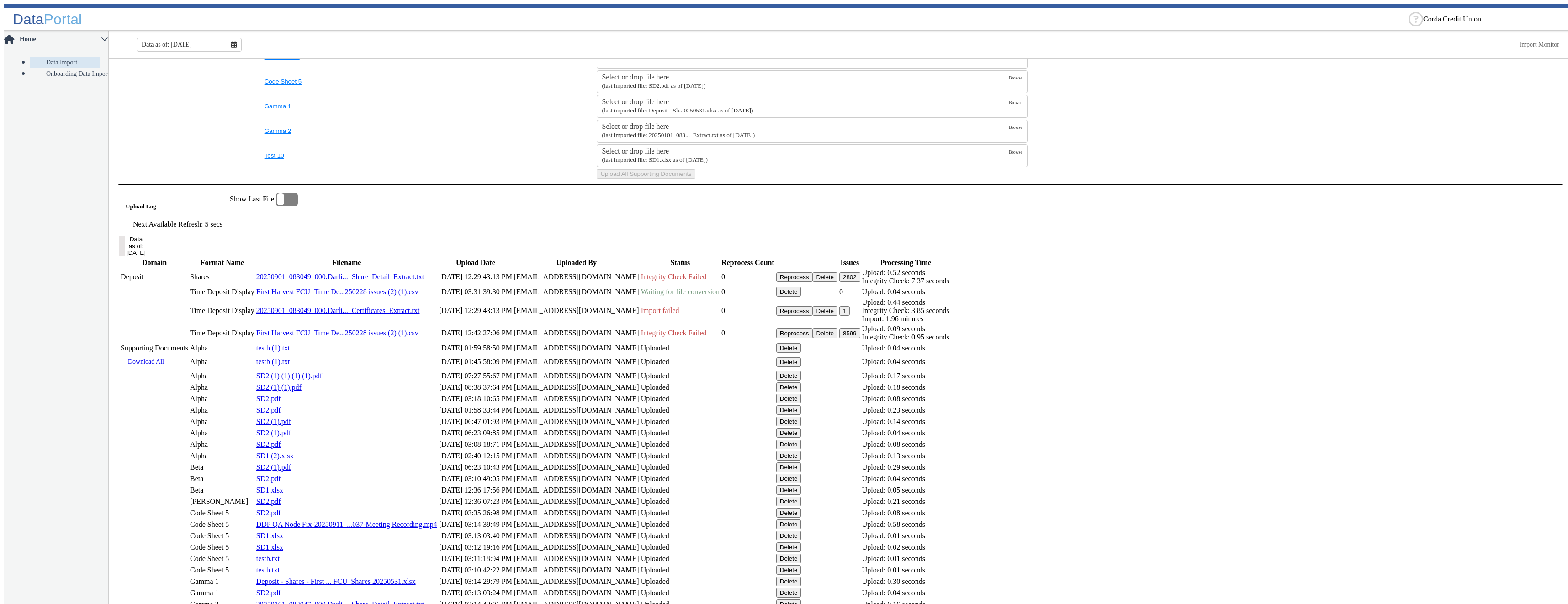
scroll to position [530, 0]
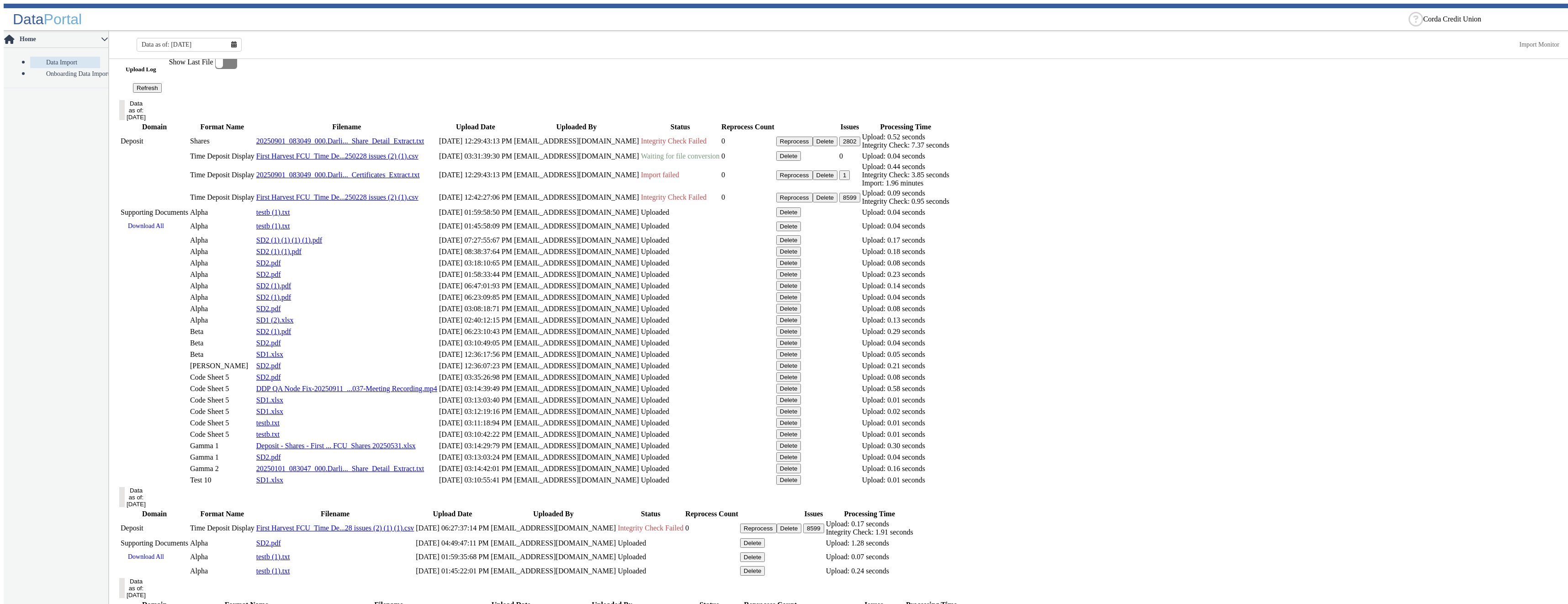
click at [802, 161] on button "Delete" at bounding box center [789, 156] width 25 height 9
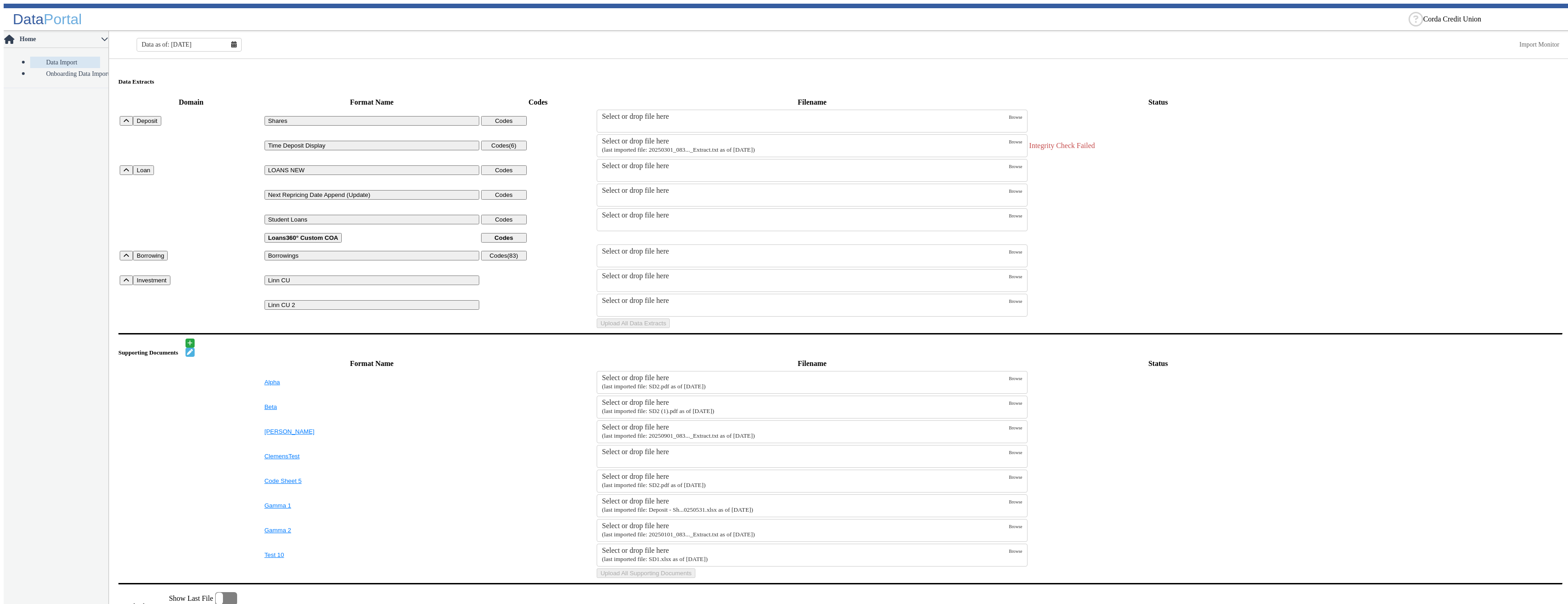
click at [745, 146] on small "(last imported file: 20250301_083..._Extract.txt as of [DATE])" at bounding box center [678, 149] width 153 height 7
click at [0, 0] on input "Select or drop file here (last imported file: 20250301_083..._Extract.txt as of…" at bounding box center [0, 0] width 0 height 0
click at [670, 328] on button "Upload All Data Extracts" at bounding box center [633, 323] width 73 height 9
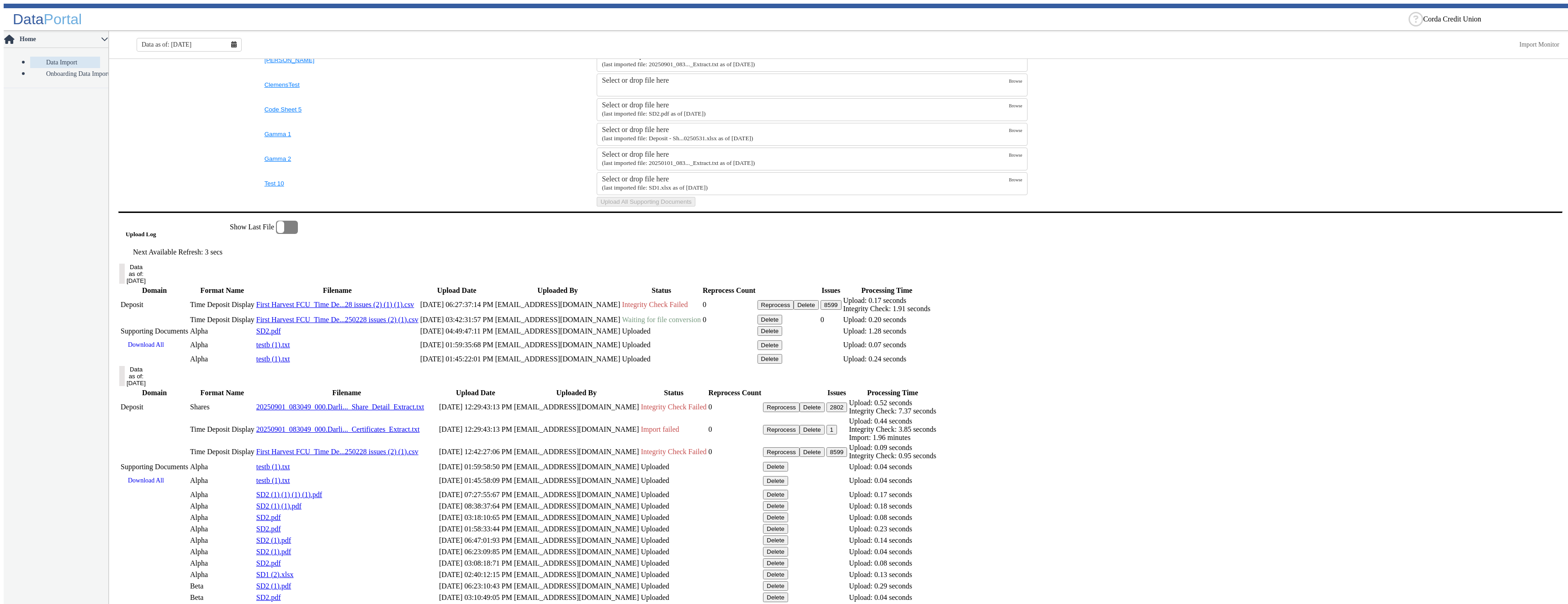
scroll to position [411, 0]
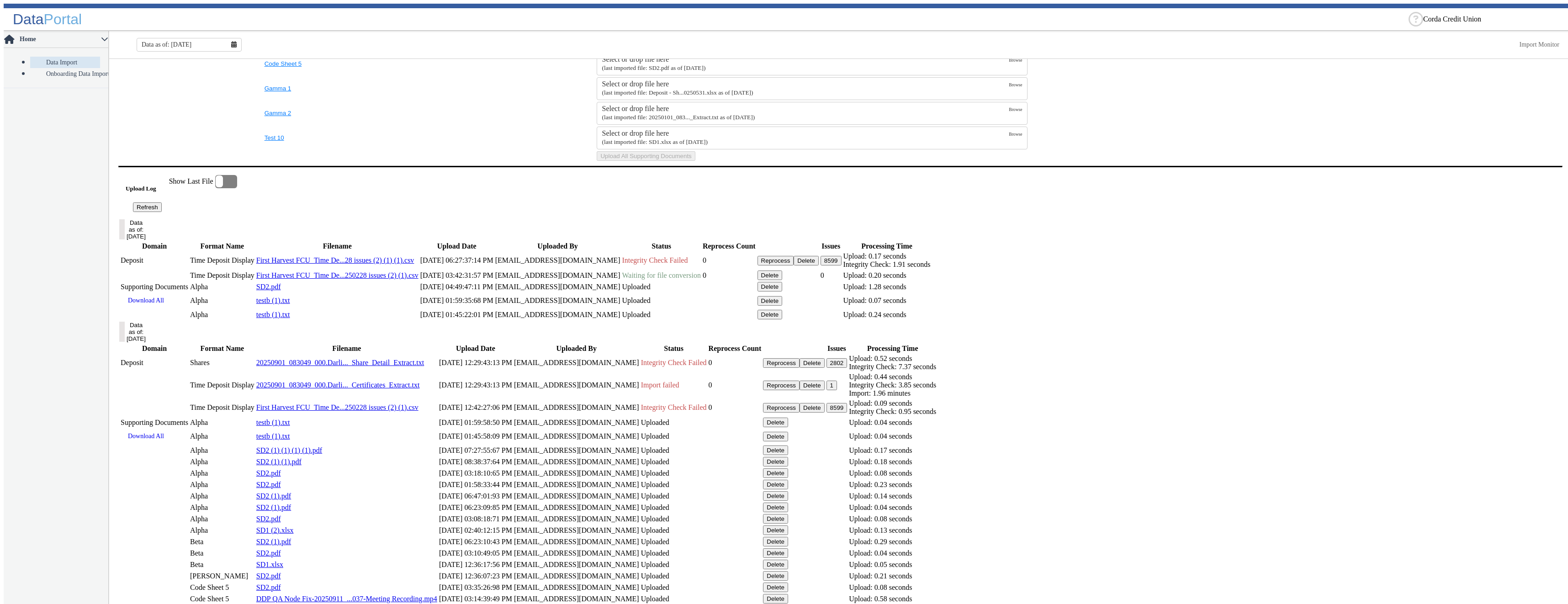
click at [162, 212] on button "Refresh" at bounding box center [146, 207] width 29 height 9
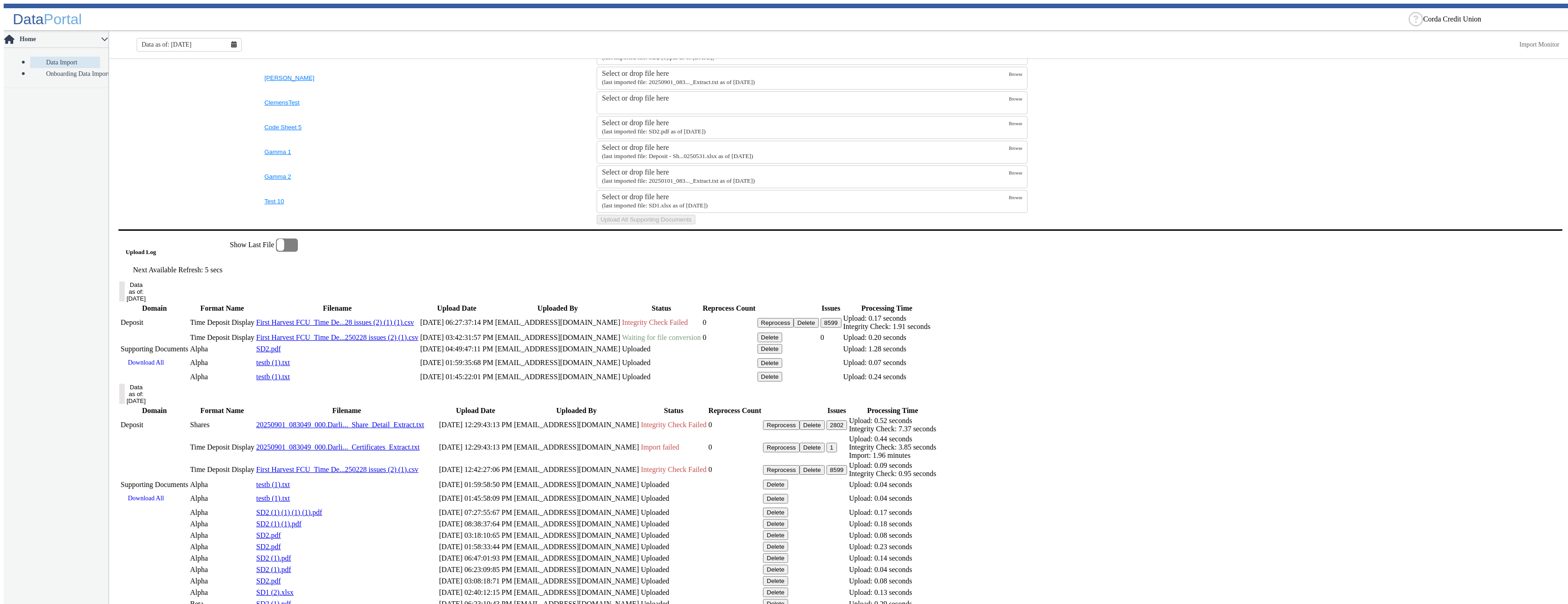
scroll to position [393, 0]
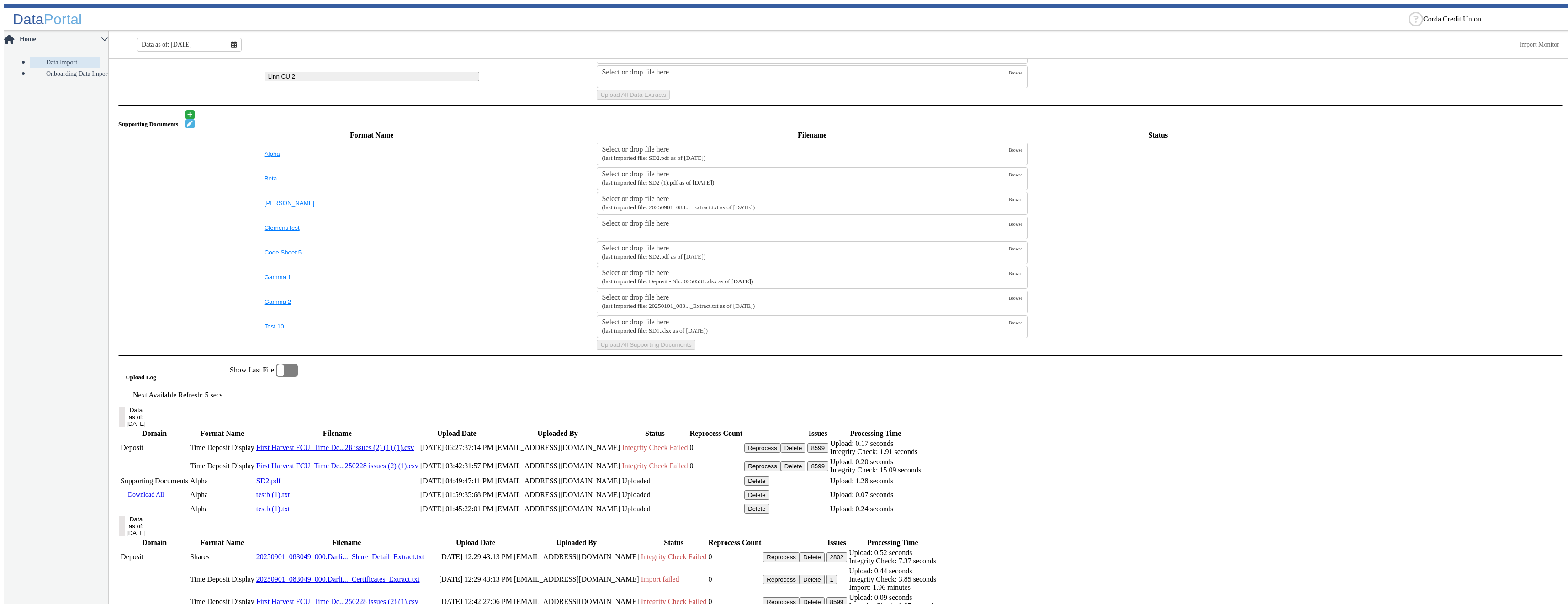
scroll to position [463, 0]
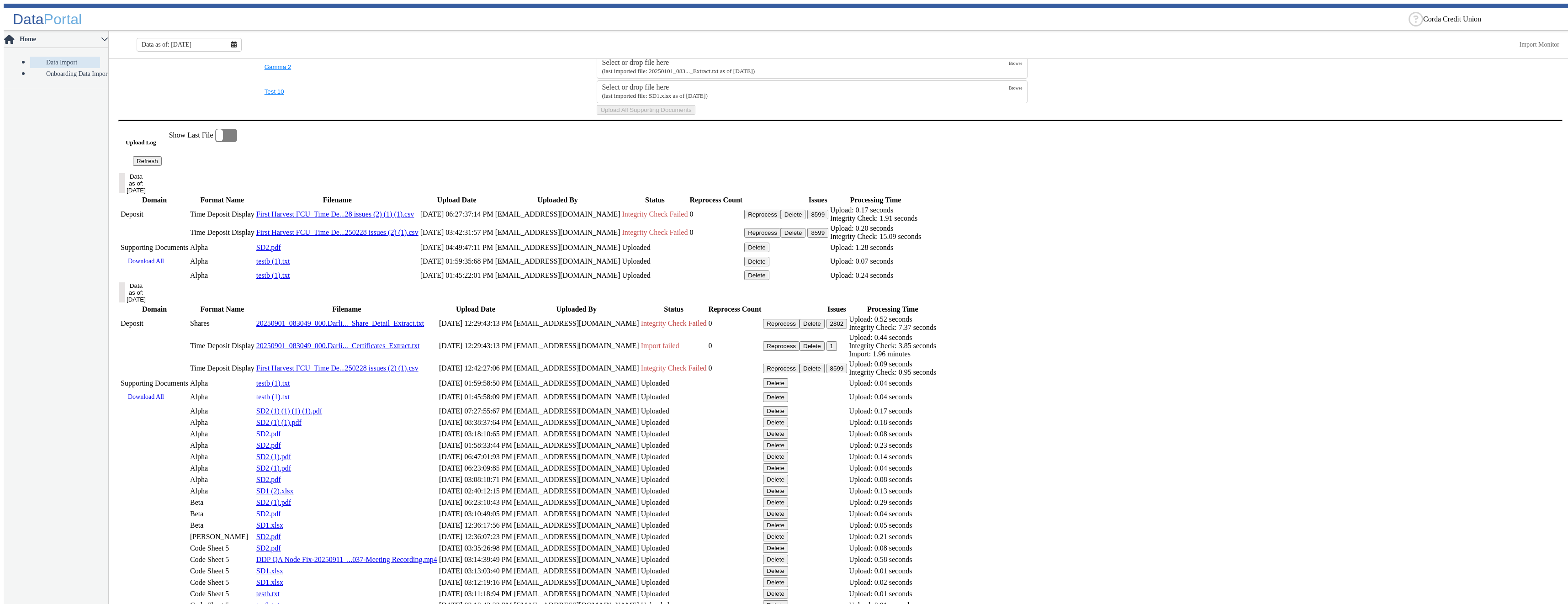
click at [806, 219] on button "Delete" at bounding box center [793, 214] width 25 height 9
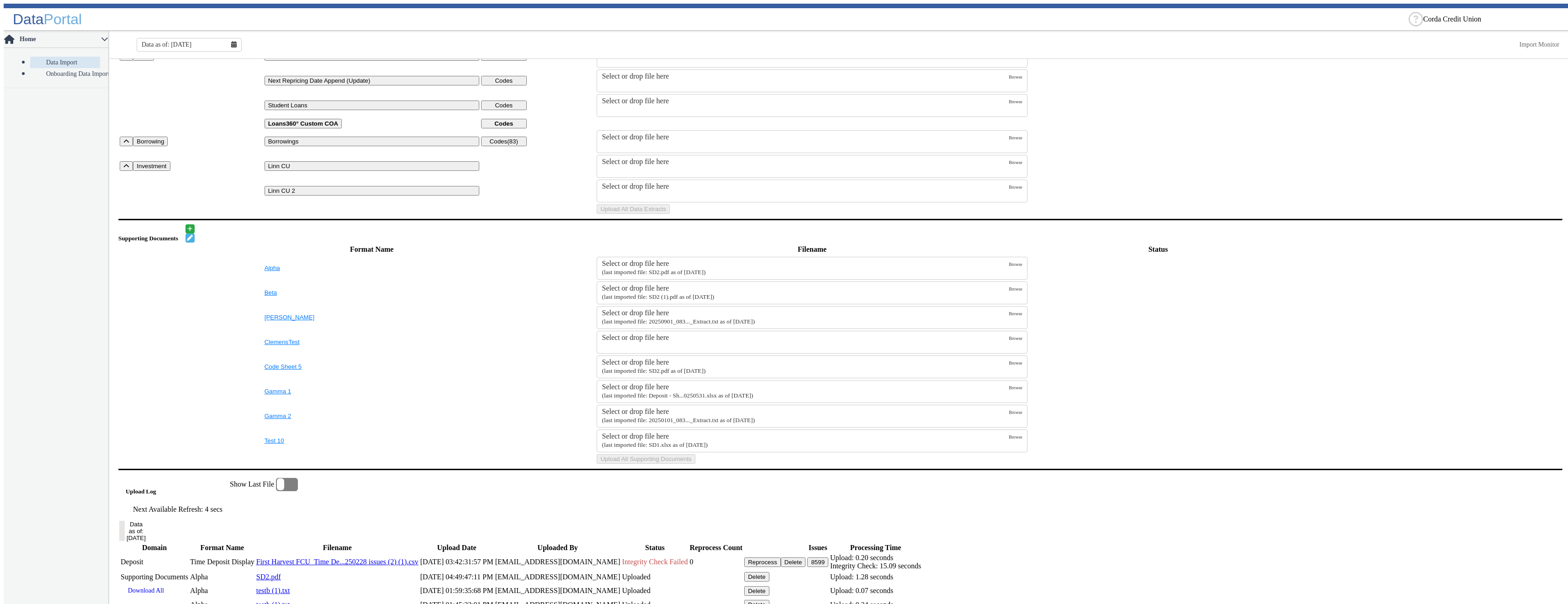
scroll to position [0, 0]
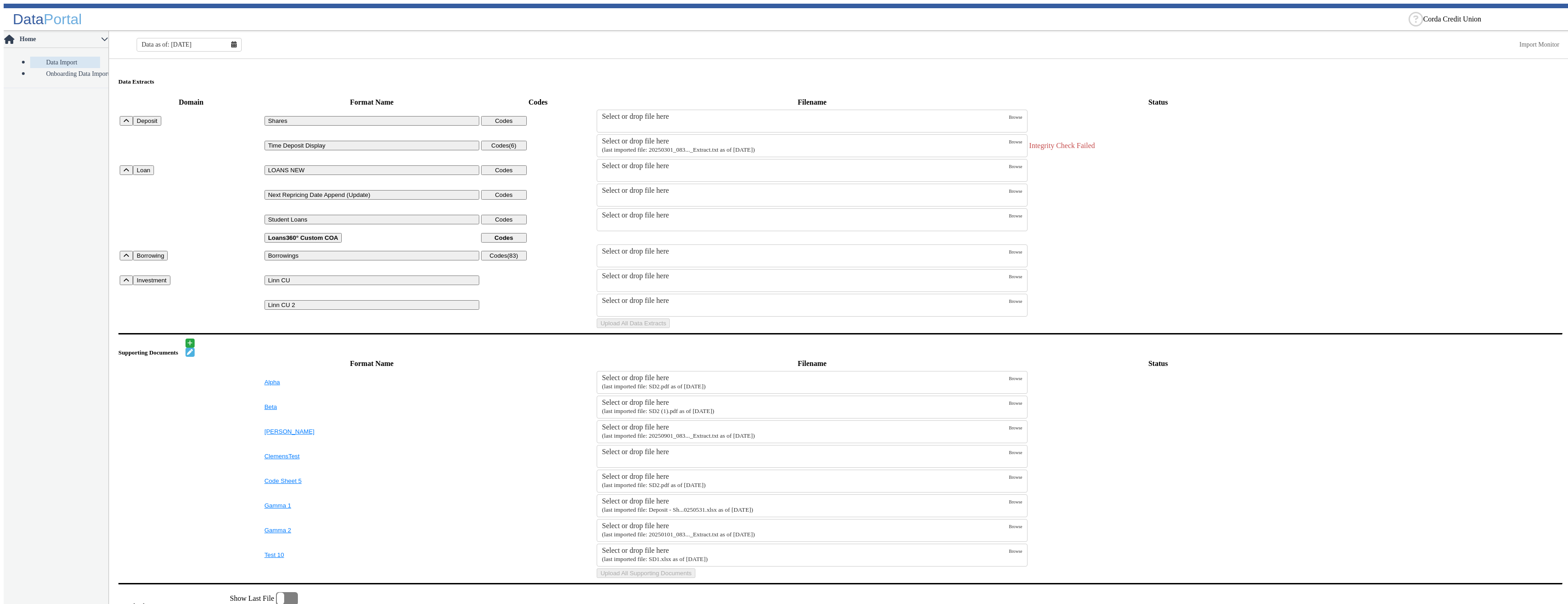
click at [233, 41] on icon at bounding box center [234, 44] width 5 height 6
click at [193, 134] on button "Aug" at bounding box center [190, 137] width 29 height 12
click at [727, 146] on small "(last imported file: 20250301_083..._Extract.txt as of [DATE])" at bounding box center [678, 149] width 153 height 7
click at [0, 0] on input "Select or drop file here (last imported file: 20250301_083..._Extract.txt as of…" at bounding box center [0, 0] width 0 height 0
click at [670, 328] on button "Upload All Data Extracts" at bounding box center [633, 323] width 73 height 9
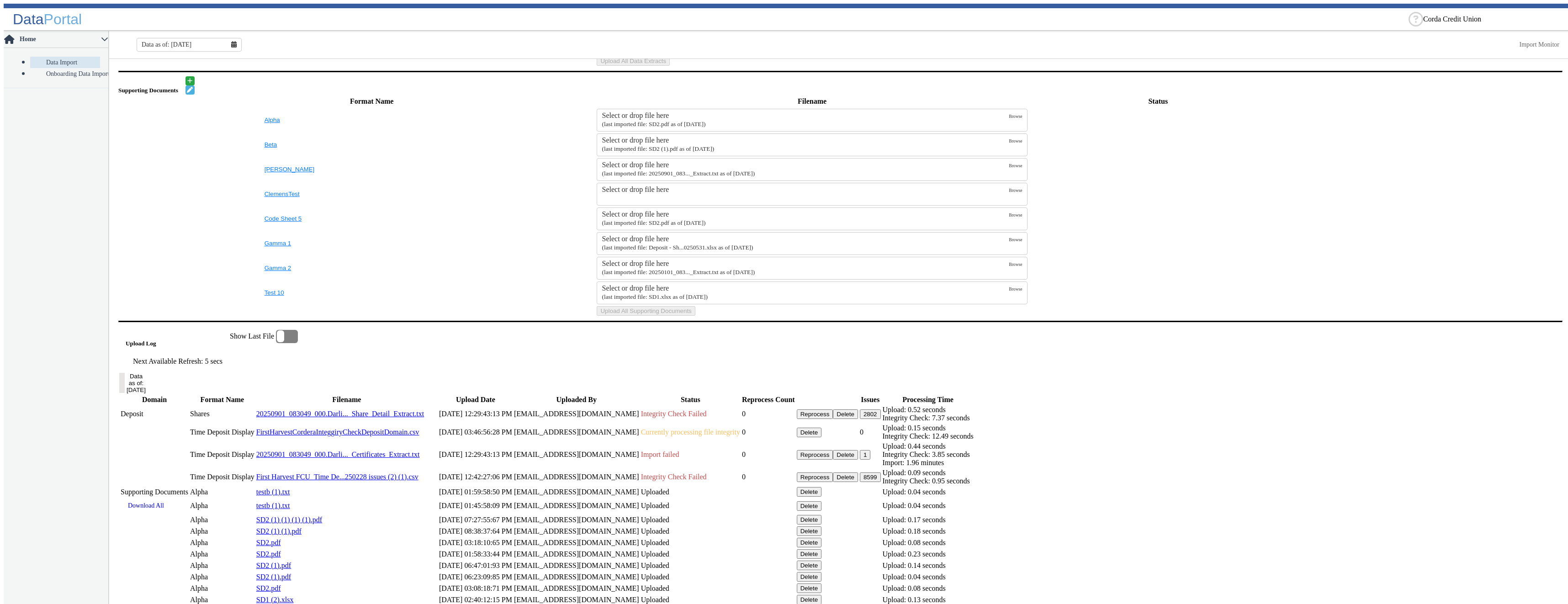
scroll to position [439, 0]
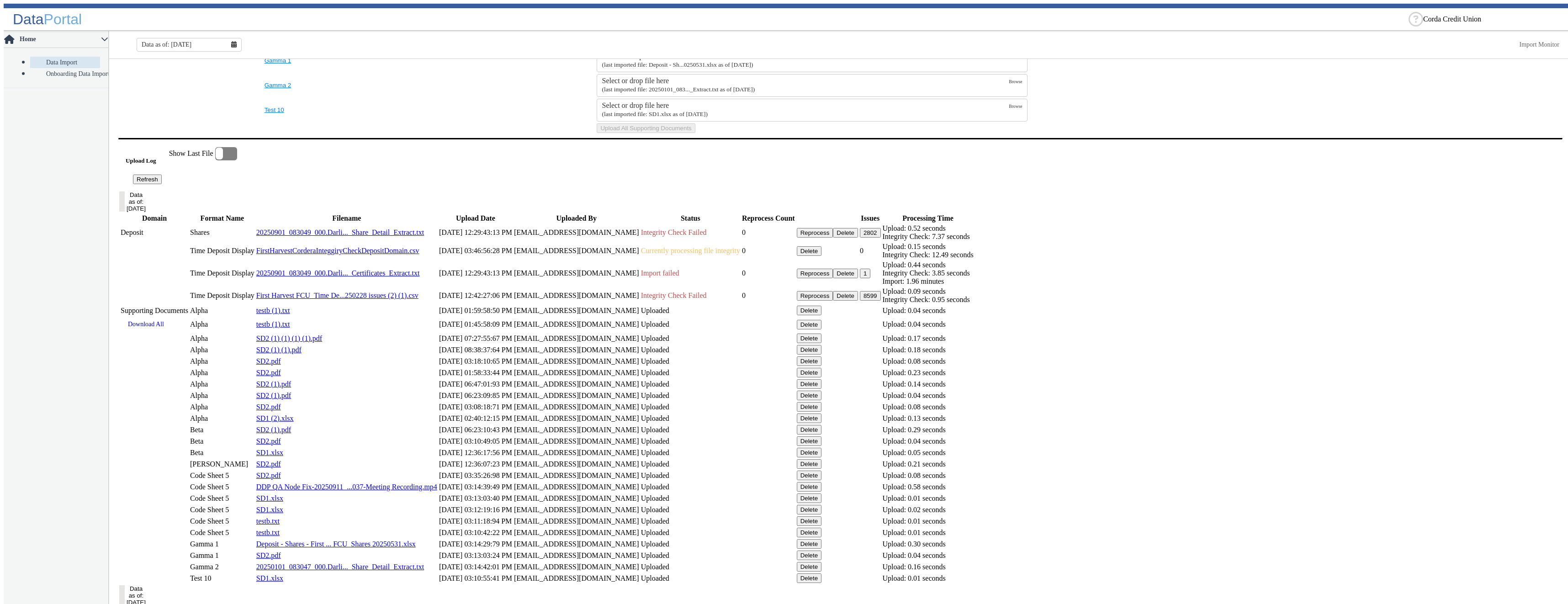
click at [162, 184] on button "Refresh" at bounding box center [146, 179] width 29 height 9
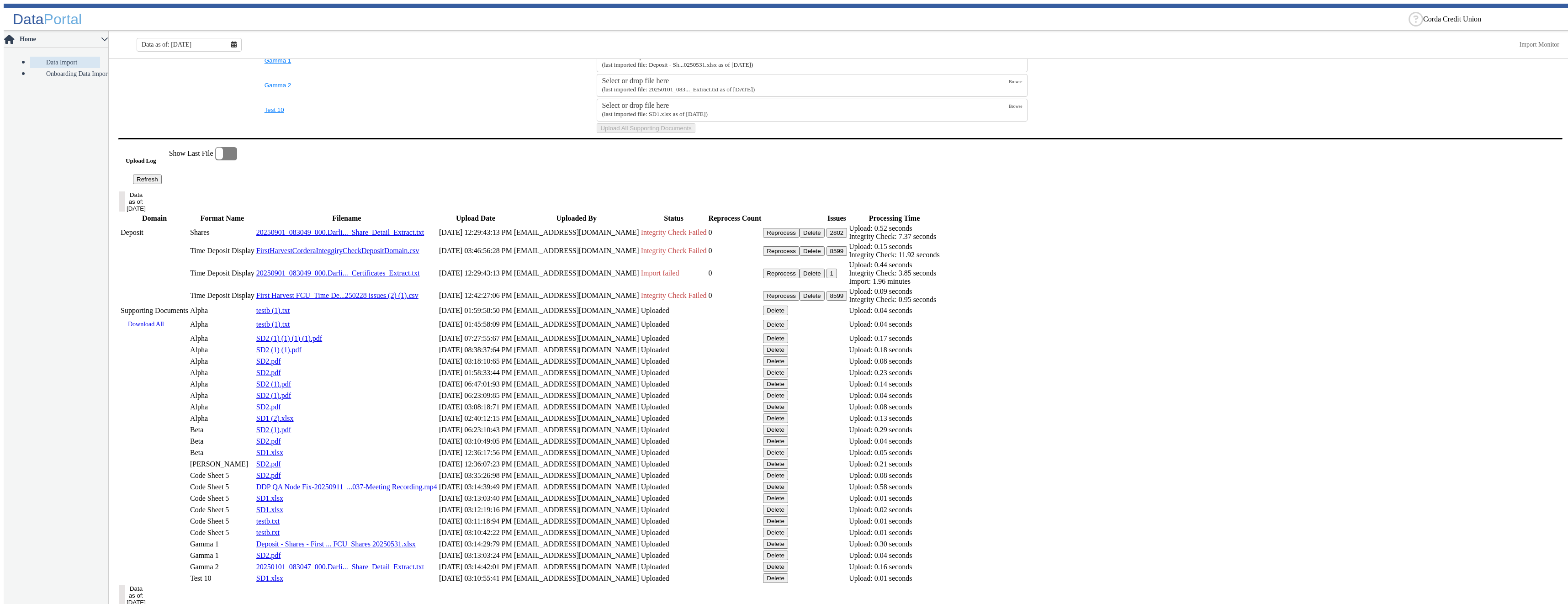
click at [847, 300] on button "8599" at bounding box center [836, 296] width 21 height 9
click at [847, 256] on button "8599" at bounding box center [836, 250] width 21 height 9
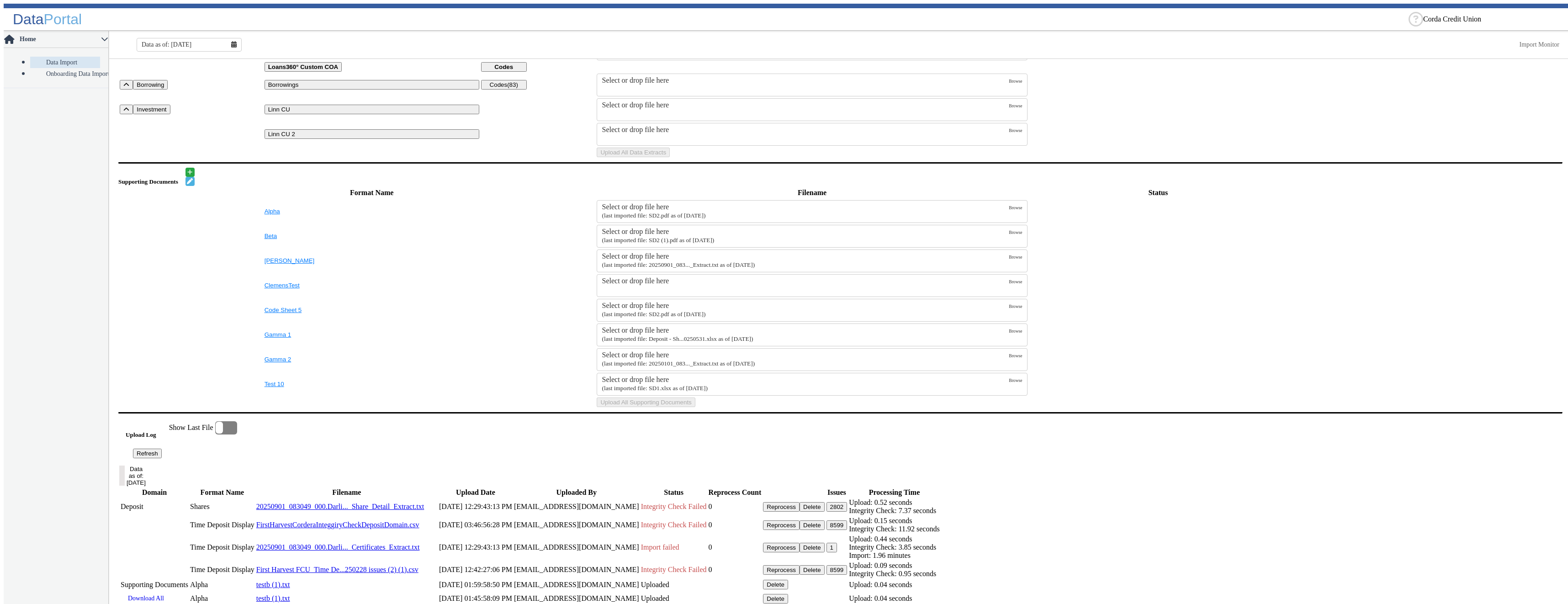
scroll to position [485, 0]
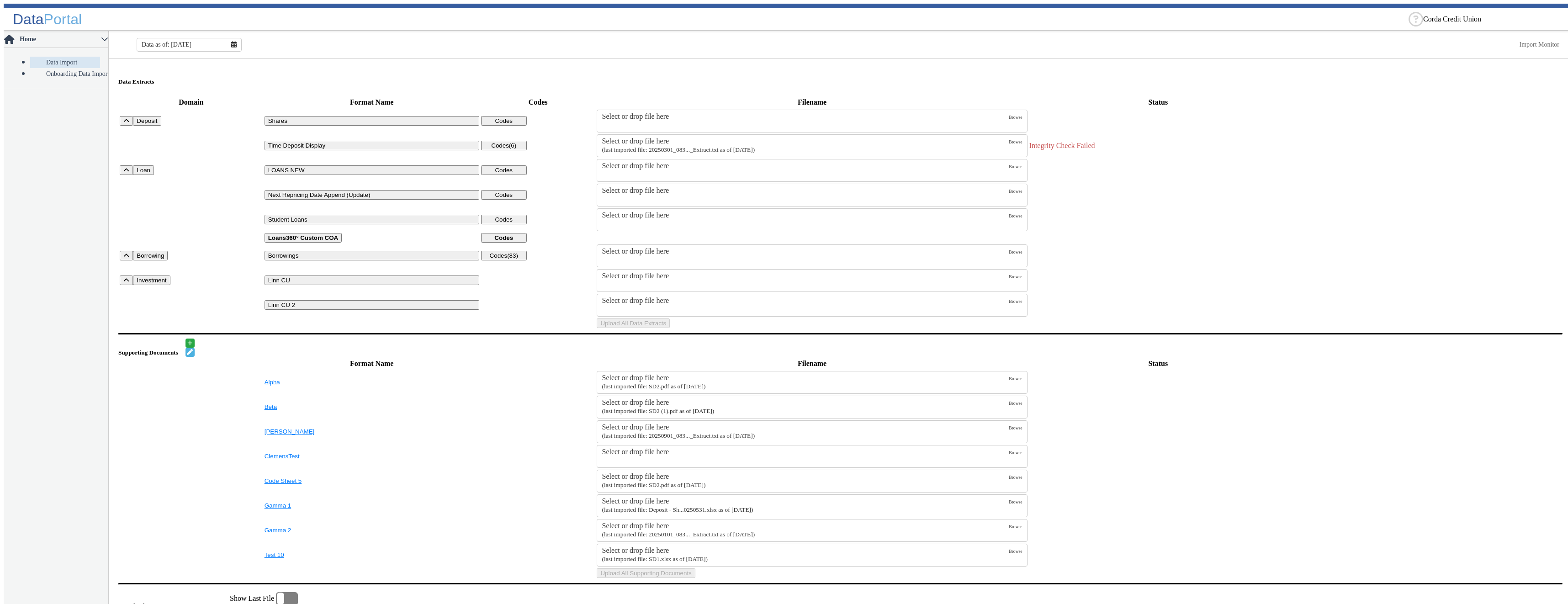
click at [633, 137] on div "Select or drop file here" at bounding box center [806, 141] width 407 height 8
click at [0, 0] on input "Select or drop file here (last imported file: 20250301_083..._Extract.txt as of…" at bounding box center [0, 0] width 0 height 0
click at [231, 42] on icon at bounding box center [234, 44] width 5 height 6
drag, startPoint x: 176, startPoint y: 135, endPoint x: 183, endPoint y: 132, distance: 7.6
click at [177, 135] on button "Aug" at bounding box center [190, 137] width 29 height 12
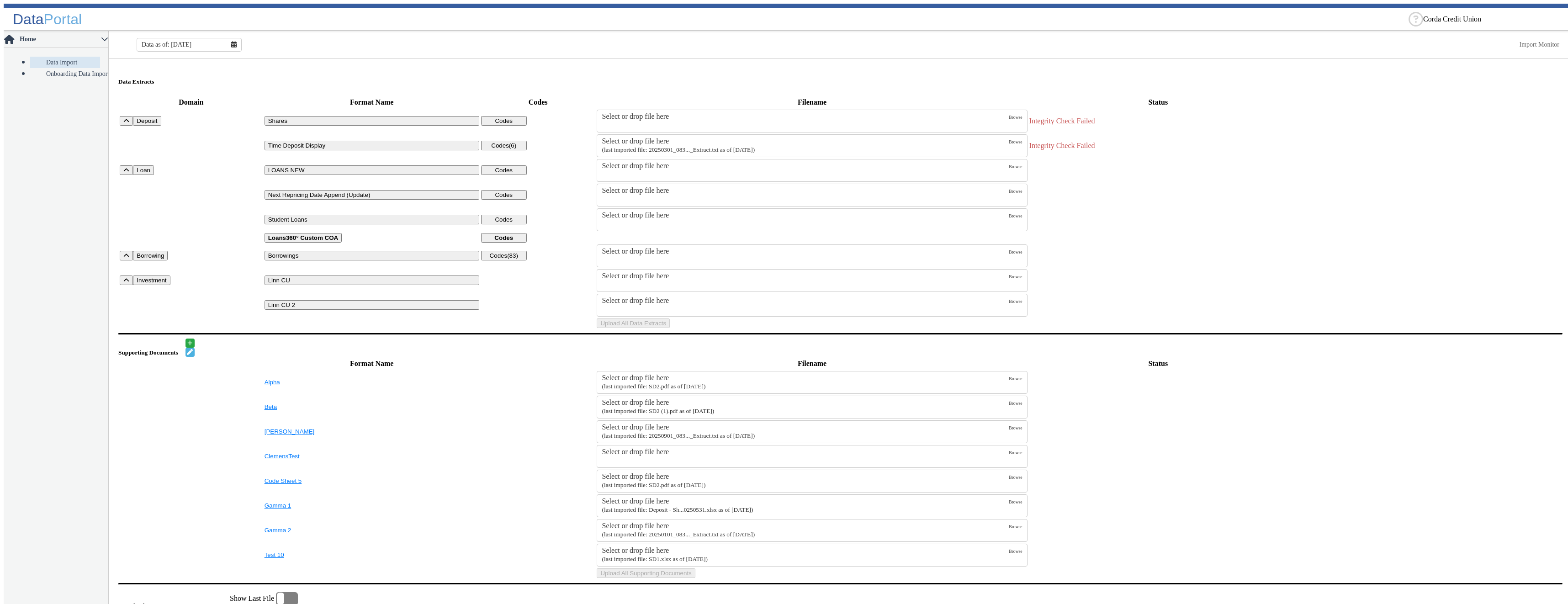
click at [662, 141] on div "Select or drop file here" at bounding box center [806, 141] width 407 height 8
click at [0, 0] on input "Select or drop file here (last imported file: 20250301_083..._Extract.txt as of…" at bounding box center [0, 0] width 0 height 0
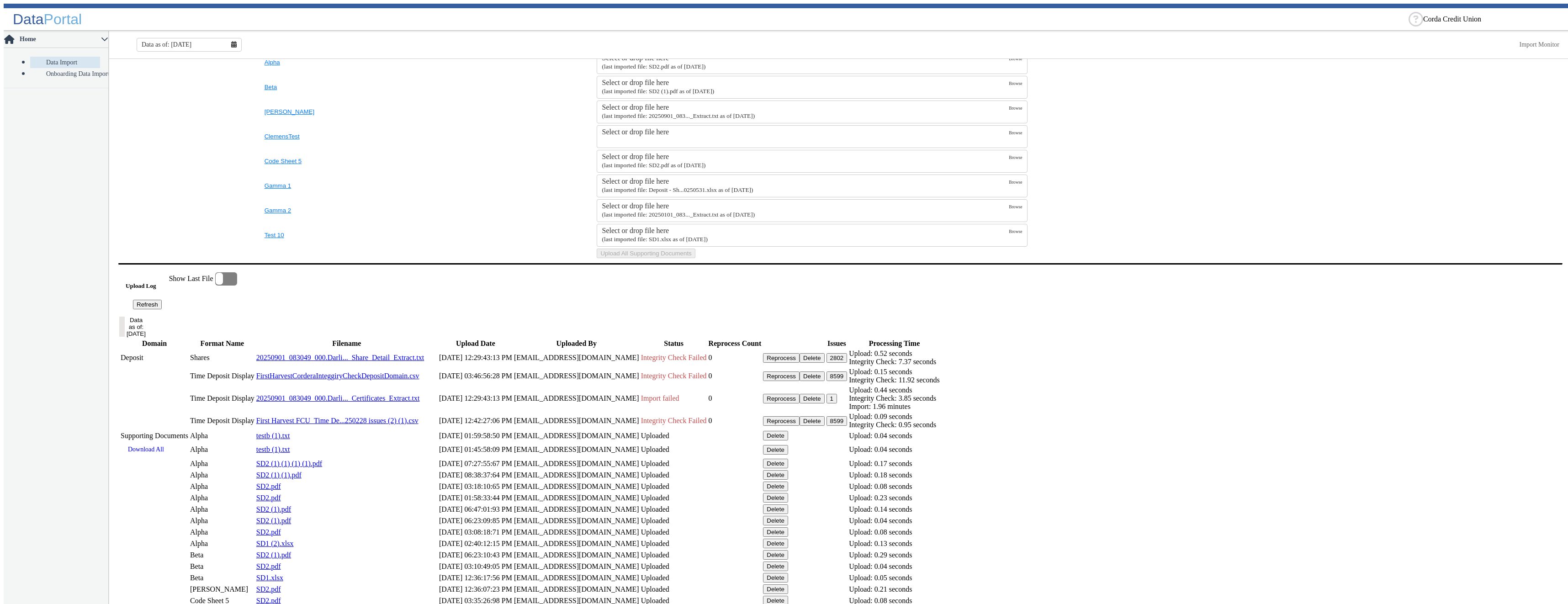
scroll to position [548, 0]
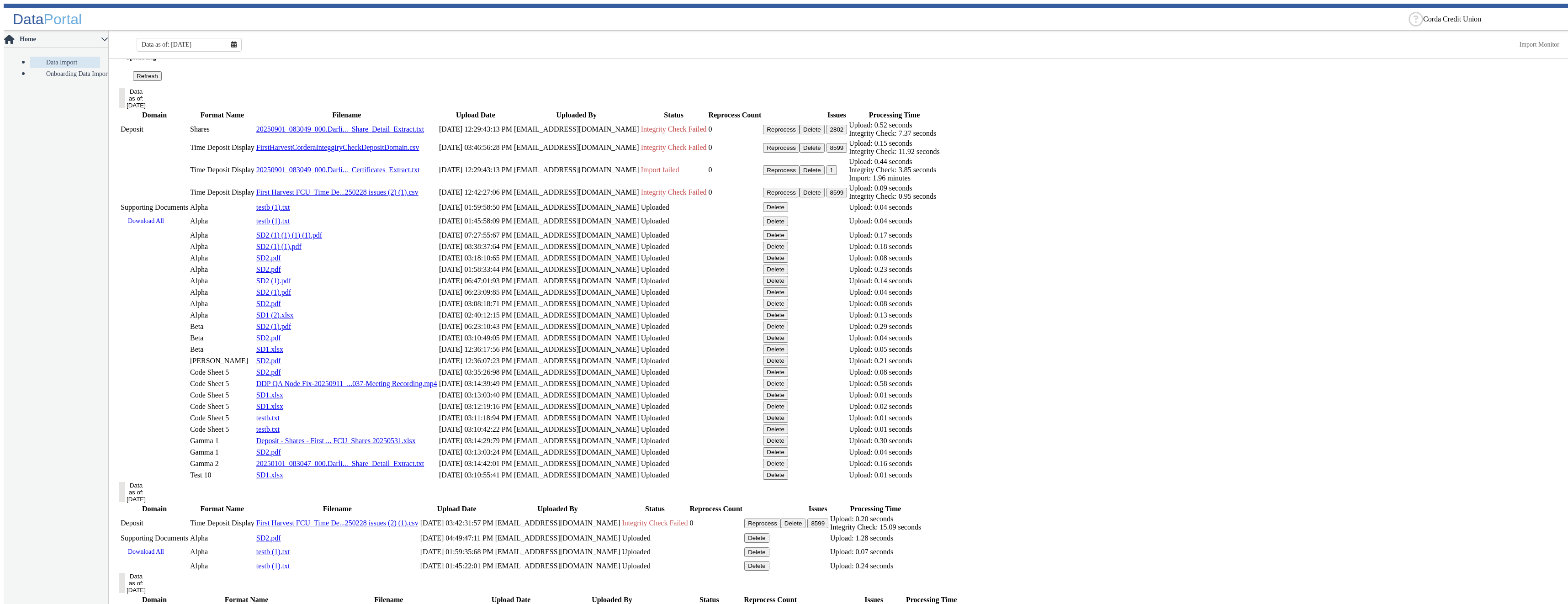
click at [825, 153] on button "Delete" at bounding box center [812, 148] width 25 height 9
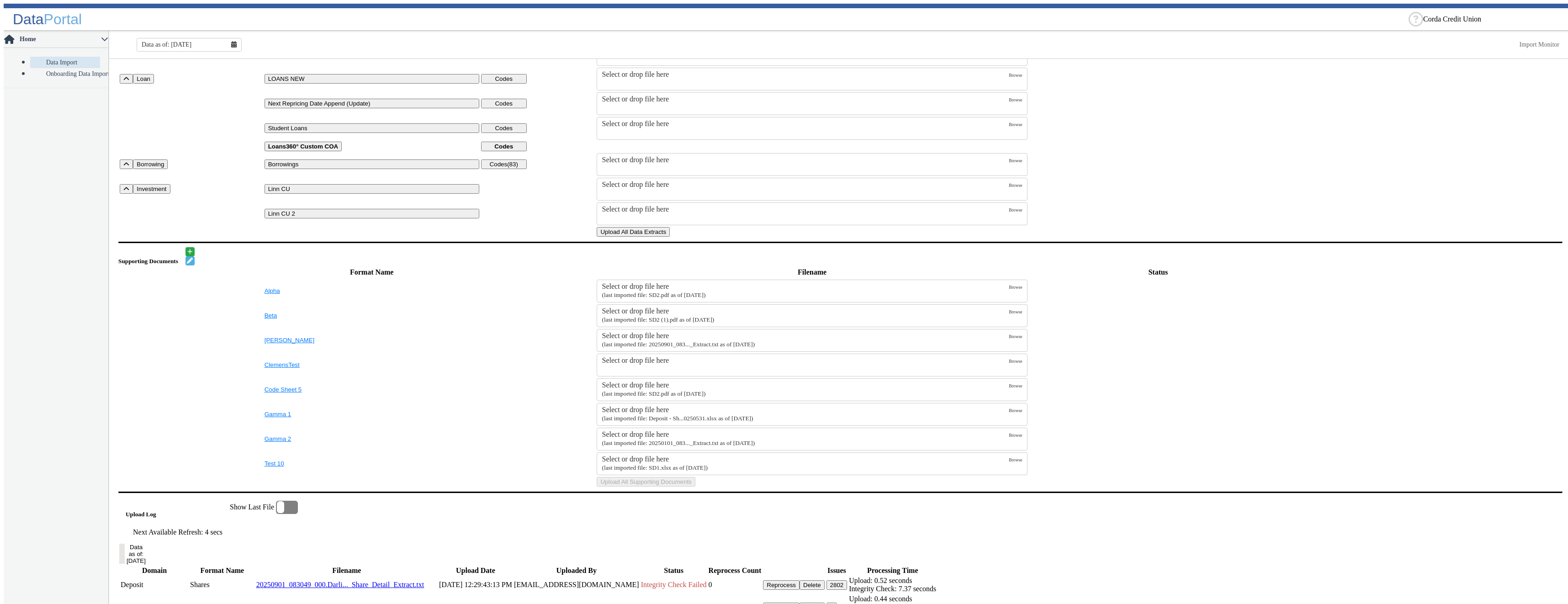
scroll to position [0, 0]
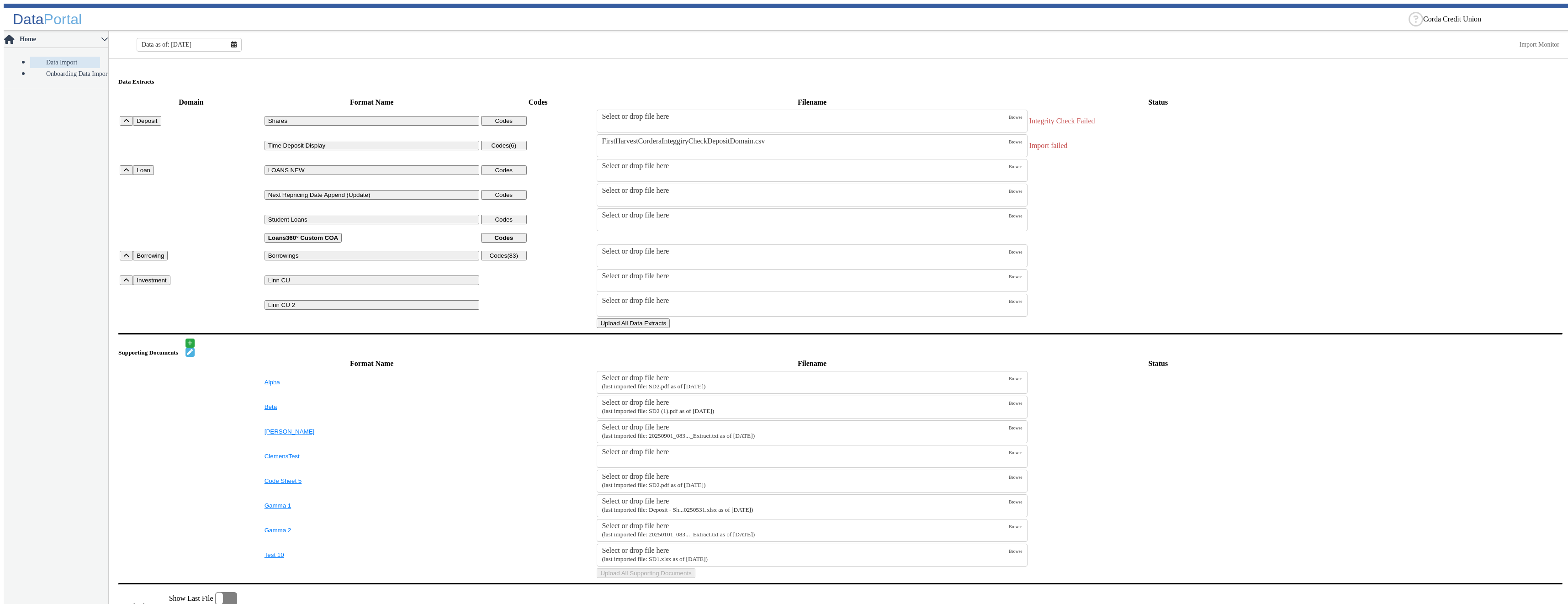
click at [670, 328] on button "Upload All Data Extracts" at bounding box center [633, 323] width 73 height 9
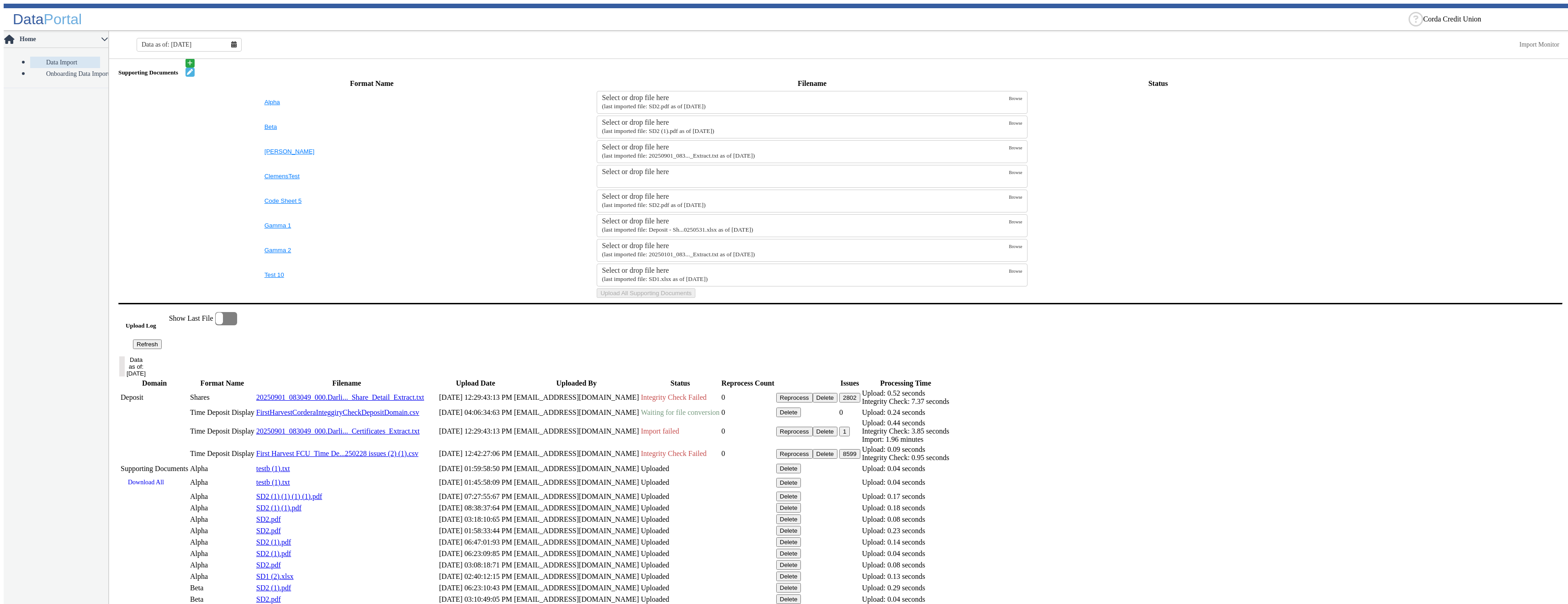
scroll to position [502, 0]
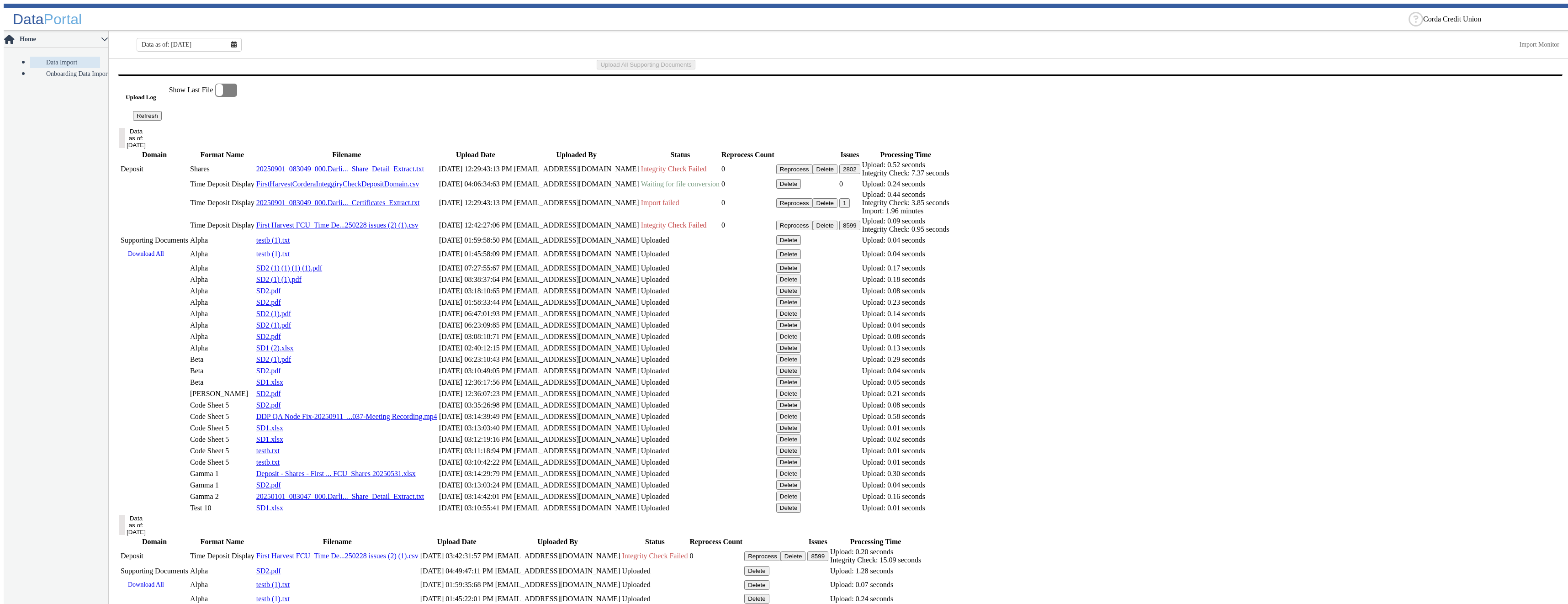
click at [162, 120] on button "Refresh" at bounding box center [146, 116] width 29 height 9
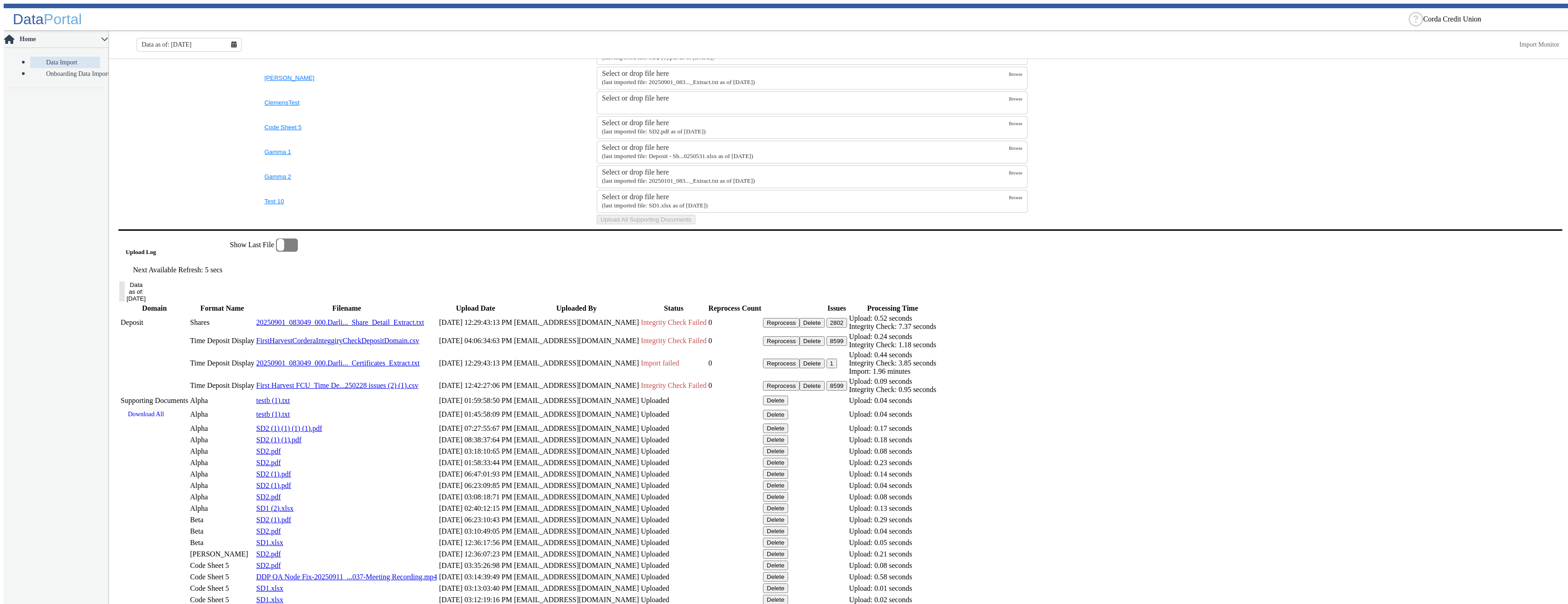
scroll to position [393, 0]
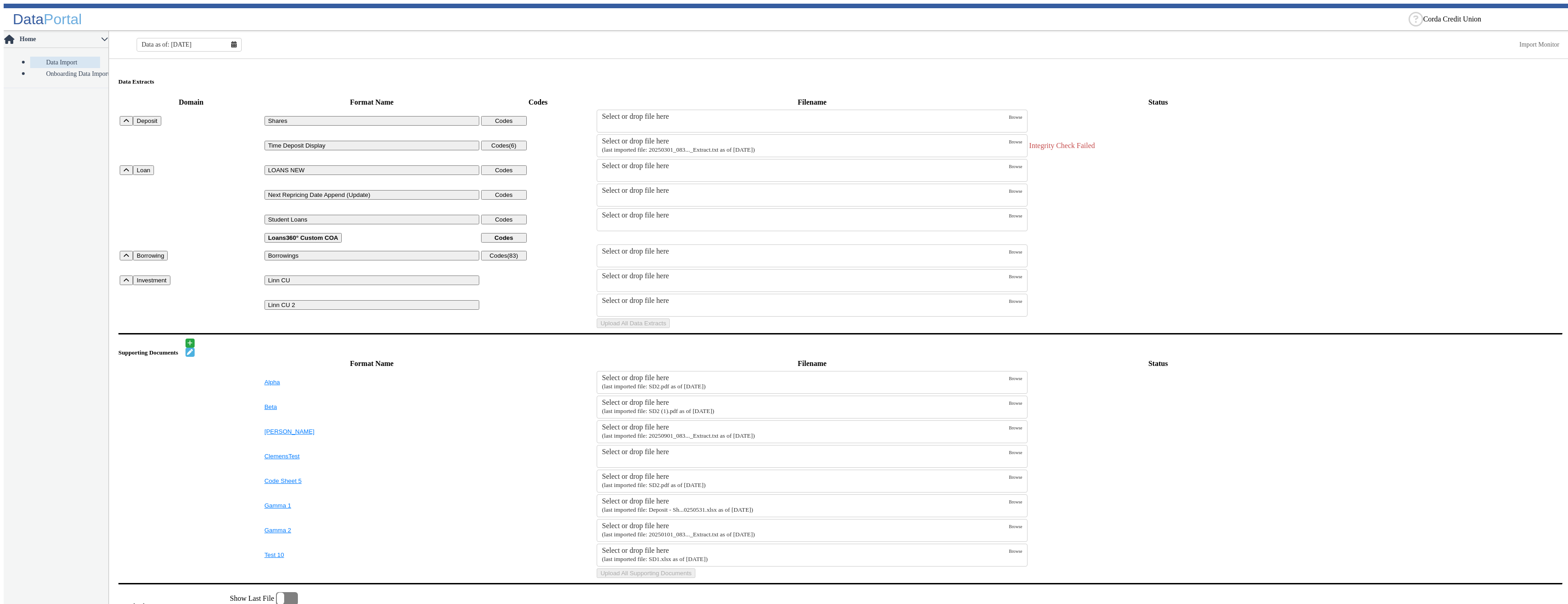
click at [234, 44] on div "Data as of: [DATE]" at bounding box center [189, 45] width 105 height 14
click at [187, 134] on button "Aug" at bounding box center [190, 137] width 29 height 12
click at [623, 139] on div "Select or drop file here" at bounding box center [806, 141] width 407 height 8
click at [0, 0] on input "Select or drop file here (last imported file: 20250301_083..._Extract.txt as of…" at bounding box center [0, 0] width 0 height 0
click at [670, 328] on button "Upload All Data Extracts" at bounding box center [633, 323] width 73 height 9
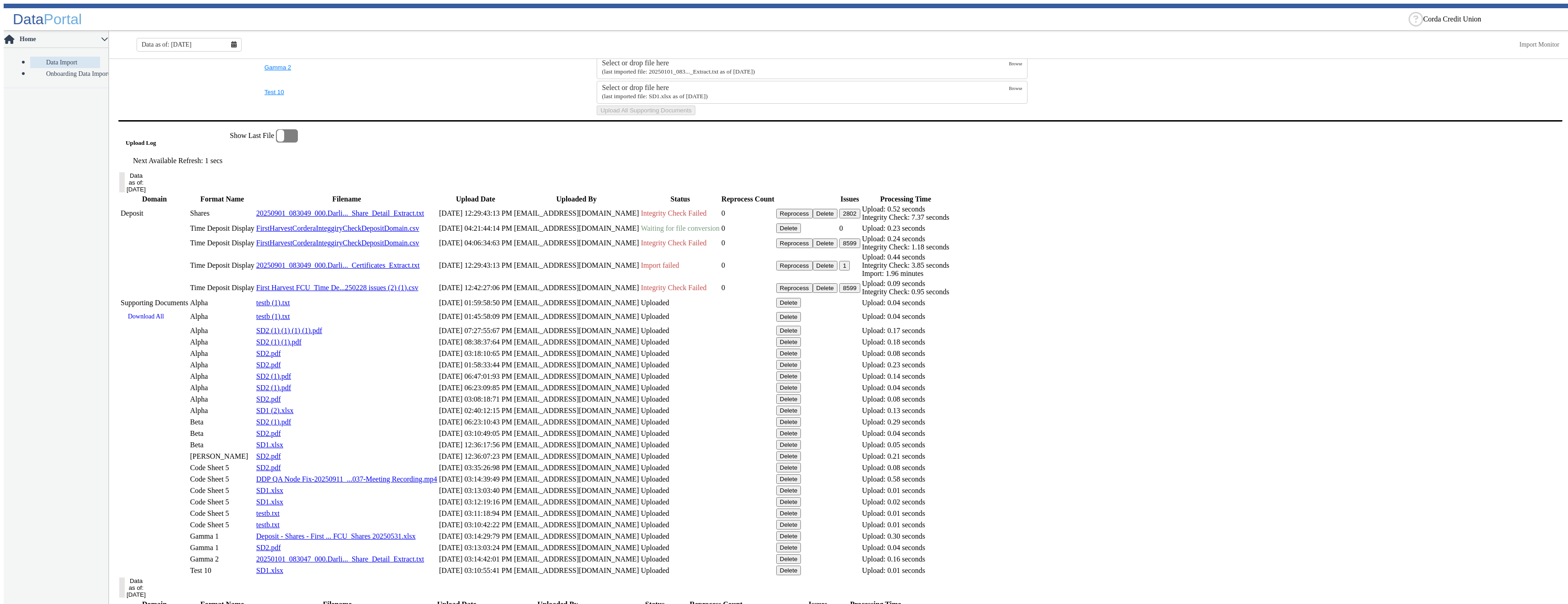
scroll to position [502, 0]
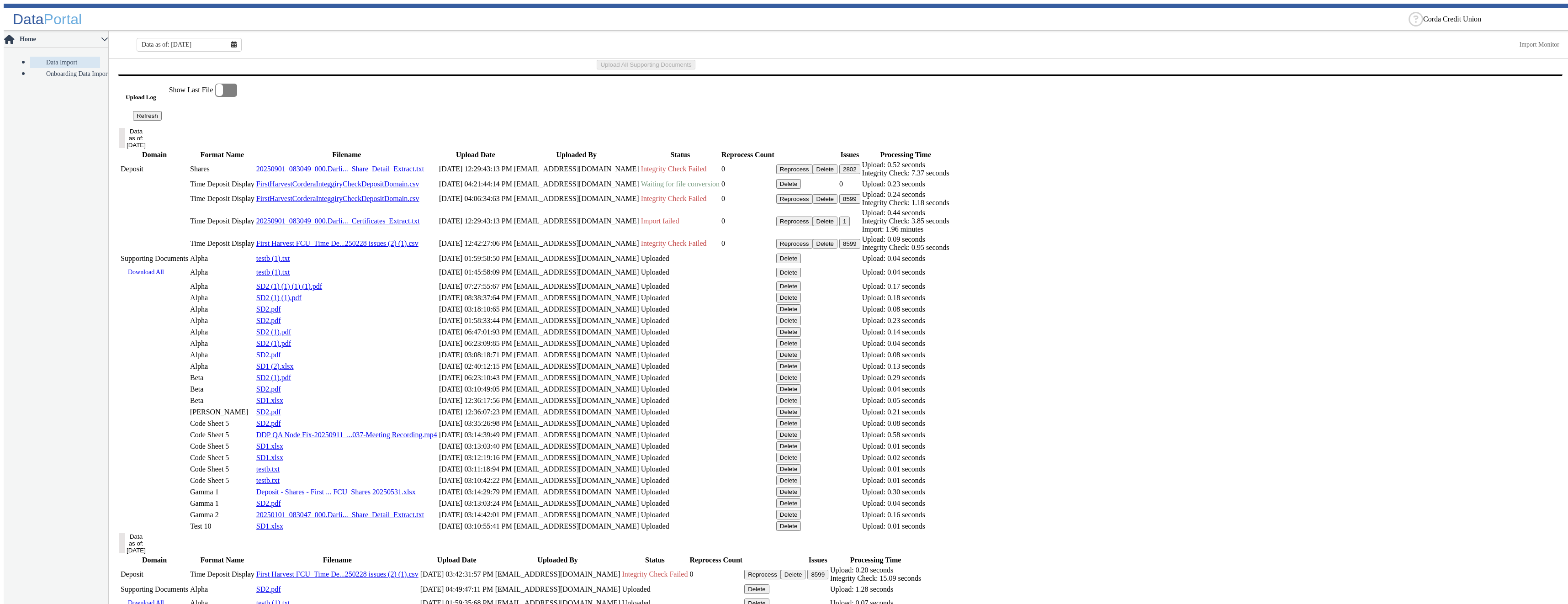
click at [162, 120] on button "Refresh" at bounding box center [146, 116] width 29 height 9
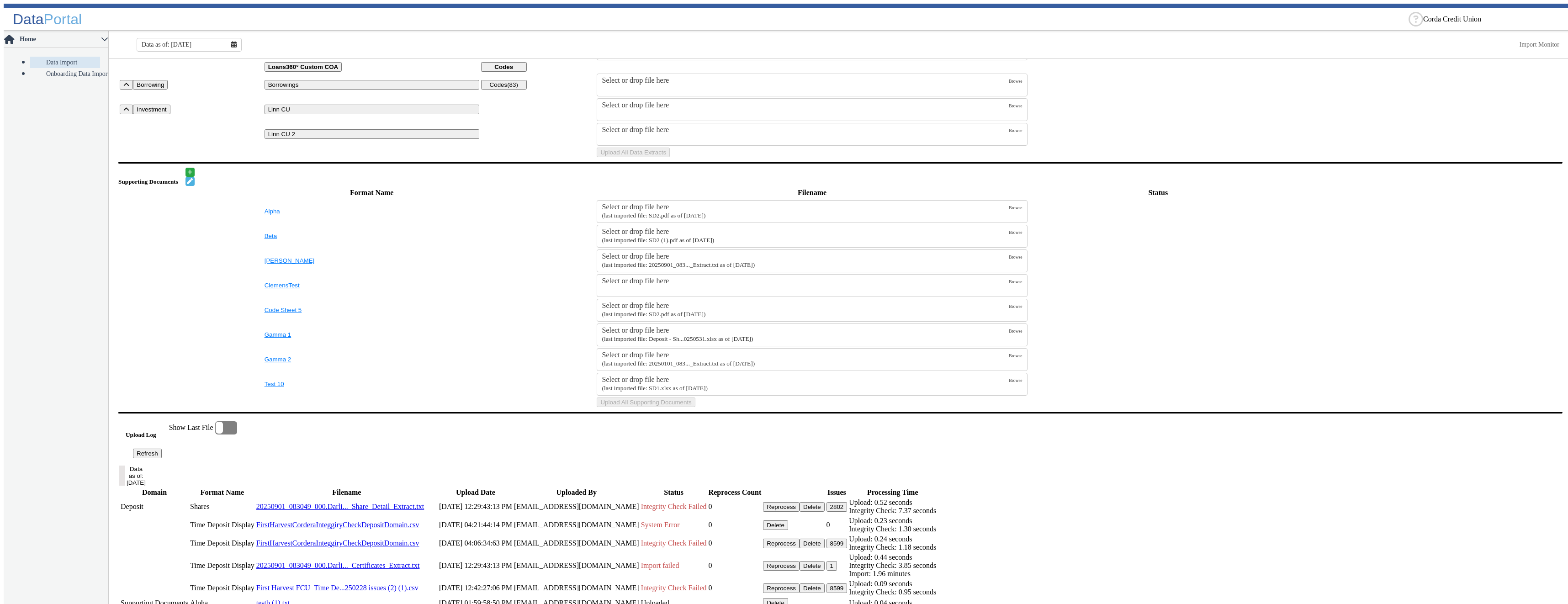
scroll to position [530, 0]
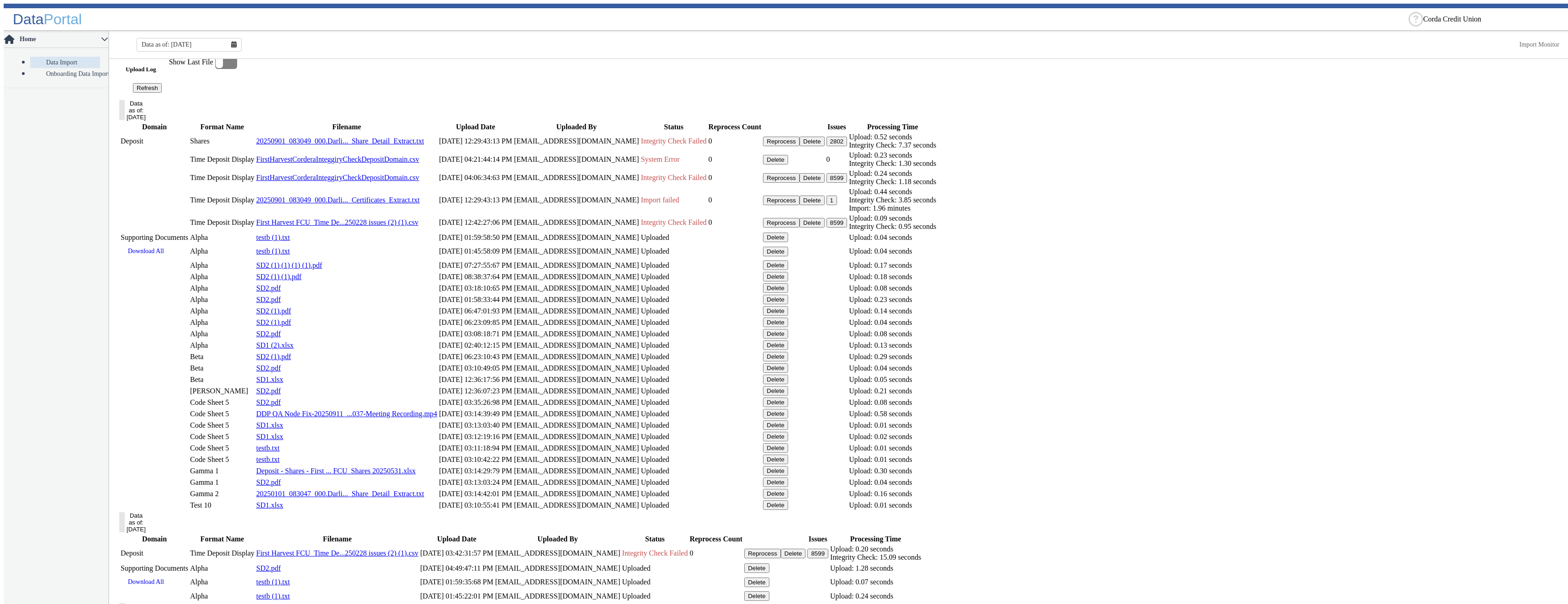
click at [788, 164] on button "Delete" at bounding box center [776, 159] width 25 height 9
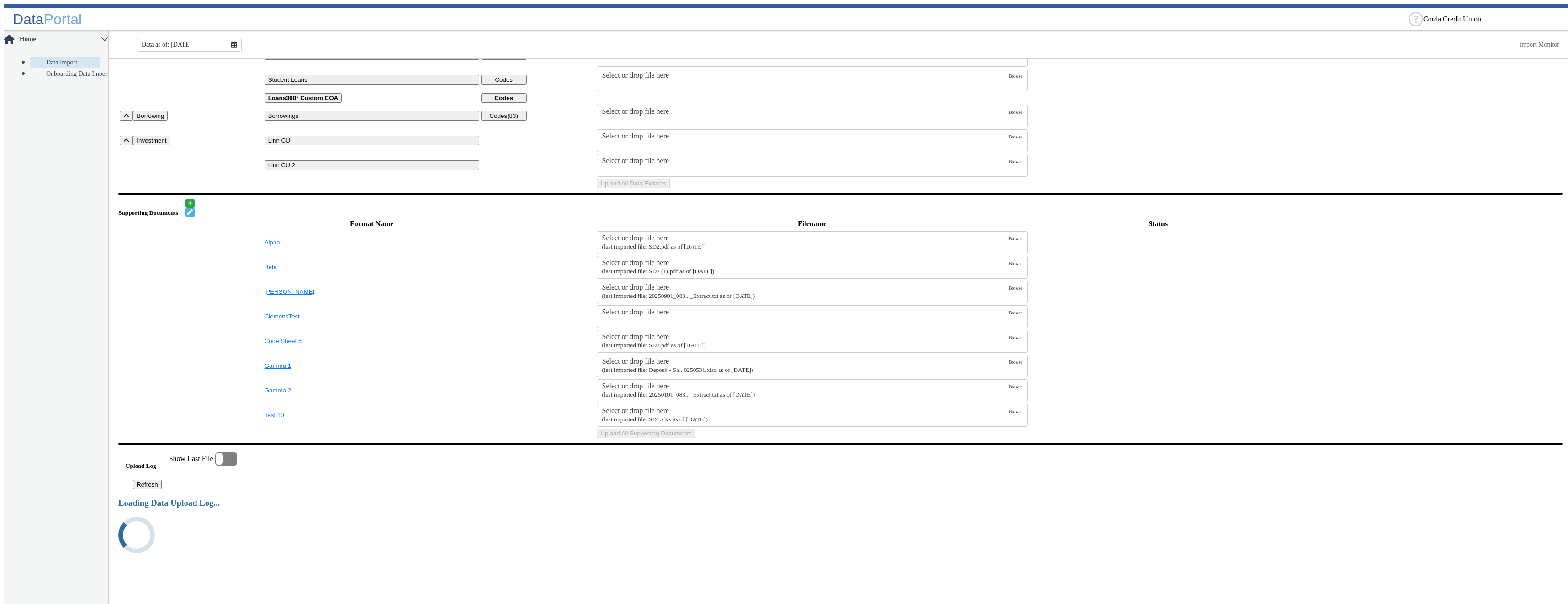
scroll to position [0, 0]
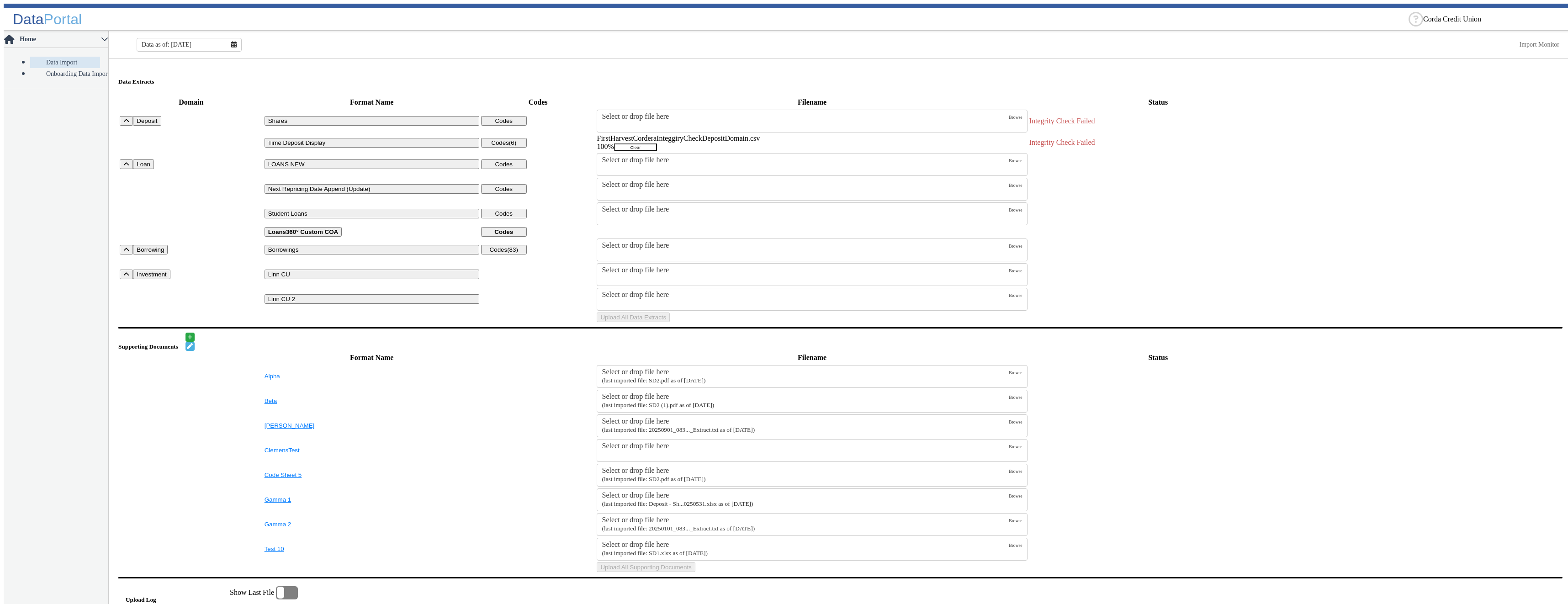
click at [657, 145] on button "Clear" at bounding box center [636, 147] width 43 height 8
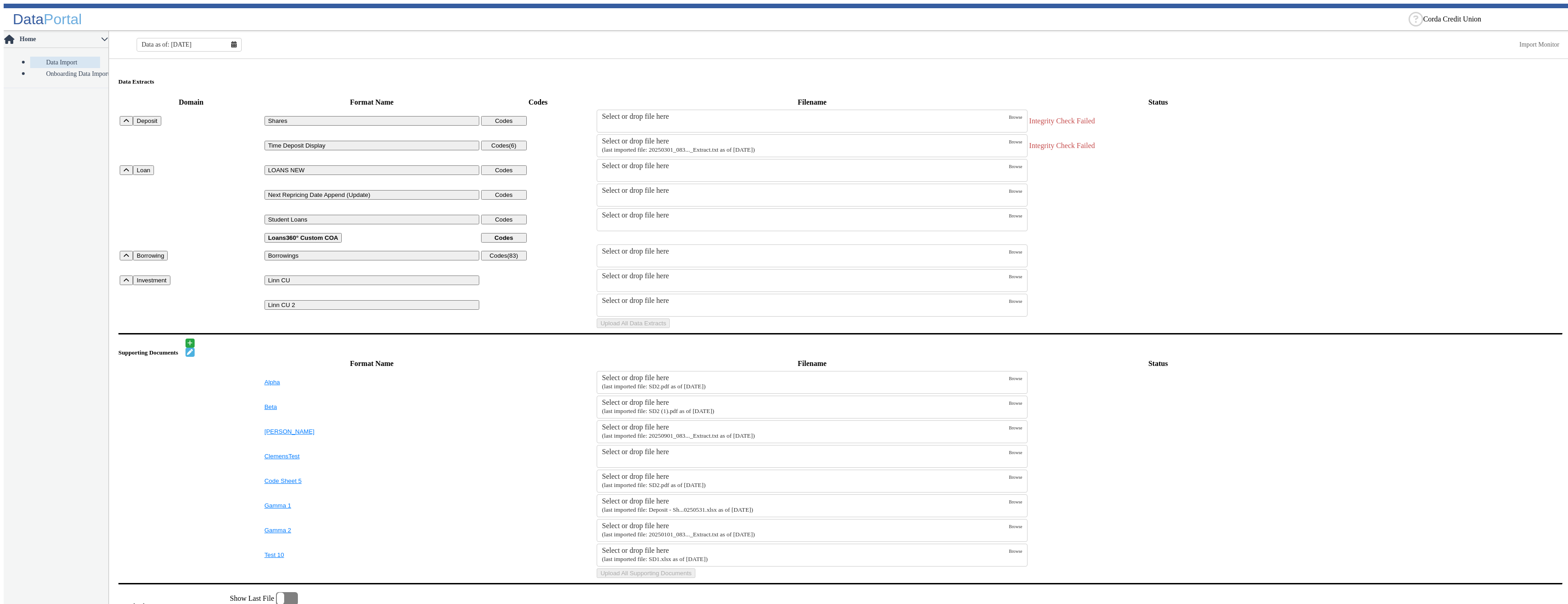
click at [899, 141] on label "Select or drop file here (last imported file: 20250301_083..._Extract.txt as of…" at bounding box center [806, 146] width 407 height 18
click at [0, 0] on input "Select or drop file here (last imported file: 20250301_083..._Extract.txt as of…" at bounding box center [0, 0] width 0 height 0
drag, startPoint x: 801, startPoint y: 375, endPoint x: 803, endPoint y: 371, distance: 4.5
click at [670, 328] on button "Upload All Data Extracts" at bounding box center [633, 323] width 73 height 9
click at [660, 146] on small "(last imported file: 20250301_083..._Extract.txt as of [DATE])" at bounding box center [678, 149] width 153 height 7
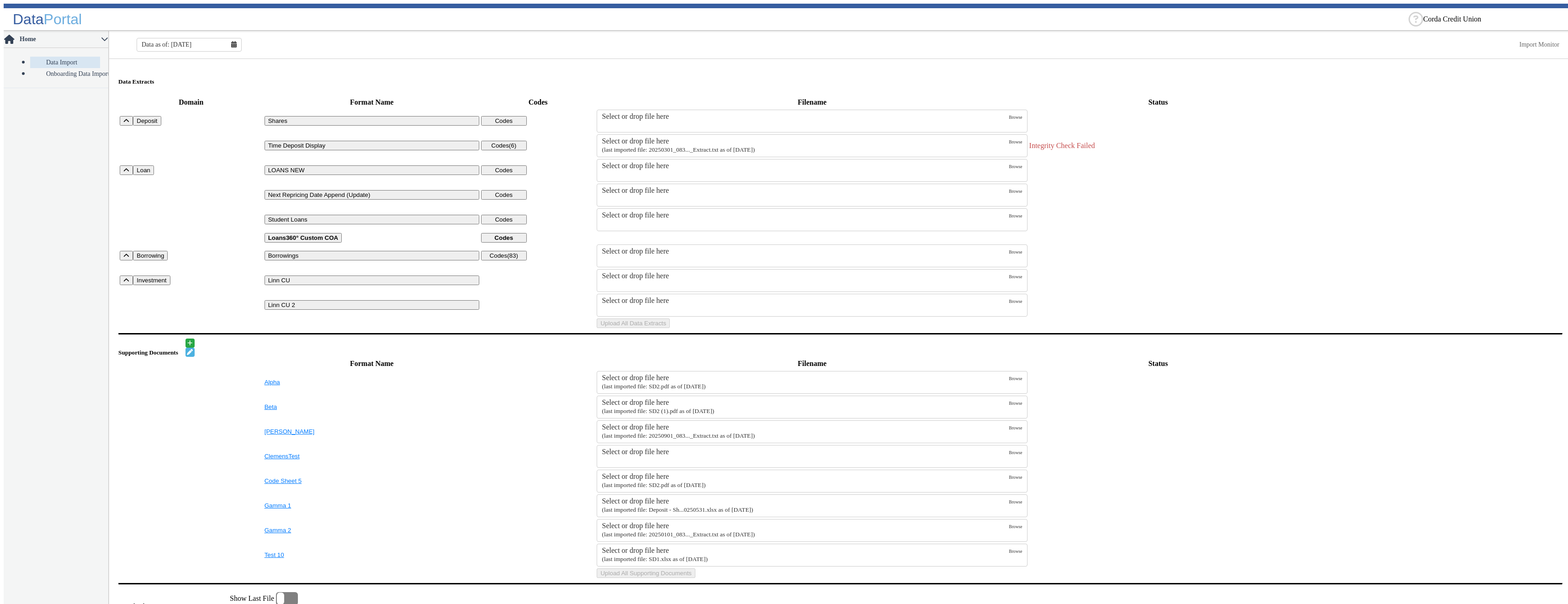
click at [0, 0] on input "Select or drop file here (last imported file: 20250301_083..._Extract.txt as of…" at bounding box center [0, 0] width 0 height 0
click at [670, 328] on button "Upload All Data Extracts" at bounding box center [633, 323] width 73 height 9
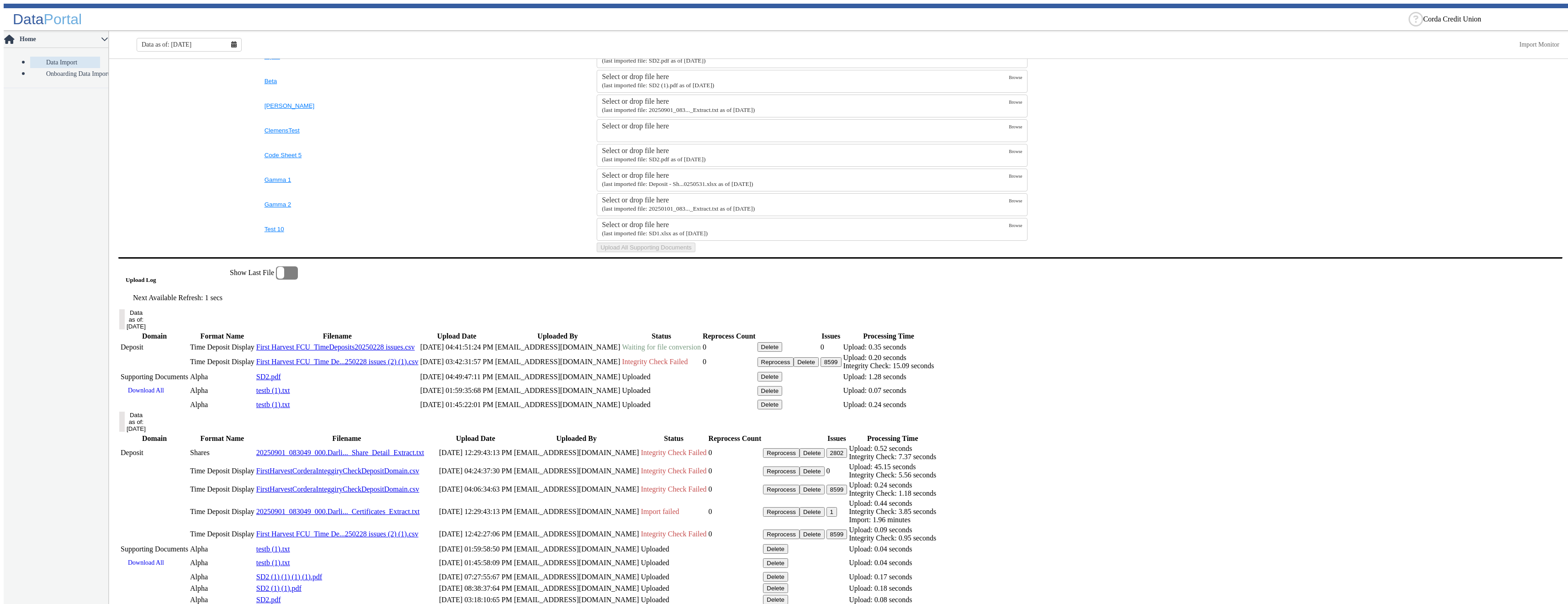
scroll to position [451, 0]
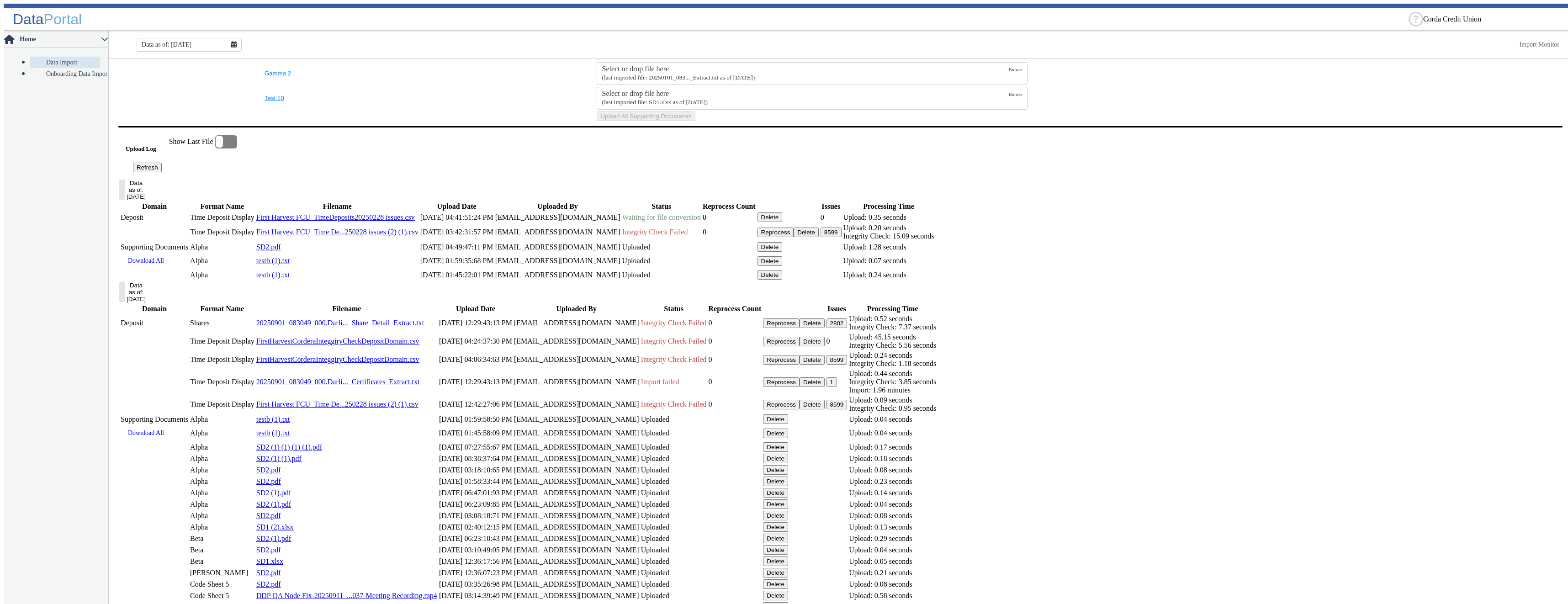
click at [162, 172] on button "Refresh" at bounding box center [146, 167] width 29 height 9
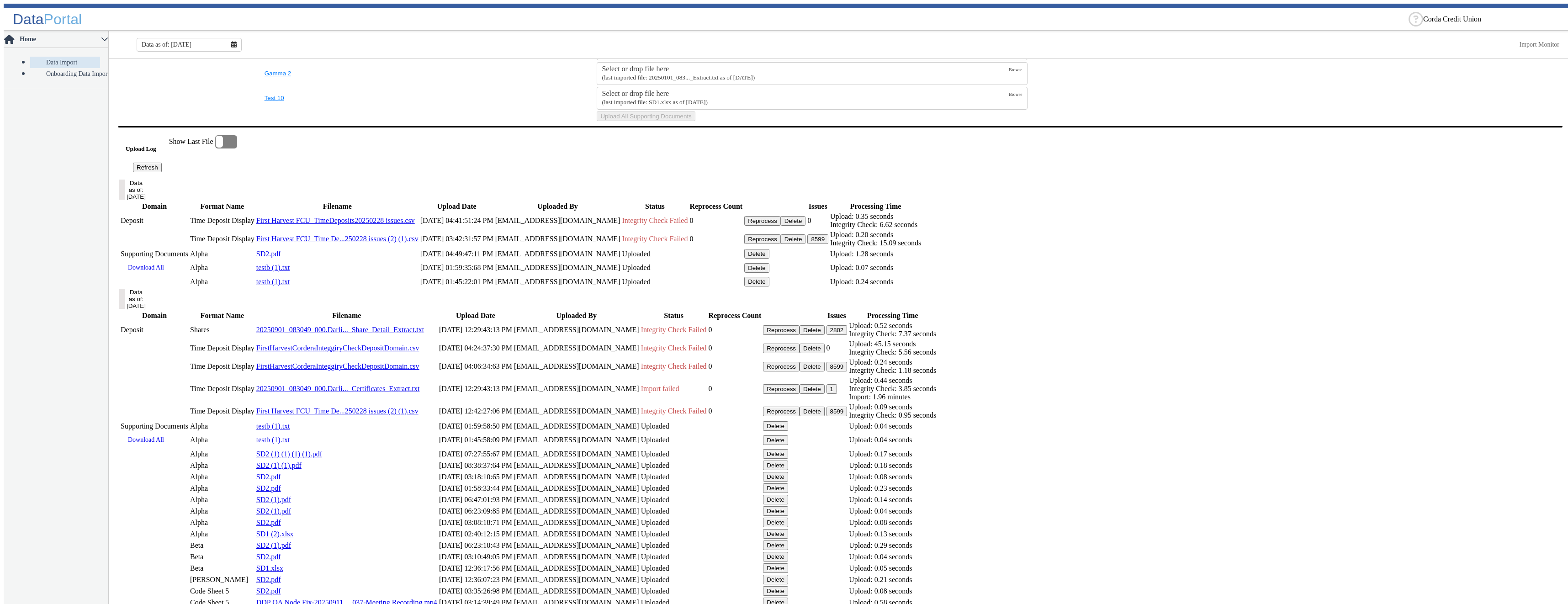
click at [806, 226] on button "Delete" at bounding box center [793, 220] width 25 height 9
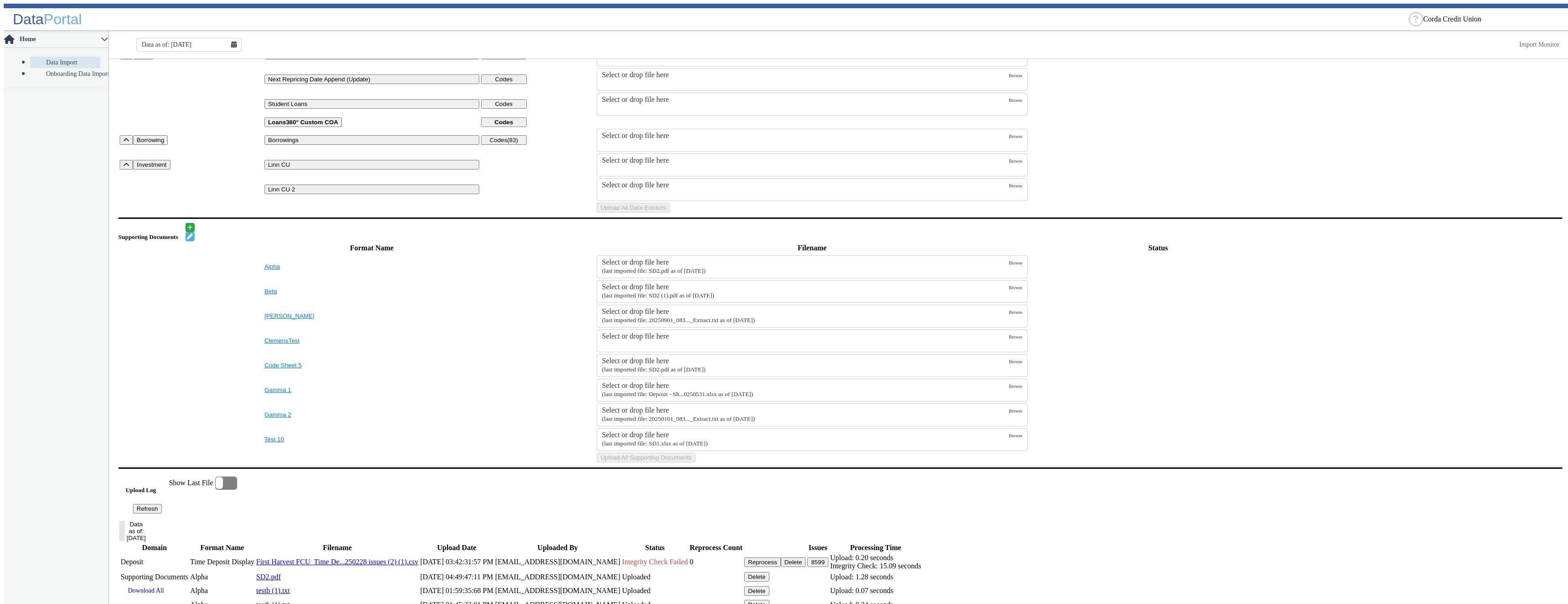
scroll to position [0, 0]
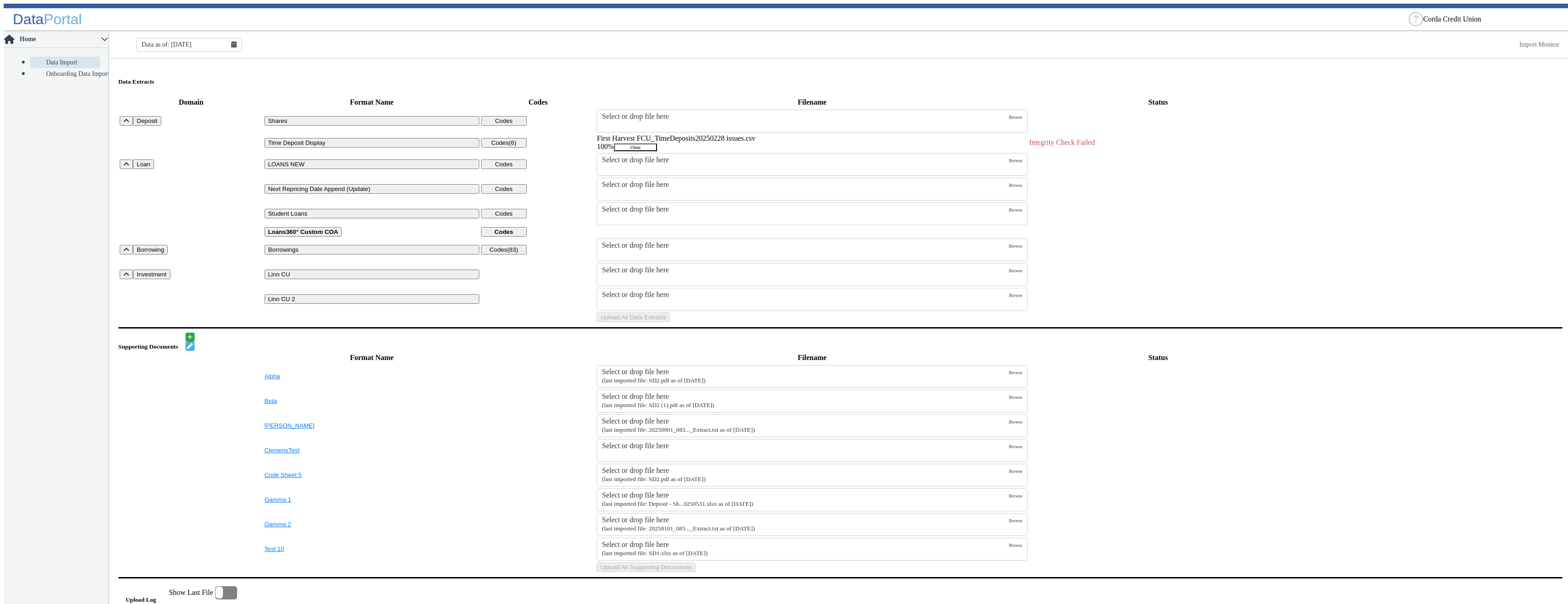
click at [657, 143] on button "Clear" at bounding box center [636, 147] width 43 height 8
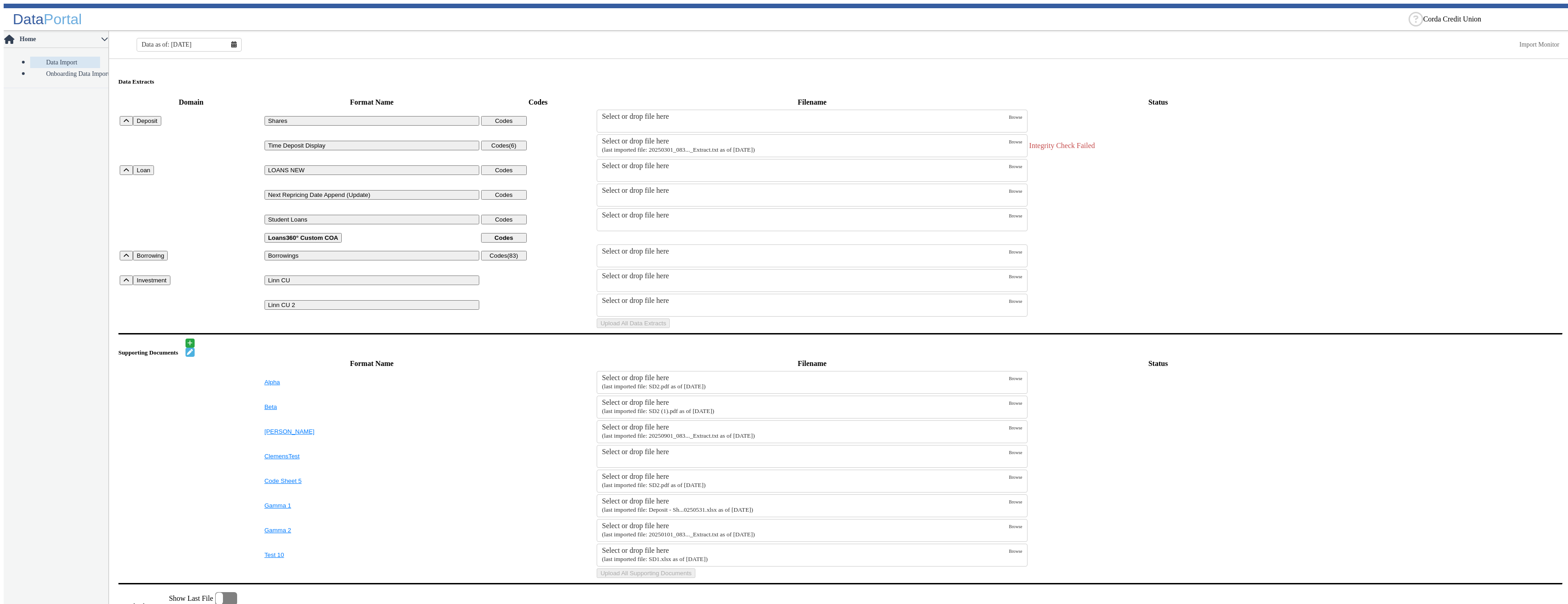
click at [720, 139] on div "Select or drop file here" at bounding box center [806, 141] width 407 height 8
click at [0, 0] on input "Select or drop file here (last imported file: 20250301_083..._Extract.txt as of…" at bounding box center [0, 0] width 0 height 0
click at [670, 328] on button "Upload All Data Extracts" at bounding box center [633, 323] width 73 height 9
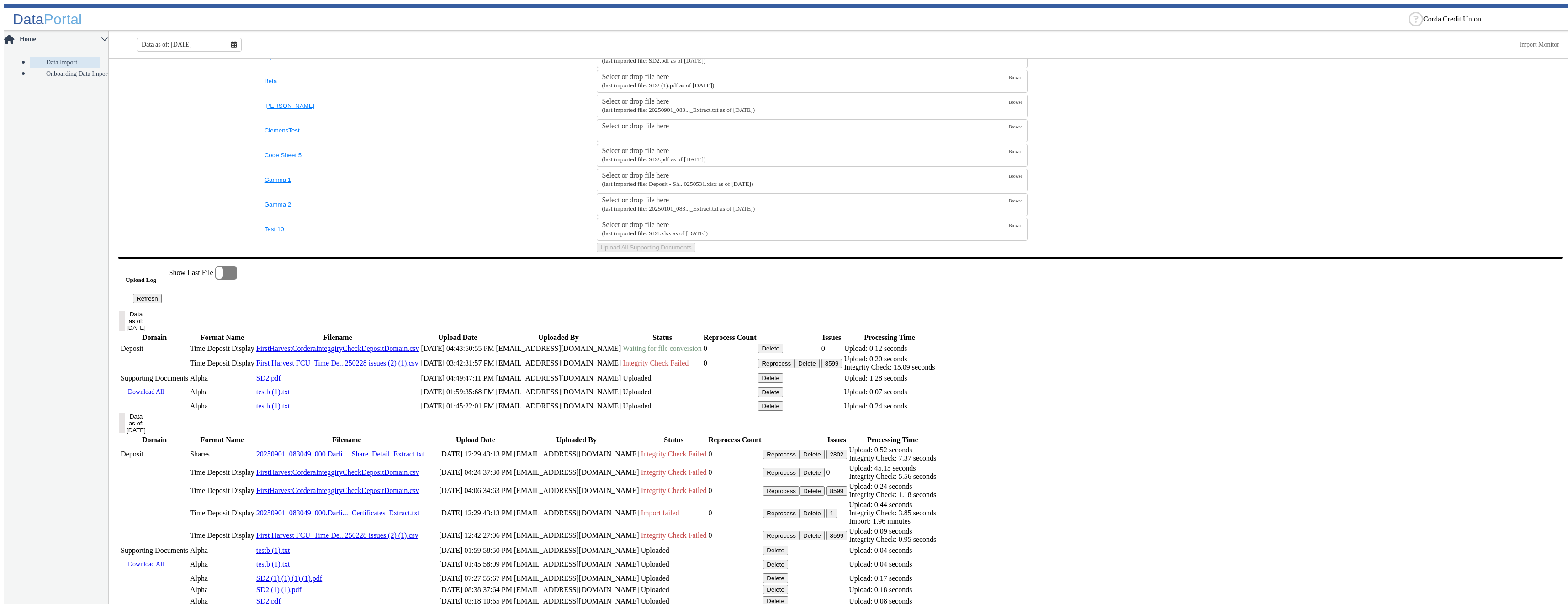
scroll to position [451, 0]
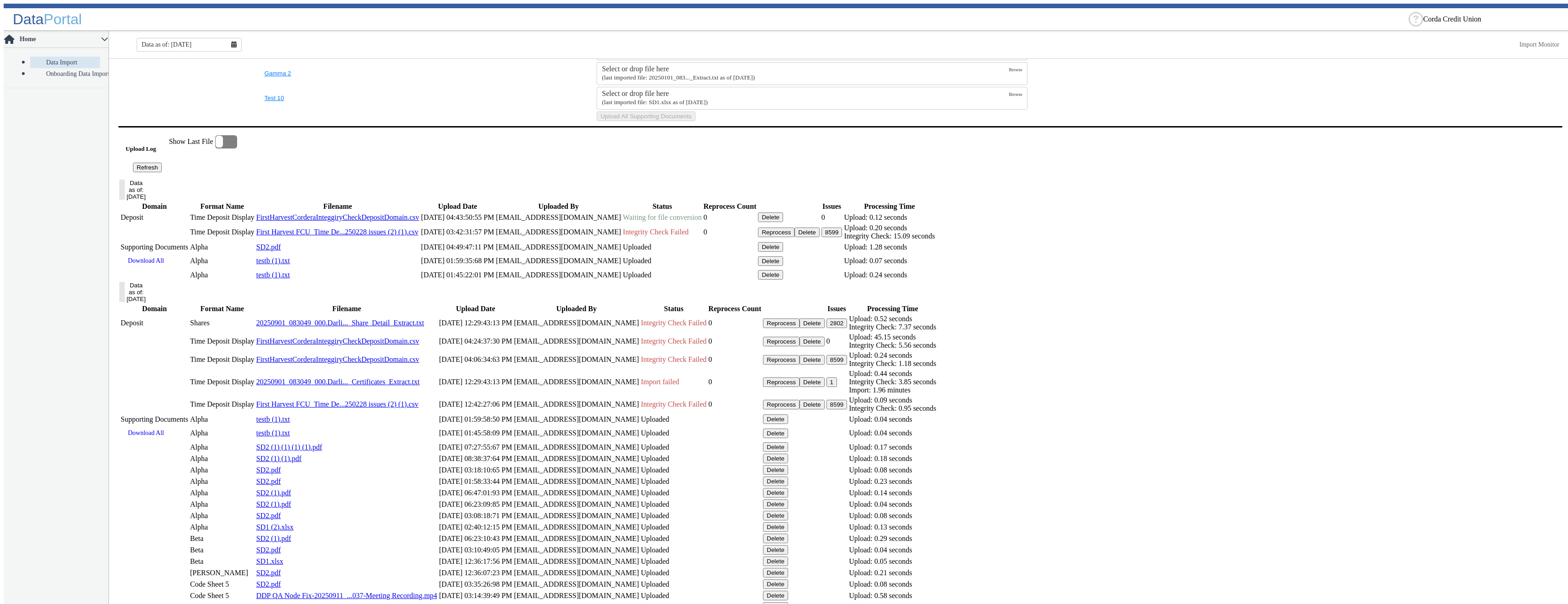
click at [162, 172] on button "Refresh" at bounding box center [146, 167] width 29 height 9
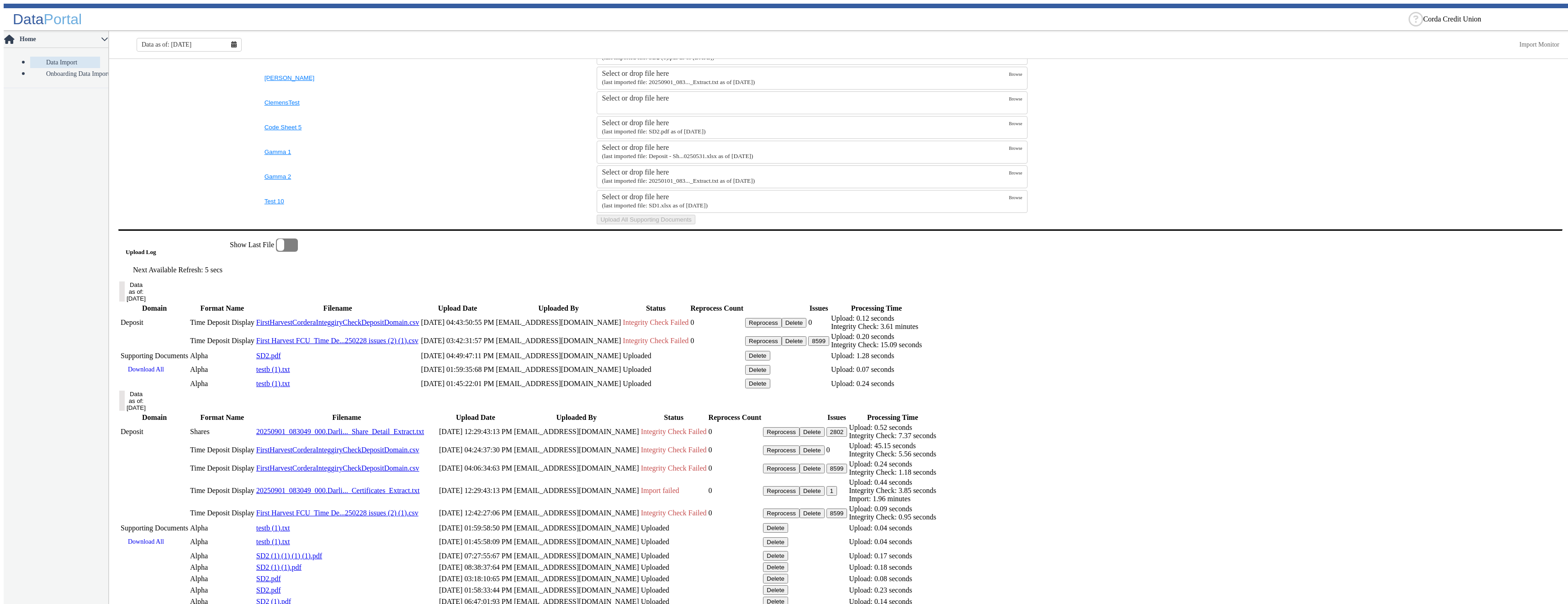
scroll to position [458, 0]
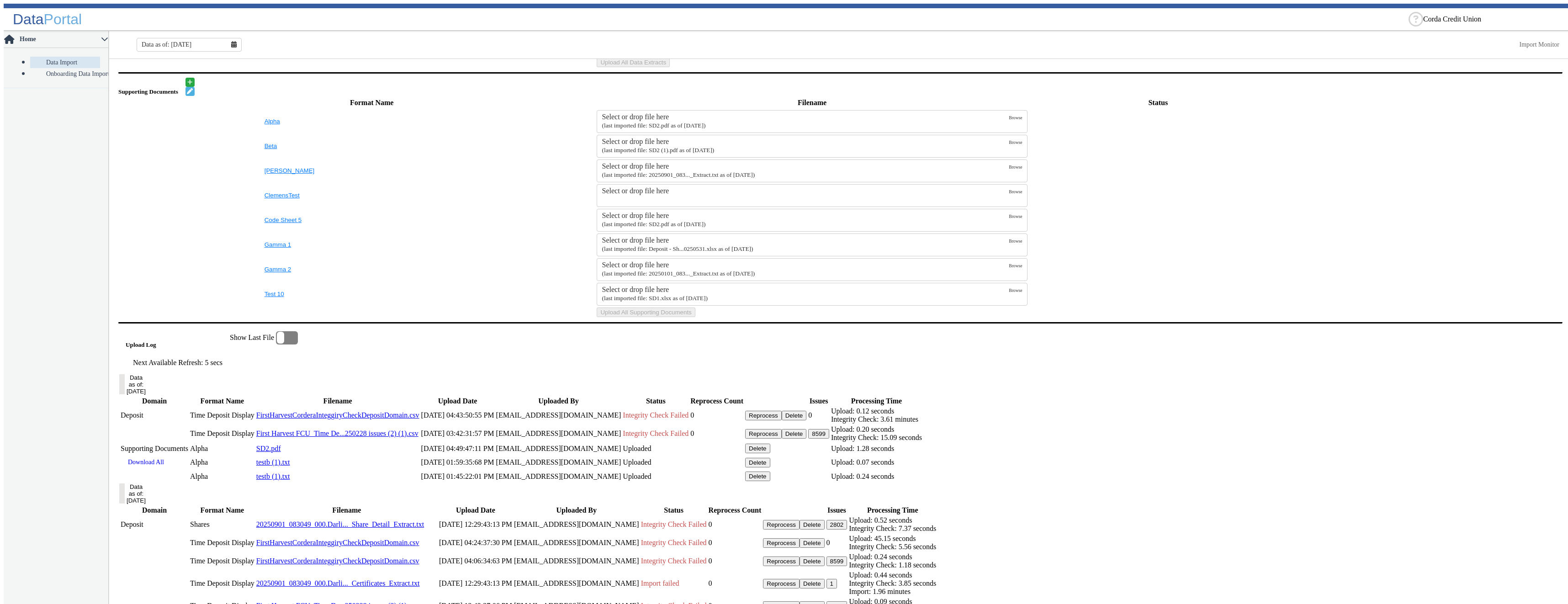
scroll to position [463, 0]
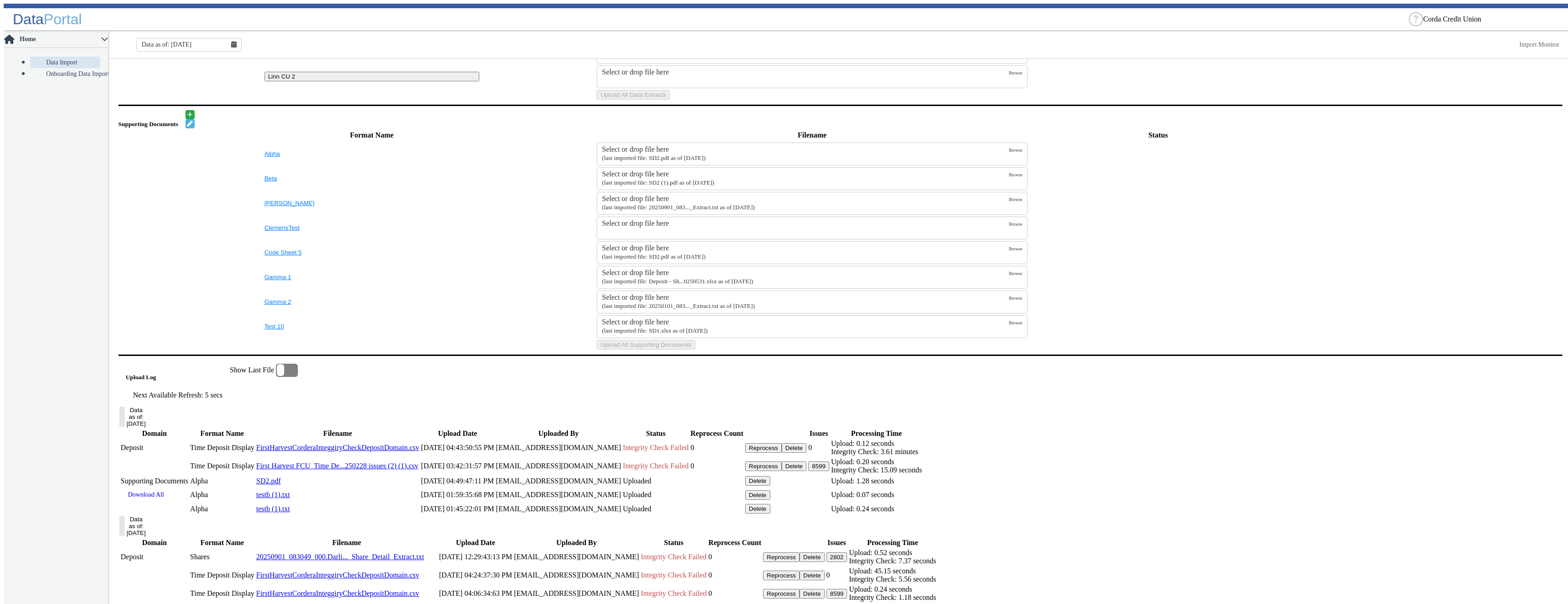
scroll to position [411, 0]
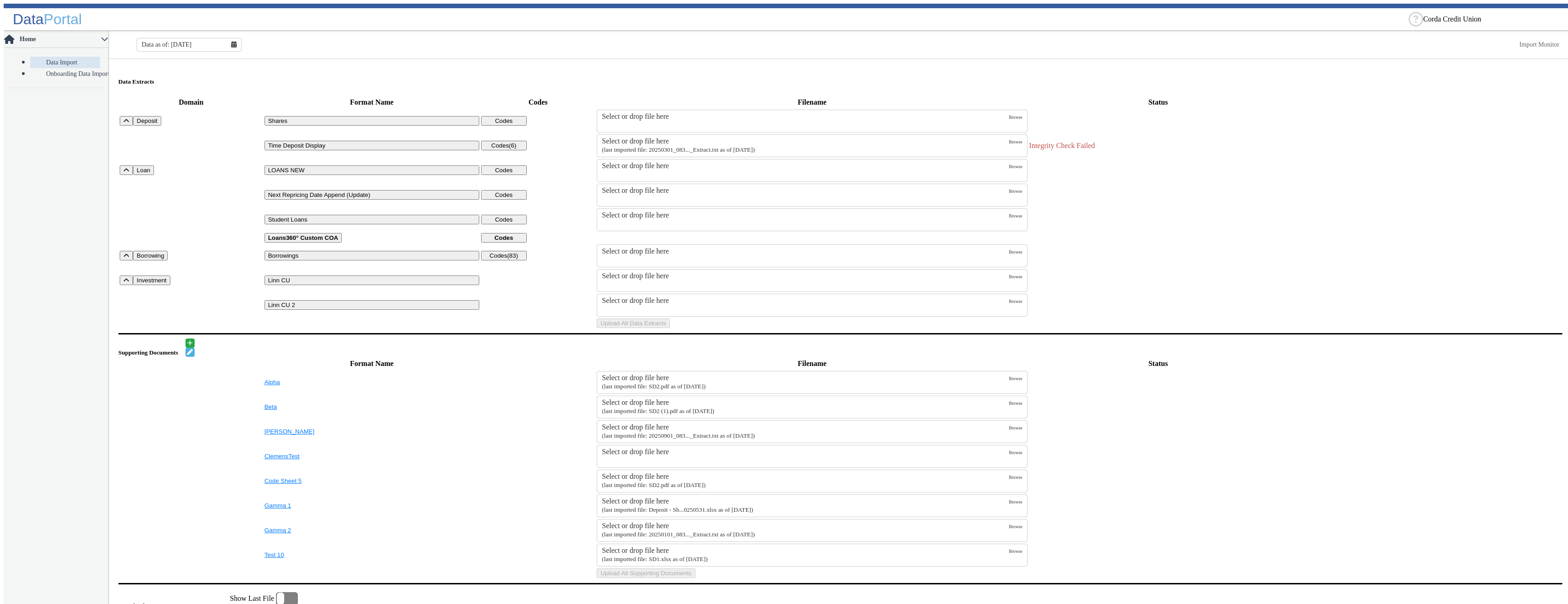
click at [647, 146] on small "(last imported file: 20250301_083..._Extract.txt as of [DATE])" at bounding box center [678, 149] width 153 height 7
click at [0, 0] on input "Select or drop file here (last imported file: 20250301_083..._Extract.txt as of…" at bounding box center [0, 0] width 0 height 0
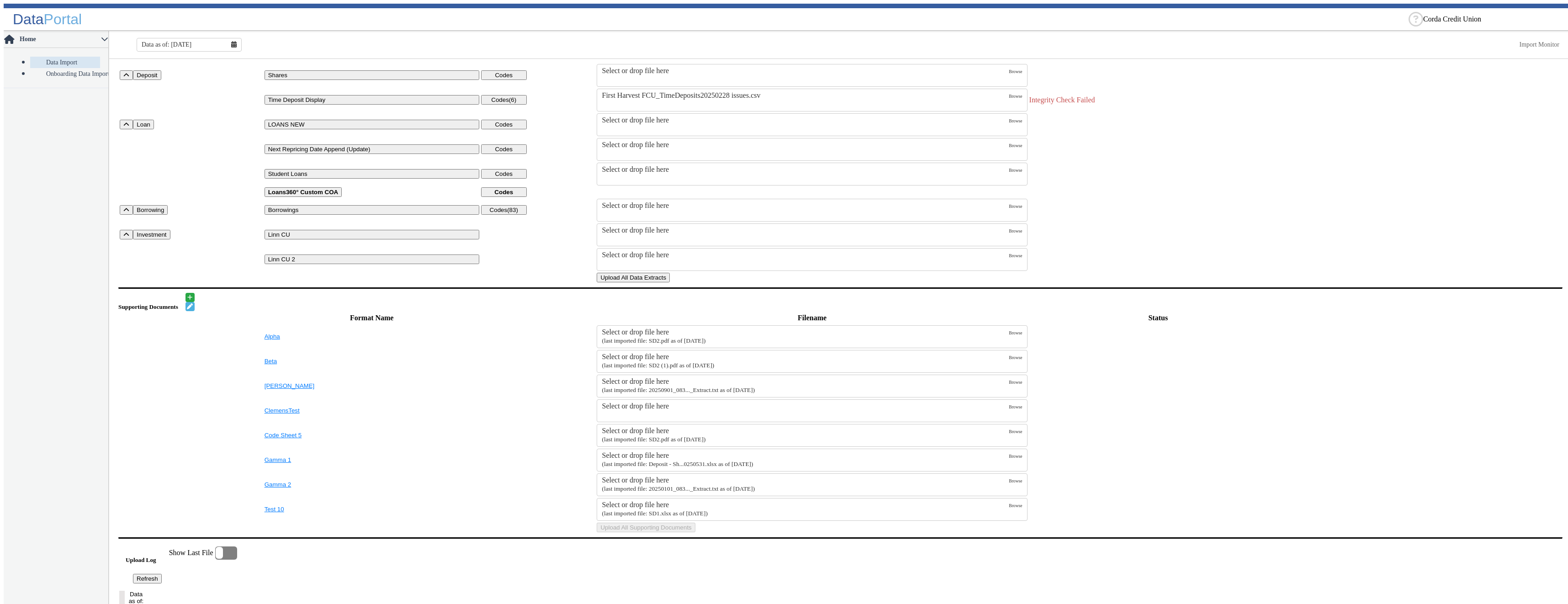
click at [670, 282] on button "Upload All Data Extracts" at bounding box center [633, 277] width 73 height 9
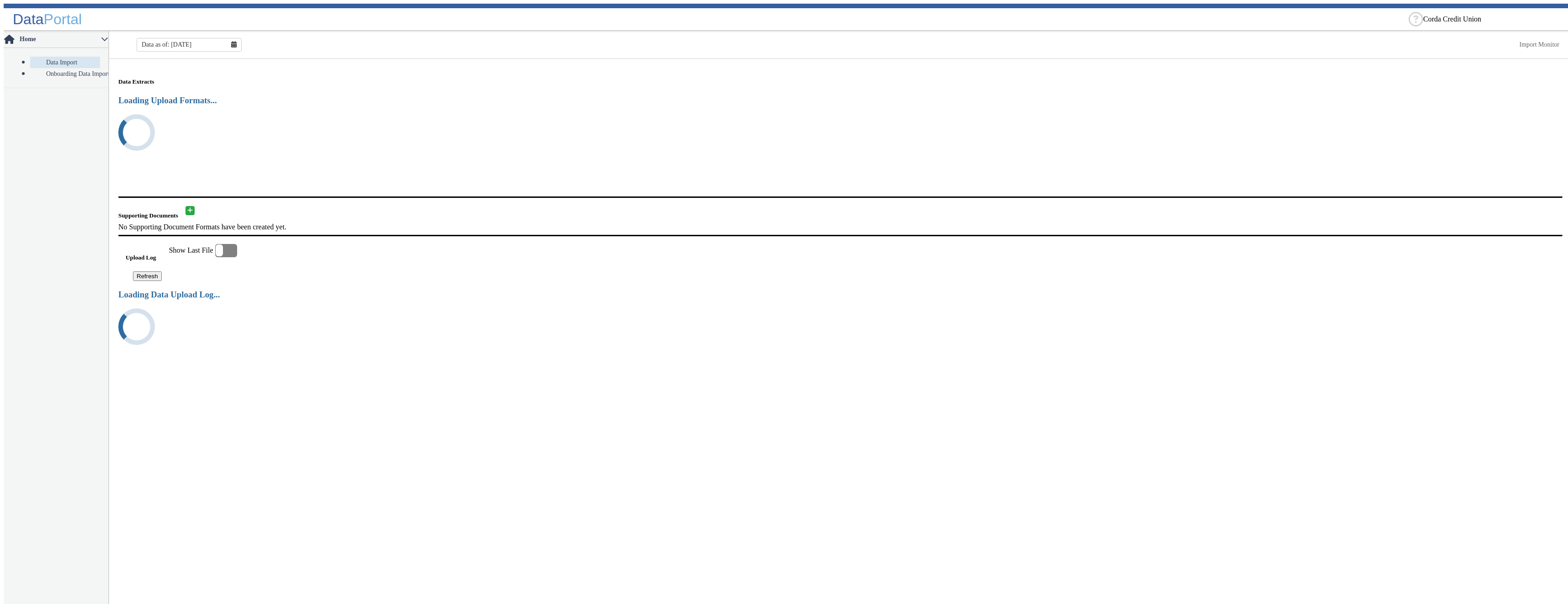
click at [233, 44] on fa-icon at bounding box center [234, 44] width 5 height 7
click at [188, 134] on button "Aug" at bounding box center [190, 137] width 29 height 12
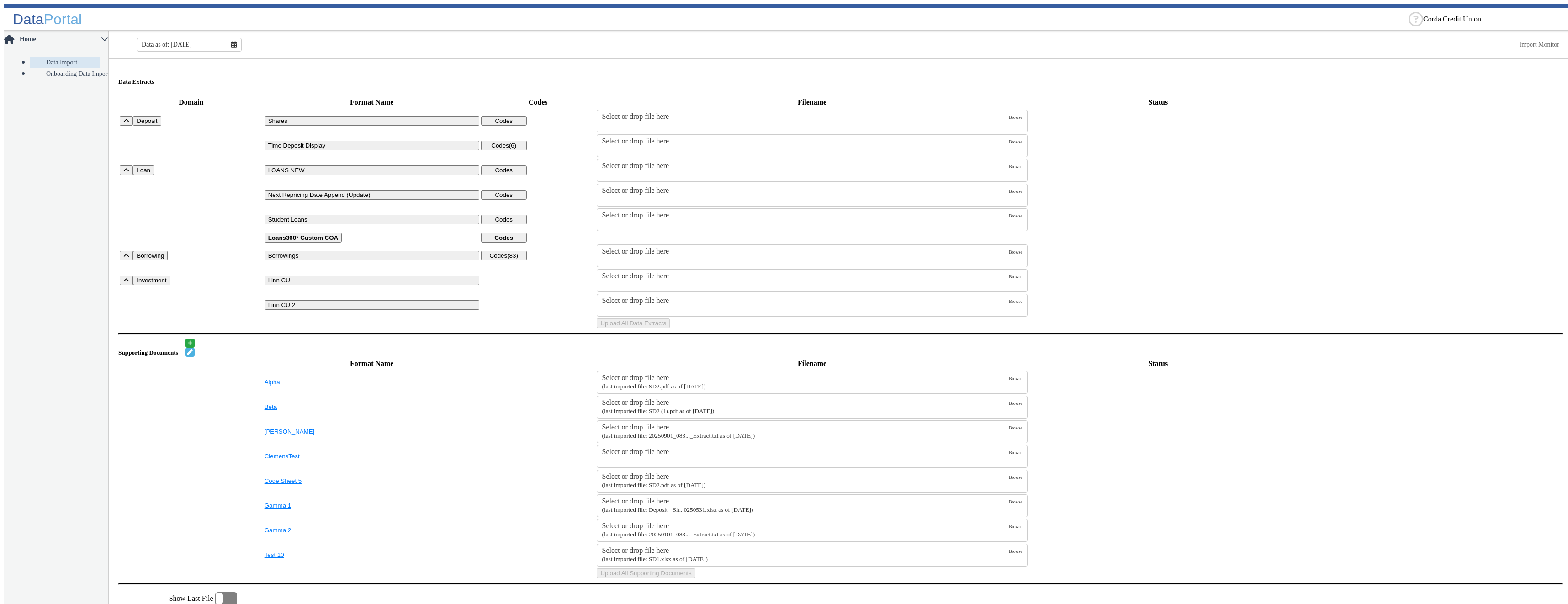
click at [652, 140] on div "Select or drop file here" at bounding box center [806, 141] width 407 height 8
click at [0, 0] on input "Select or drop file here" at bounding box center [0, 0] width 0 height 0
click at [670, 328] on button "Upload All Data Extracts" at bounding box center [633, 323] width 73 height 9
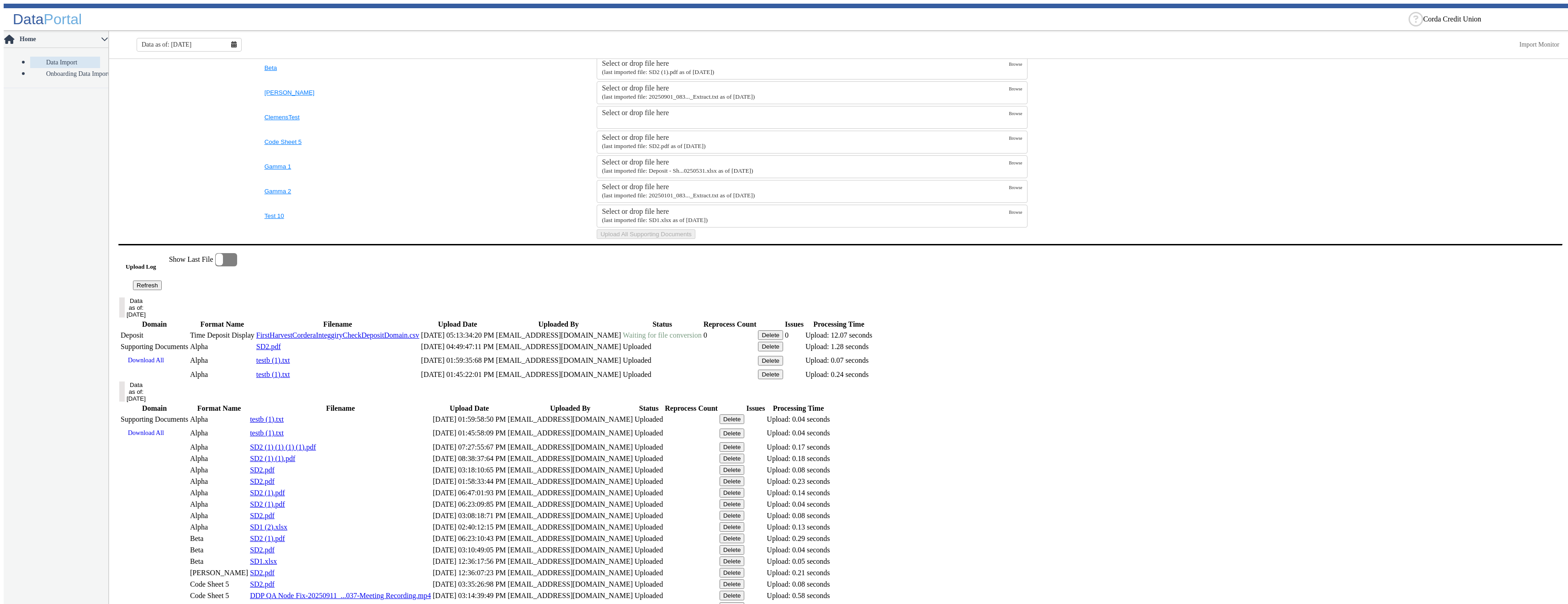
scroll to position [400, 0]
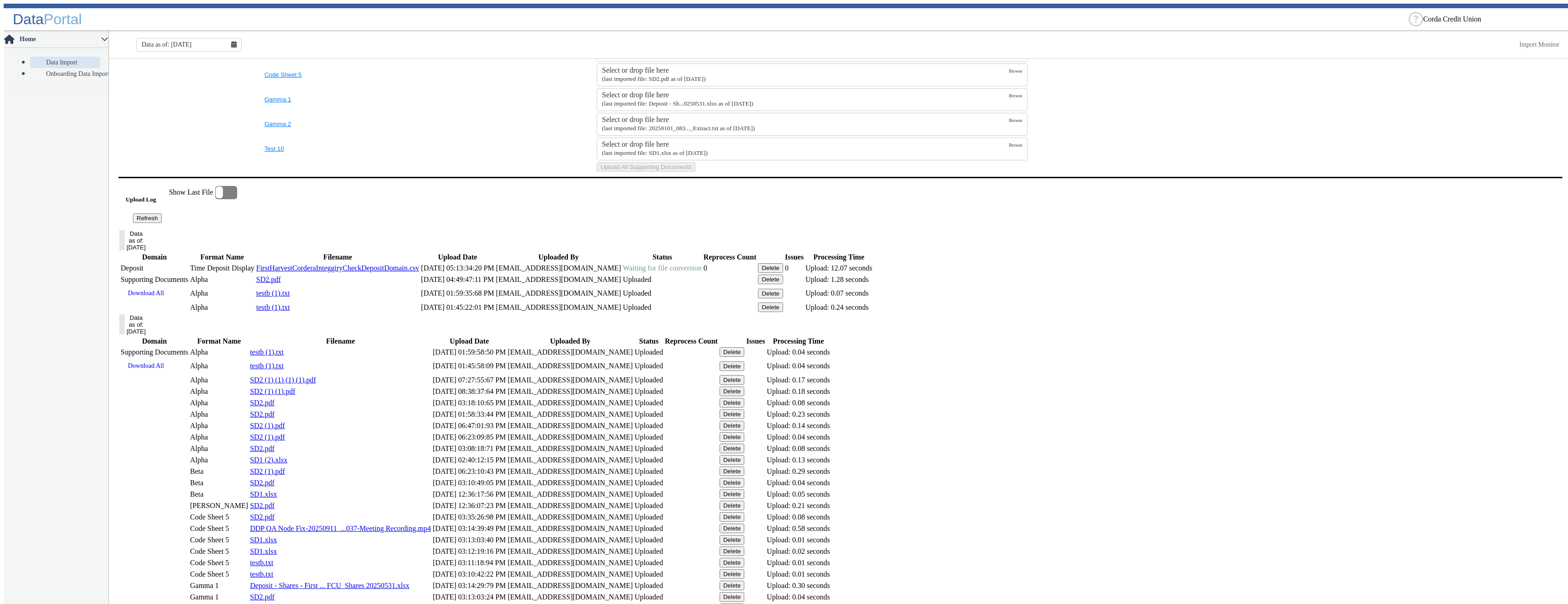
click at [162, 223] on button "Refresh" at bounding box center [146, 218] width 29 height 9
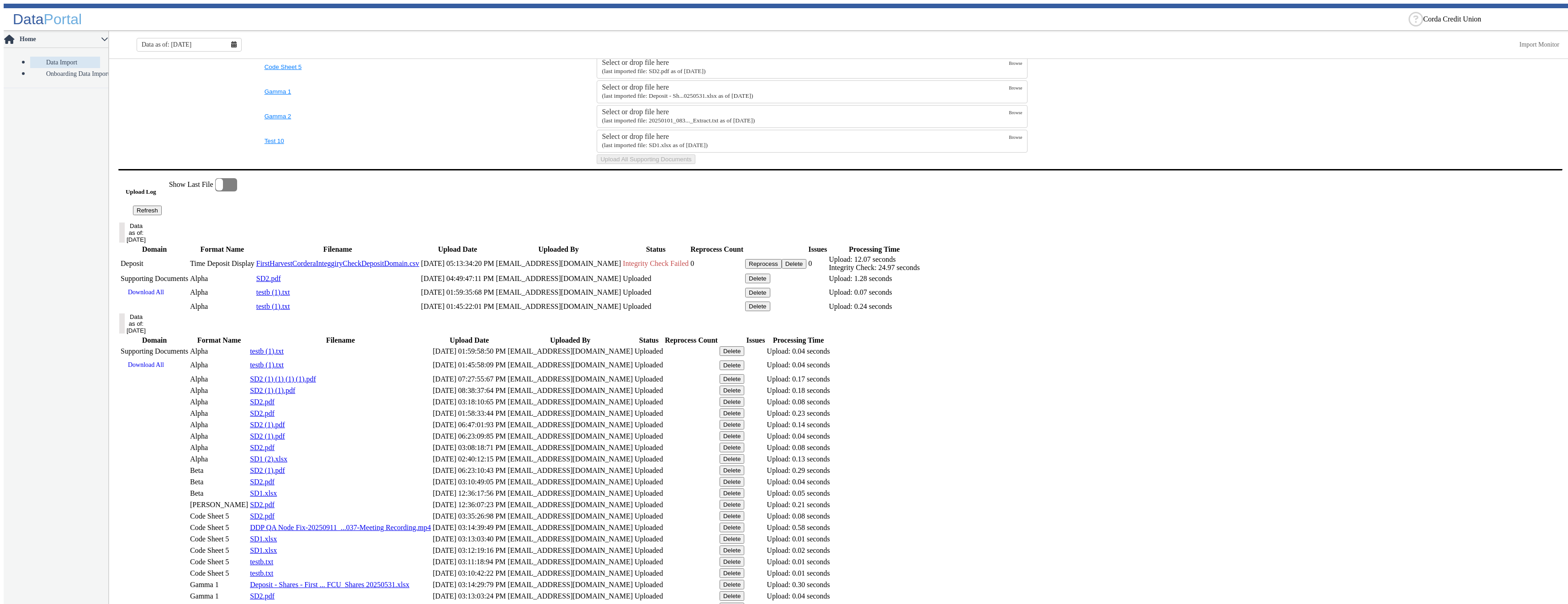
scroll to position [226, 0]
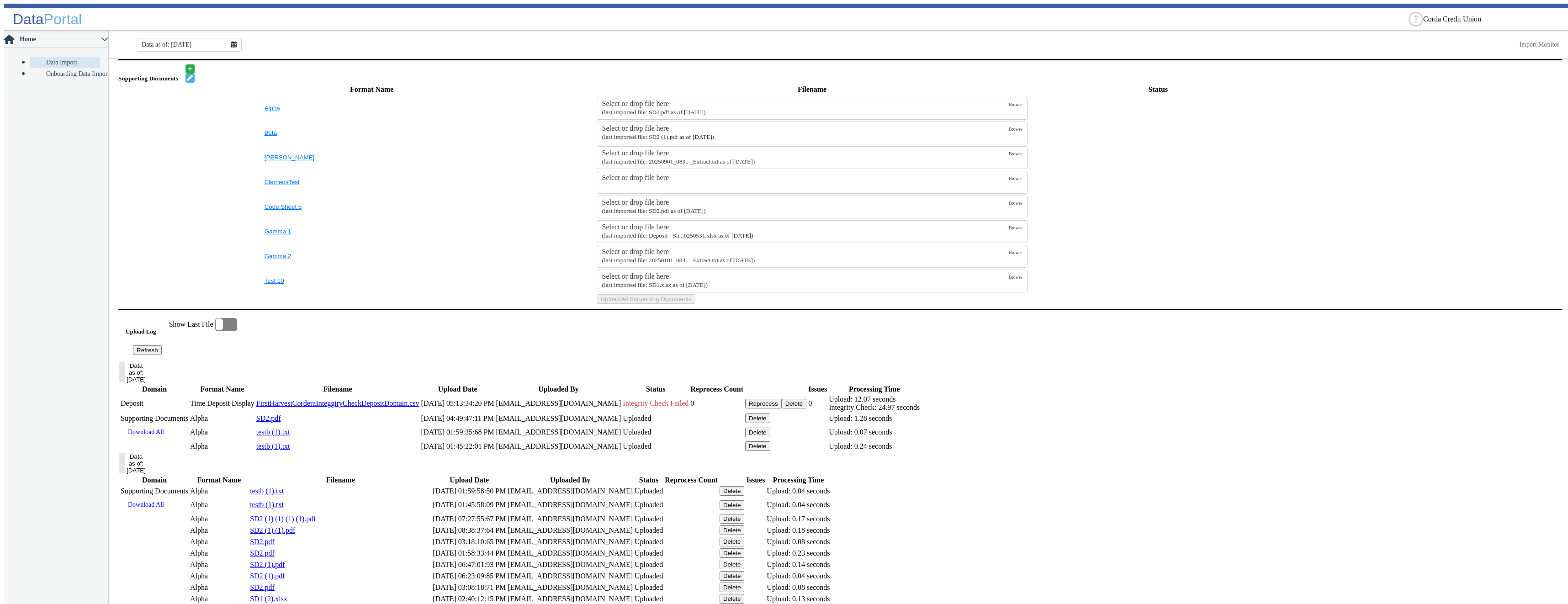
scroll to position [412, 0]
